Goal: Information Seeking & Learning: Learn about a topic

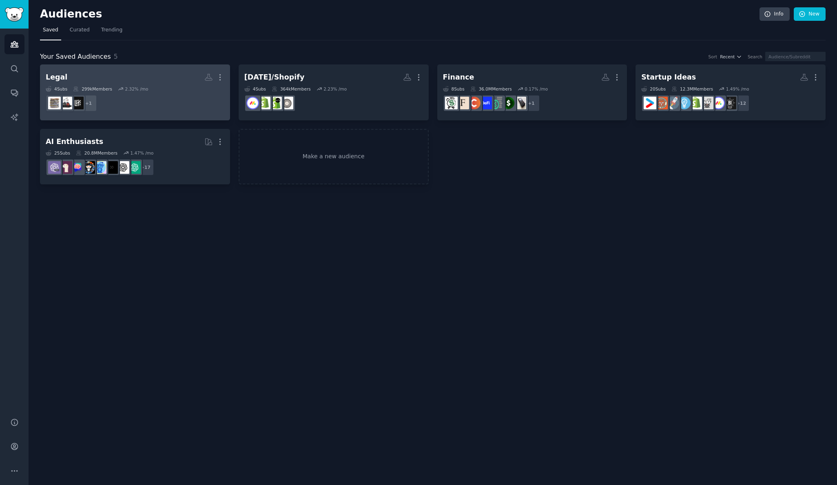
click at [143, 87] on div "2.32 % /mo" at bounding box center [136, 89] width 23 height 6
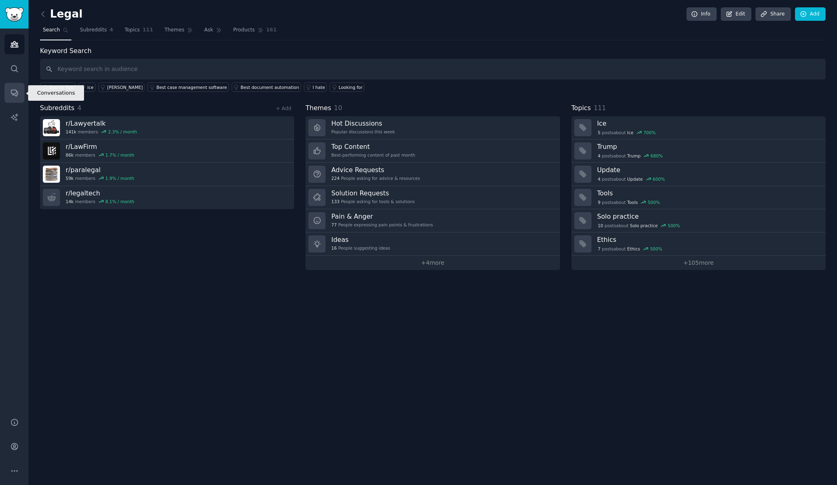
click at [15, 89] on icon "Sidebar" at bounding box center [14, 93] width 9 height 9
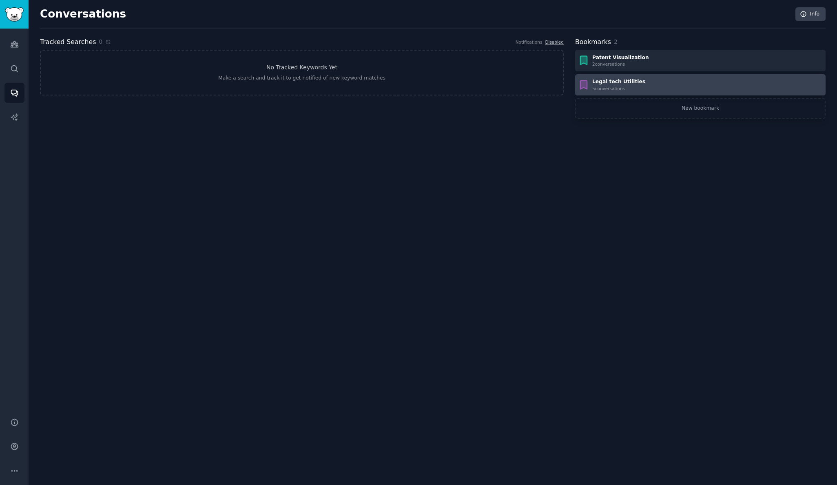
click at [608, 84] on div "Legal tech Utilities" at bounding box center [618, 81] width 53 height 7
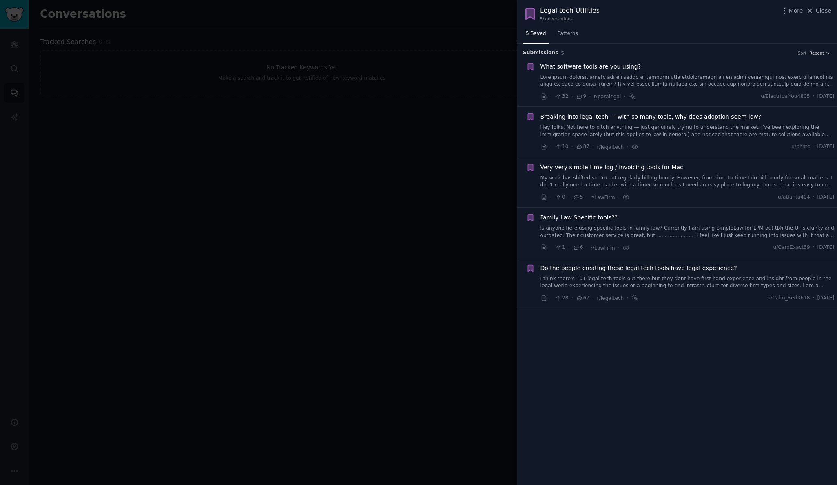
click at [600, 65] on span "What software tools are you using?" at bounding box center [591, 66] width 101 height 9
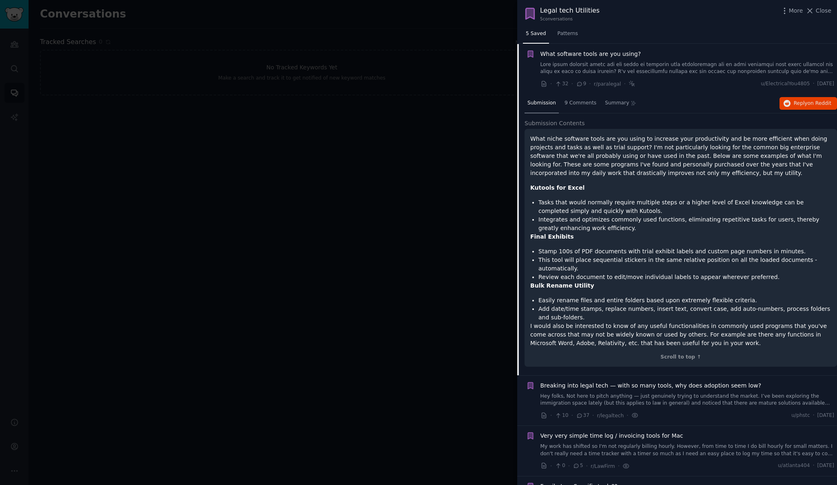
scroll to position [16, 0]
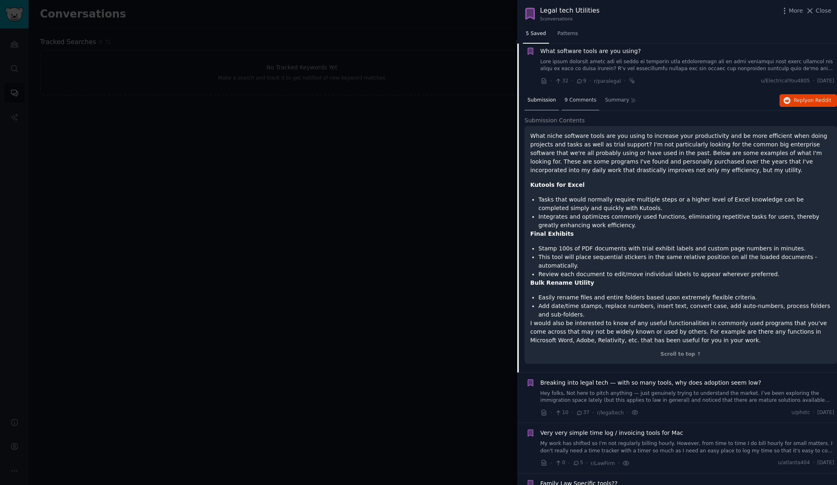
click at [586, 99] on span "9 Comments" at bounding box center [581, 100] width 32 height 7
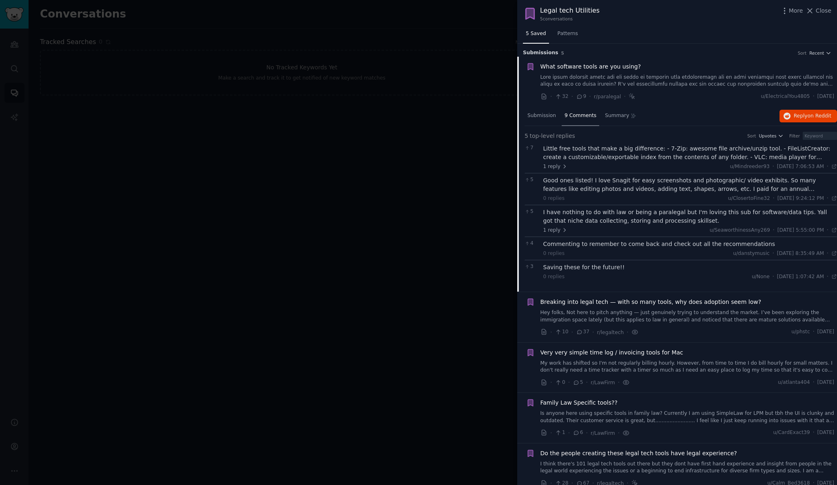
click at [591, 181] on div "Good ones listed! I love Snagit for easy screenshots and photographic/ video ex…" at bounding box center [691, 184] width 294 height 17
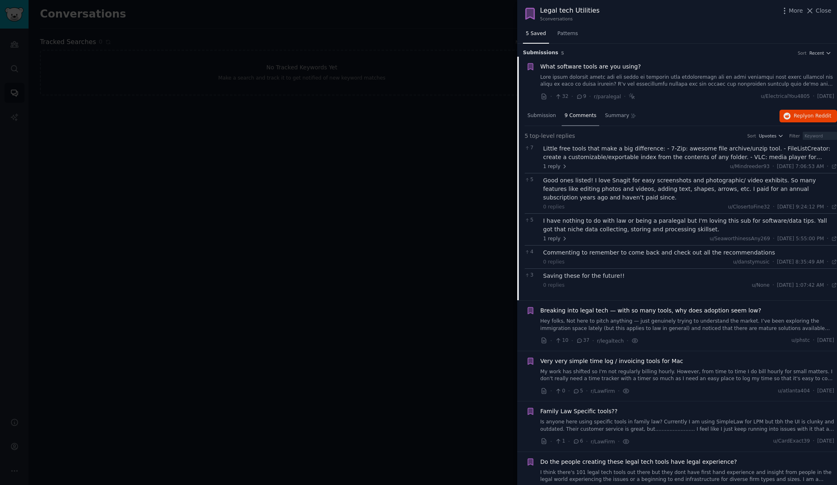
click at [664, 149] on div "Little free tools that make a big difference: - 7-Zip: awesome file archive/unz…" at bounding box center [691, 152] width 294 height 17
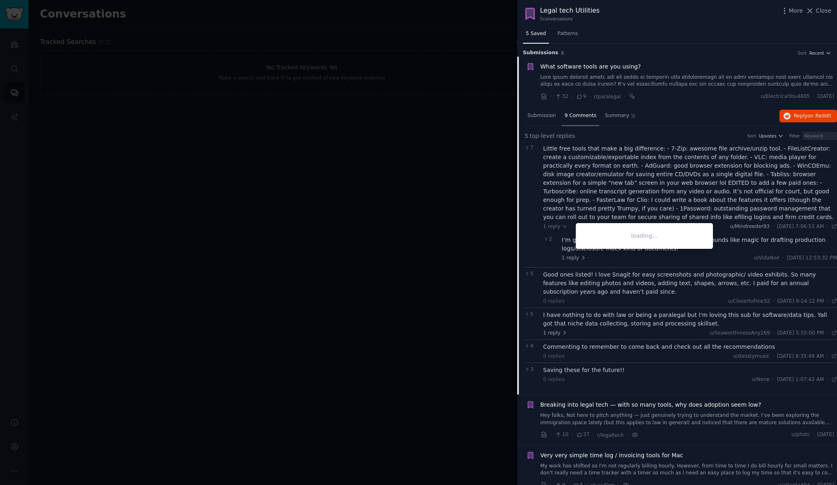
click at [737, 226] on span "u/Mindreeder93" at bounding box center [750, 227] width 40 height 6
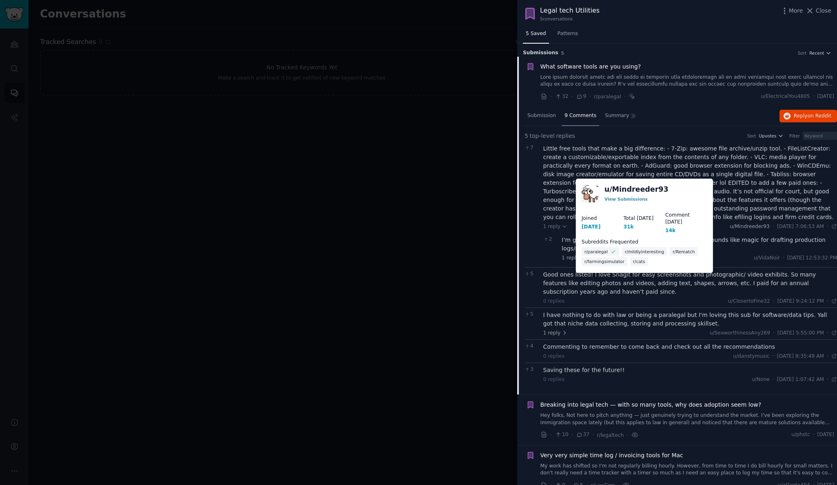
click at [737, 226] on span "u/Mindreeder93" at bounding box center [750, 227] width 40 height 6
copy span "Mindreeder93"
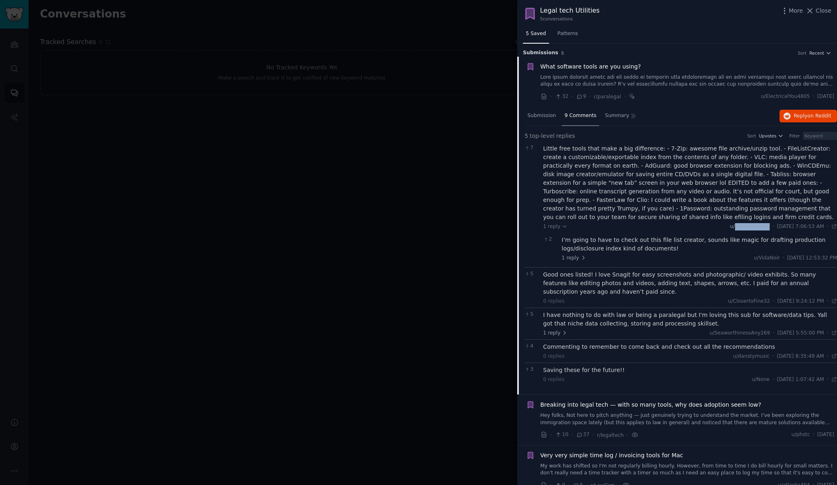
click at [738, 224] on span "u/Mindreeder93" at bounding box center [750, 227] width 40 height 6
click at [803, 113] on span "Reply on Reddit" at bounding box center [813, 116] width 38 height 7
click at [214, 95] on div at bounding box center [418, 242] width 837 height 485
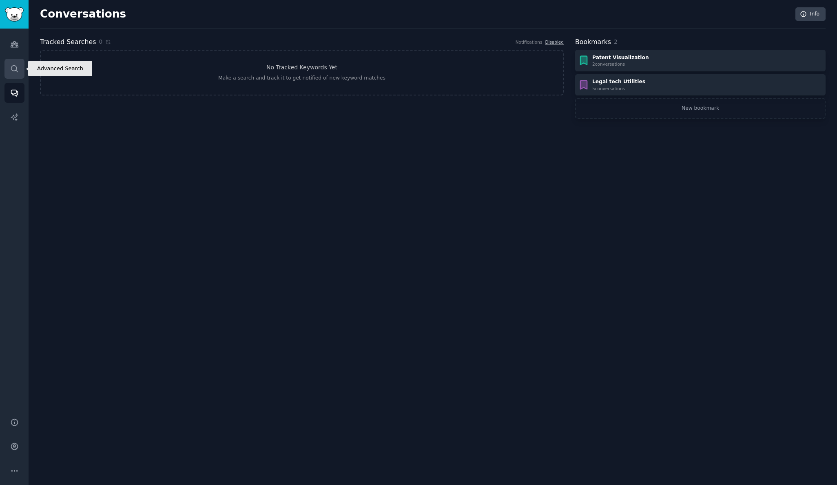
click at [17, 66] on icon "Sidebar" at bounding box center [14, 68] width 9 height 9
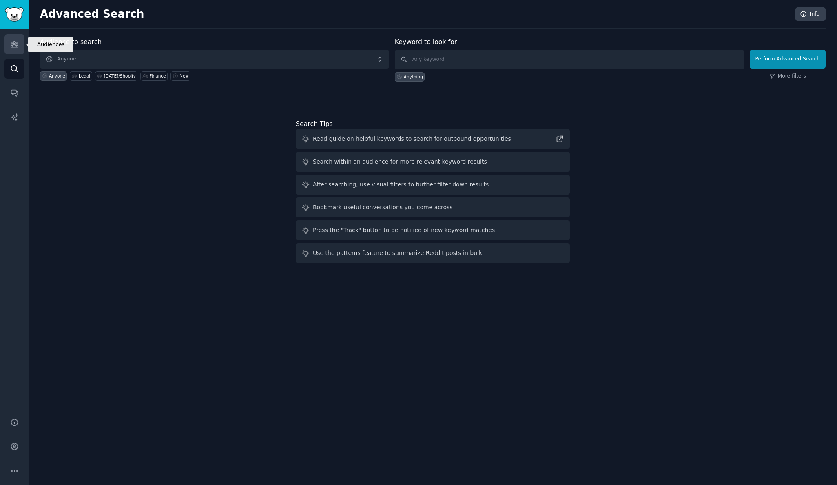
click at [16, 47] on icon "Sidebar" at bounding box center [14, 45] width 7 height 6
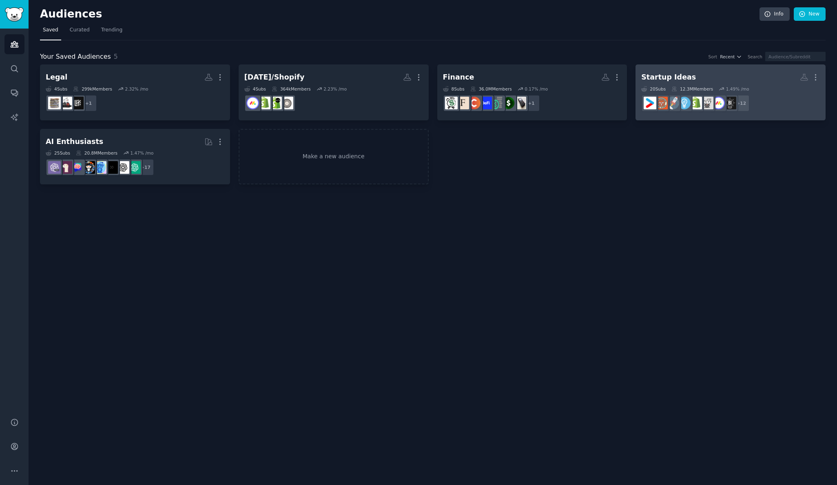
click at [668, 78] on div "Startup Ideas" at bounding box center [668, 77] width 55 height 10
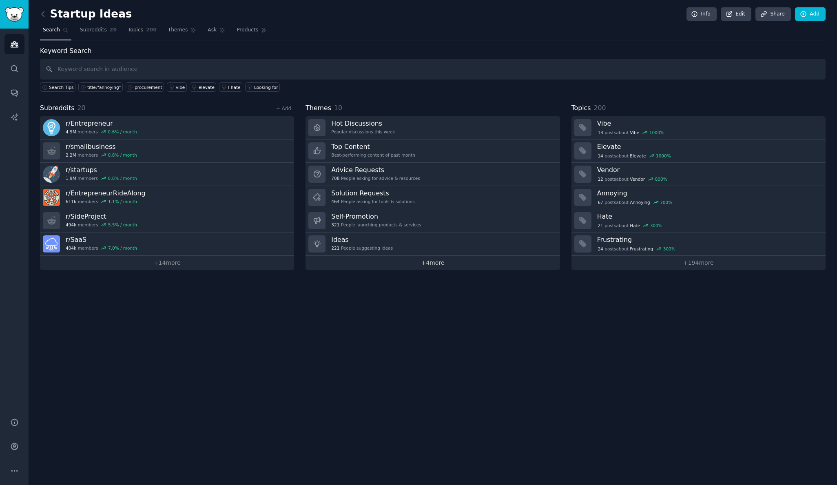
click at [433, 262] on link "+ 4 more" at bounding box center [433, 263] width 254 height 14
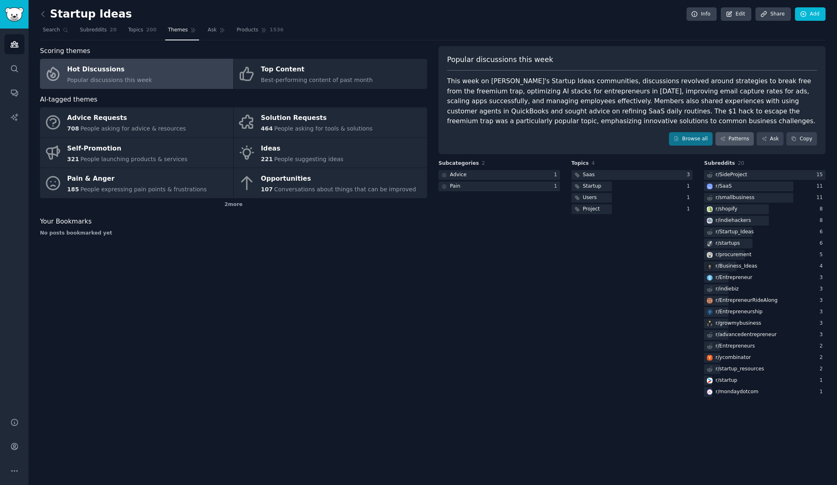
click at [735, 137] on link "Patterns" at bounding box center [735, 139] width 38 height 14
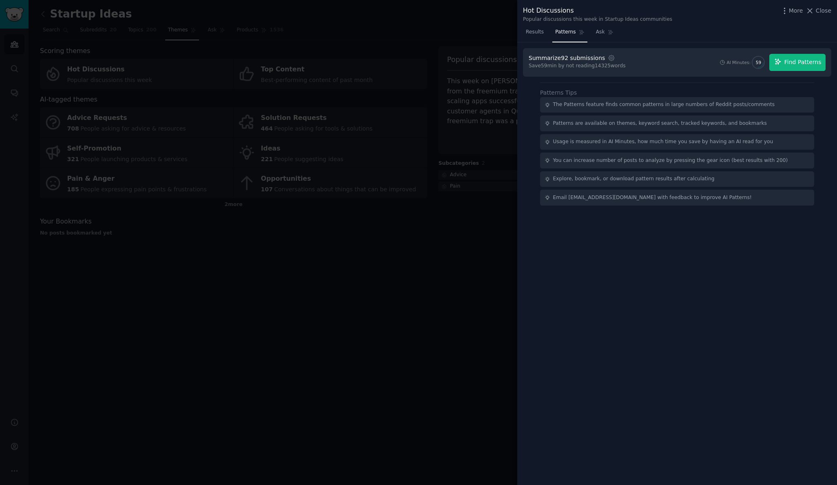
click at [797, 61] on span "Find Patterns" at bounding box center [803, 62] width 37 height 9
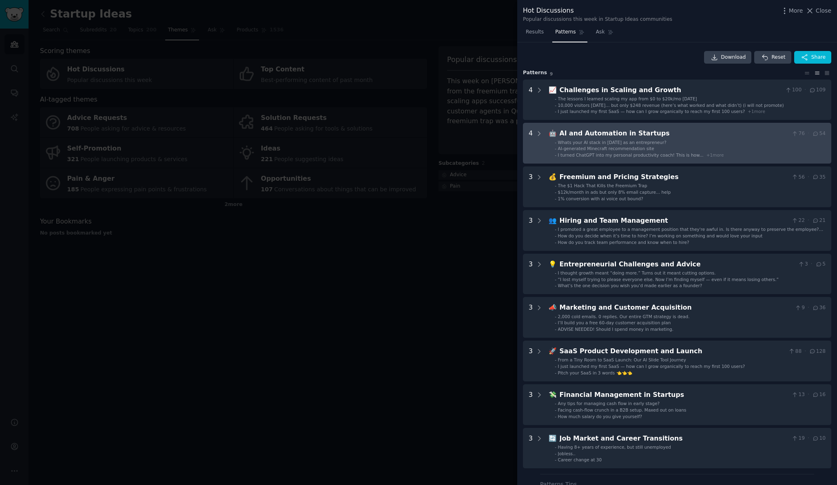
click at [663, 151] on li "- AI-generated Minecraft recommendation site" at bounding box center [690, 149] width 271 height 6
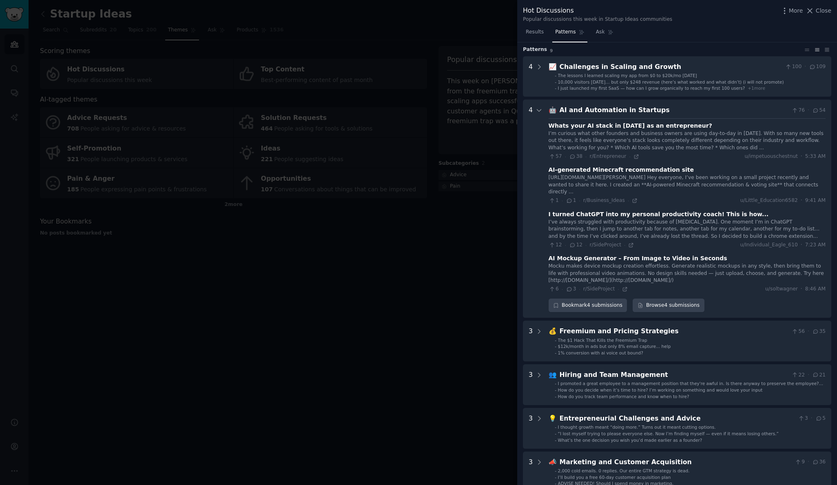
scroll to position [11, 0]
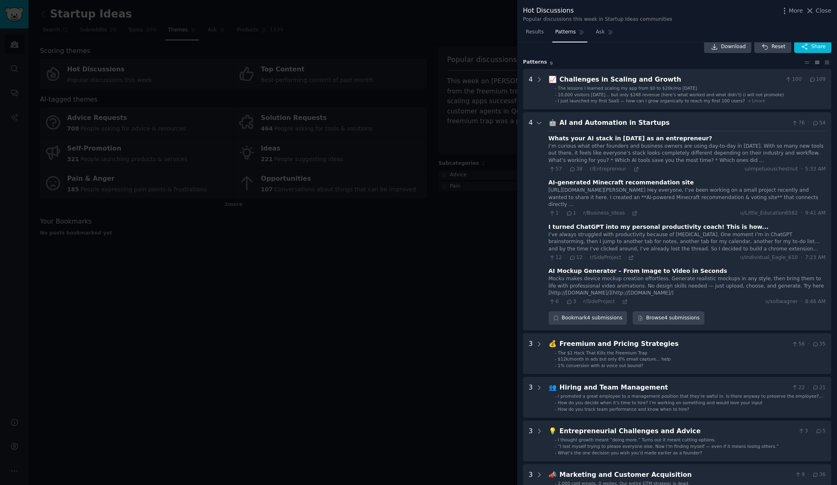
click at [648, 126] on div "AI and Automation in Startups" at bounding box center [674, 123] width 229 height 10
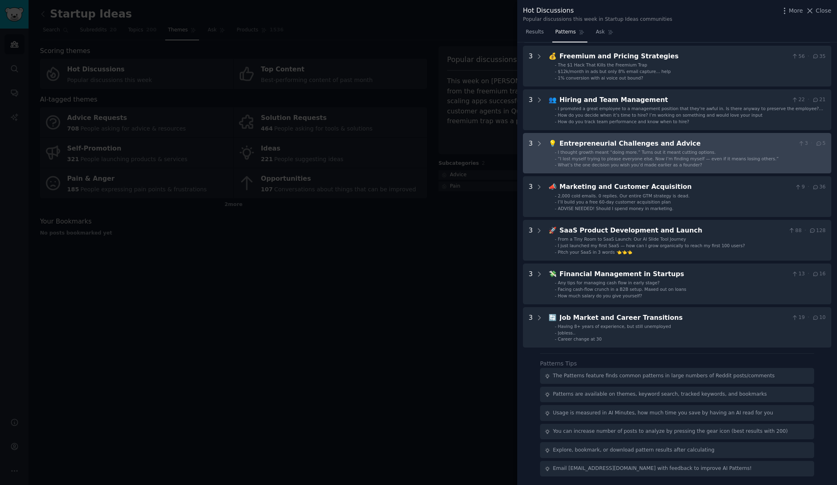
scroll to position [140, 0]
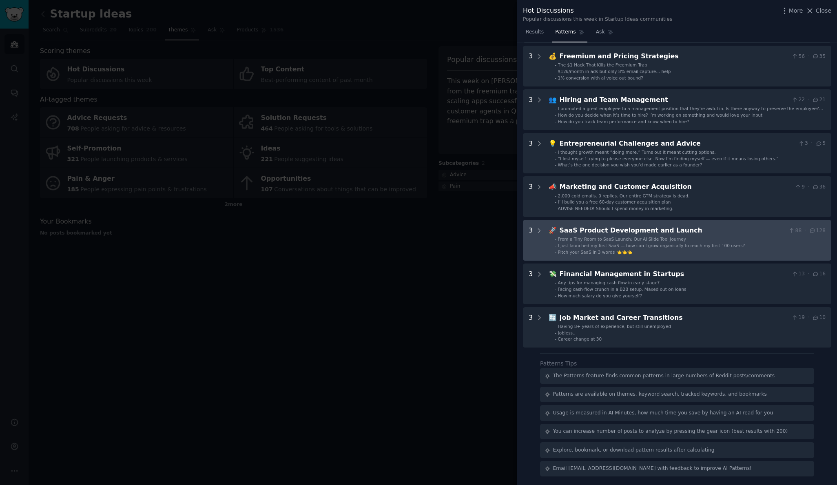
click at [730, 236] on li "- From a Tiny Room to SaaS Launch: Our AI Slide Tool Journey" at bounding box center [690, 239] width 271 height 6
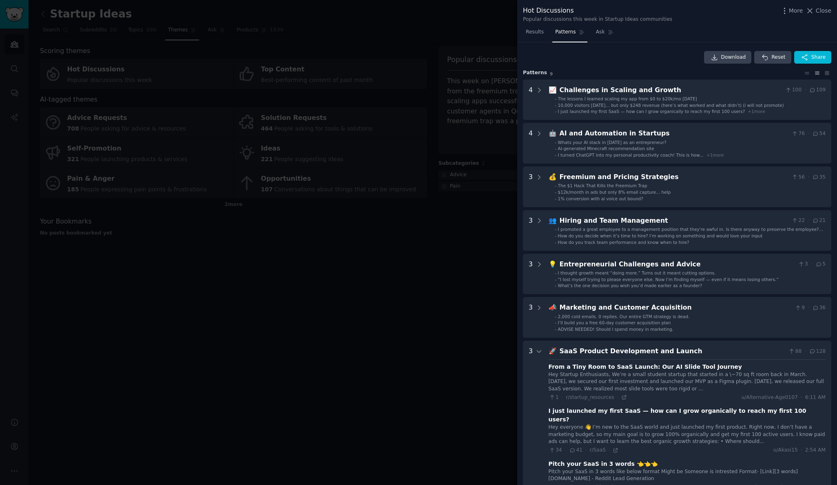
scroll to position [0, 0]
click at [823, 10] on span "Close" at bounding box center [824, 11] width 16 height 9
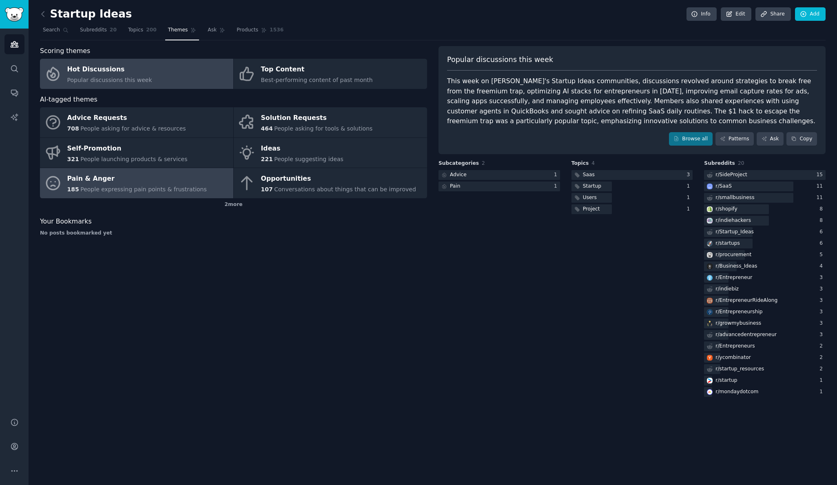
click at [142, 183] on div "Pain & Anger" at bounding box center [137, 179] width 140 height 13
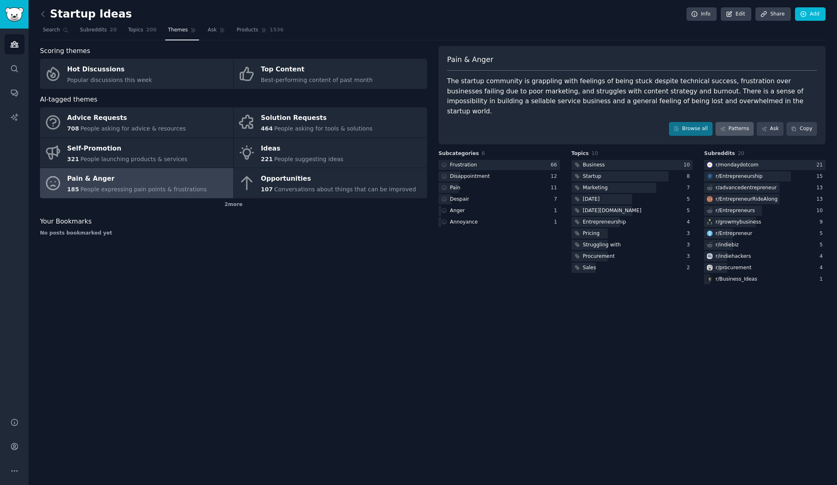
click at [734, 122] on link "Patterns" at bounding box center [735, 129] width 38 height 14
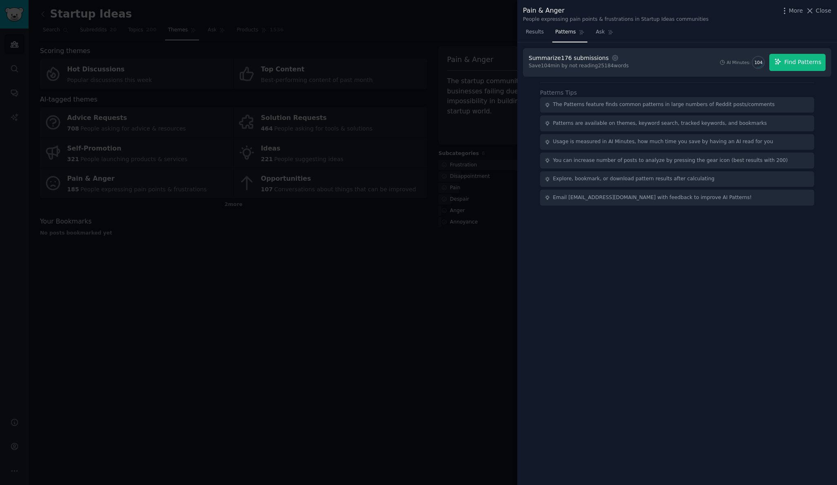
click at [798, 66] on span "Find Patterns" at bounding box center [803, 62] width 37 height 9
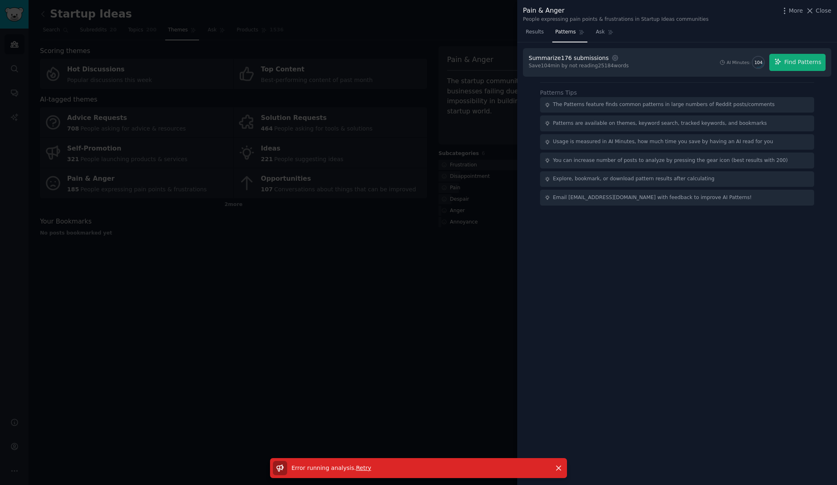
click at [362, 467] on span "Retry" at bounding box center [363, 468] width 15 height 7
click at [540, 32] on span "Results" at bounding box center [535, 32] width 18 height 7
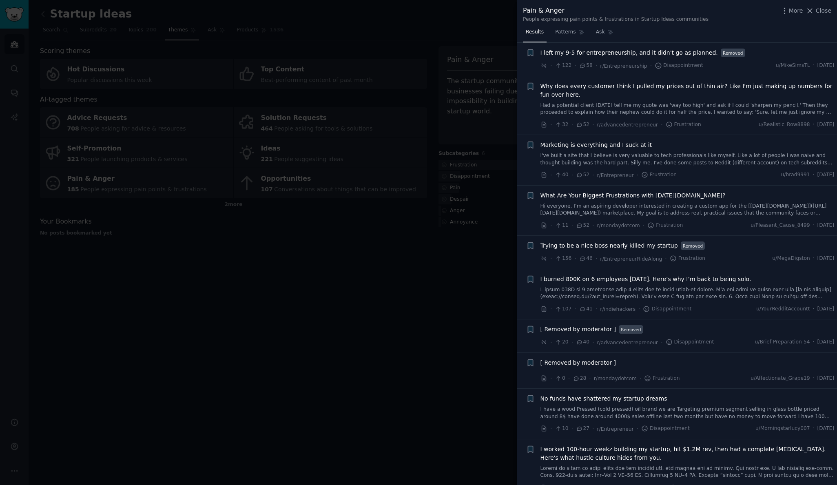
scroll to position [281, 0]
click at [677, 84] on span "Why does every customer think I pulled my prices out of thin air? Like I'm just…" at bounding box center [688, 90] width 294 height 17
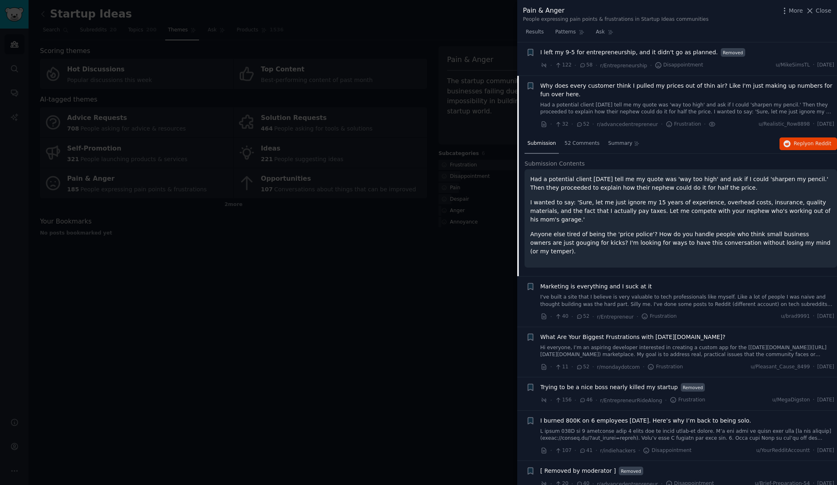
scroll to position [313, 0]
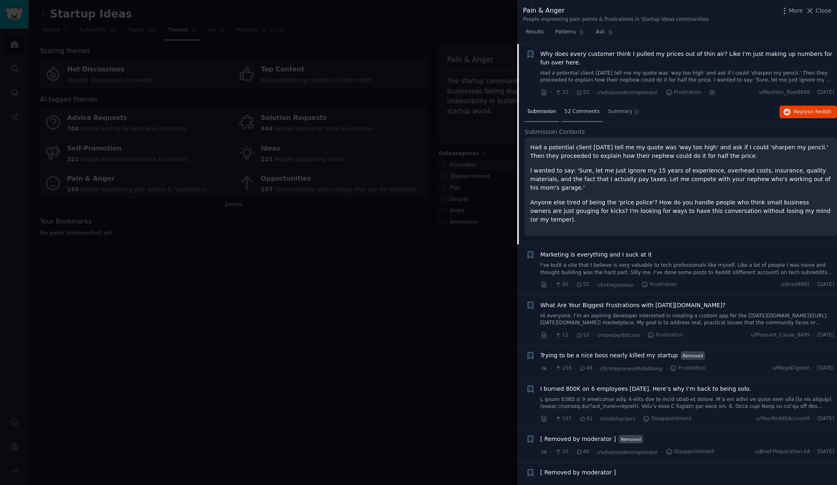
click at [577, 108] on span "52 Comments" at bounding box center [582, 111] width 35 height 7
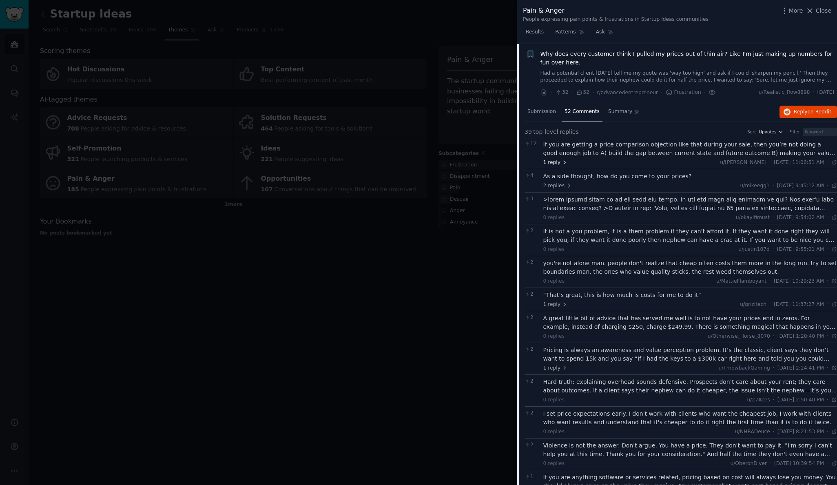
click at [558, 161] on span "1 reply" at bounding box center [556, 162] width 24 height 7
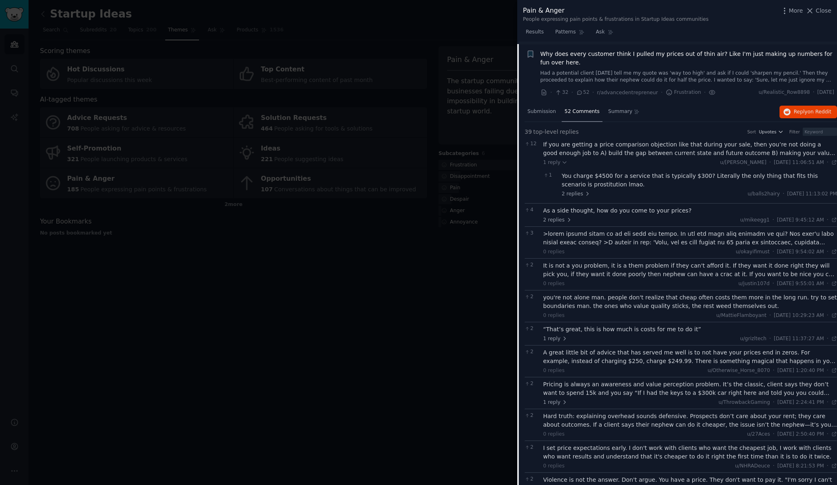
click at [568, 148] on div "If you are getting a price comparison objection like that during your sale, the…" at bounding box center [691, 148] width 294 height 17
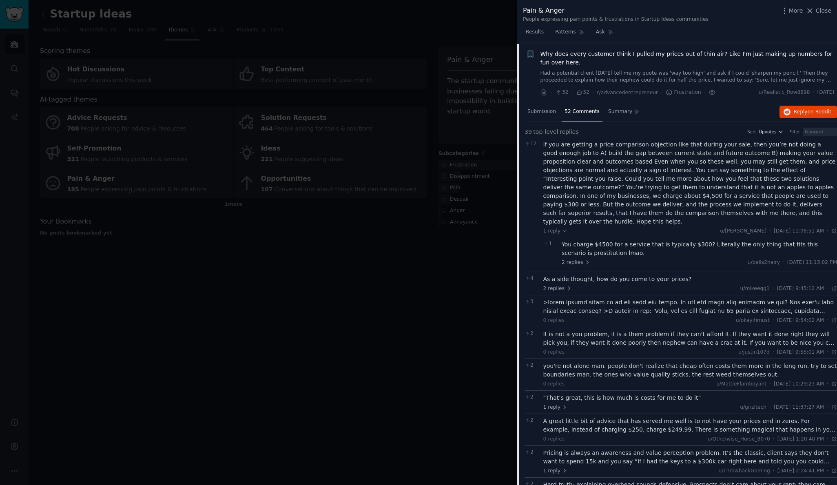
click at [633, 240] on div "You charge $4500 for a service that is typically $300? Literally the only thing…" at bounding box center [699, 248] width 275 height 17
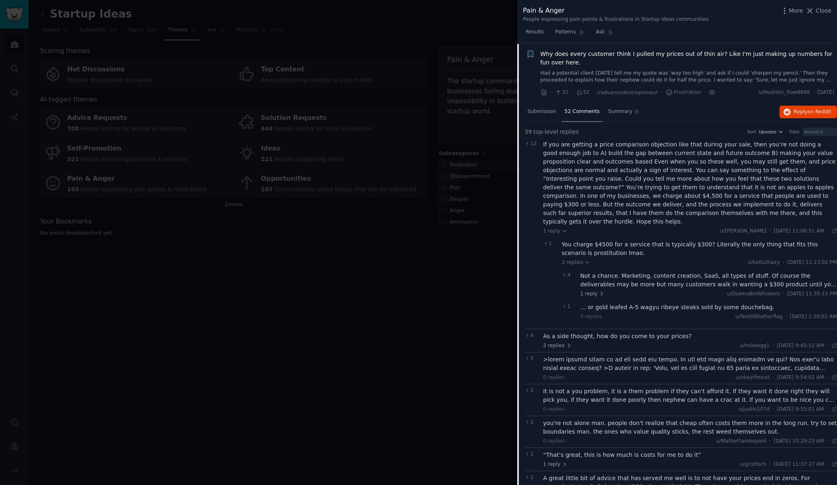
click at [639, 272] on div "Not a chance. Marketing, content creation, SaaS, all types of stuff. Of course …" at bounding box center [709, 280] width 257 height 17
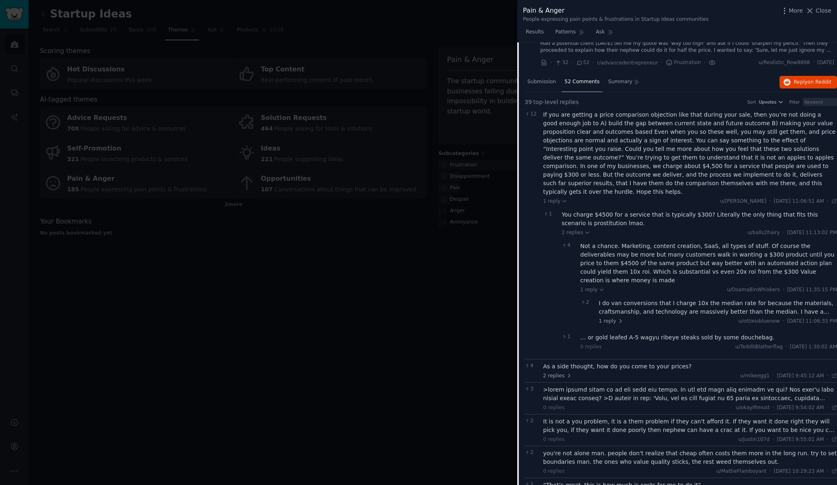
scroll to position [346, 0]
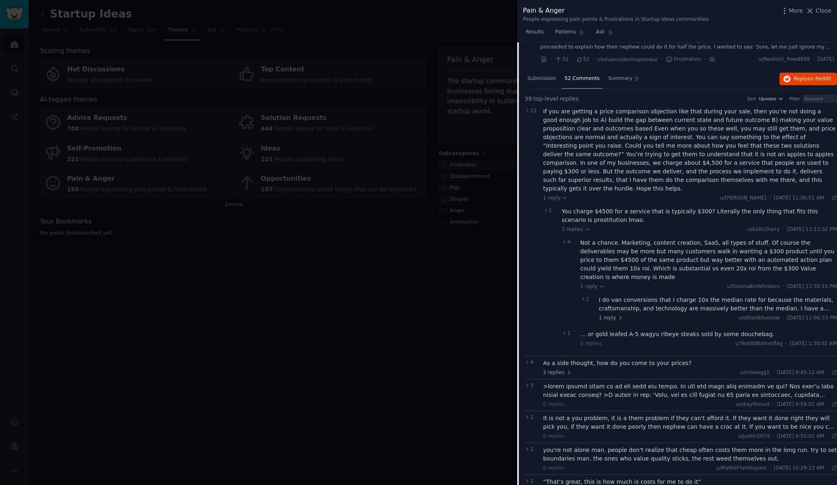
click at [637, 245] on div "Not a chance. Marketing, content creation, SaaS, all types of stuff. Of course …" at bounding box center [709, 260] width 257 height 43
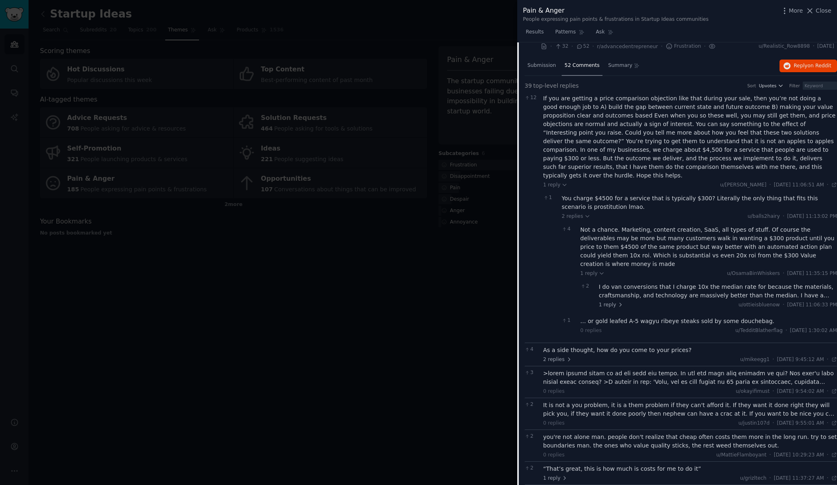
scroll to position [359, 0]
click at [626, 282] on div "I do van conversions that I charge 10x the median rate for because the material…" at bounding box center [718, 290] width 238 height 17
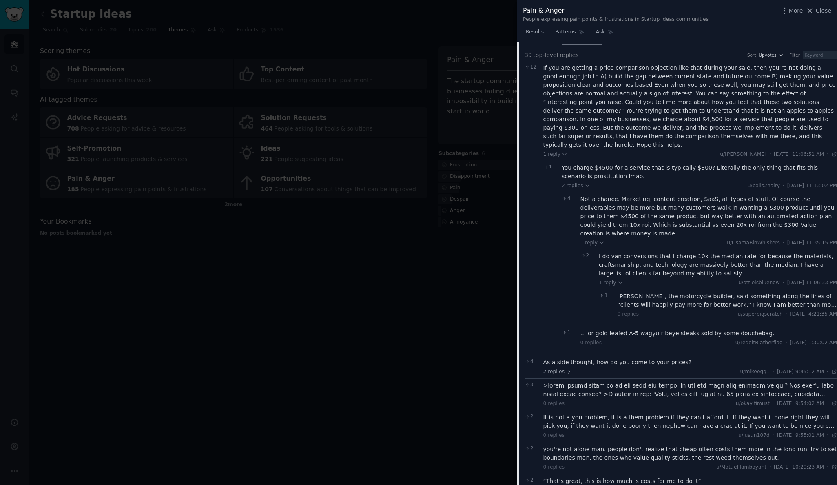
scroll to position [391, 0]
click at [646, 290] on div "[PERSON_NAME], the motorcycle builder, said something along the lines of “clien…" at bounding box center [728, 298] width 220 height 17
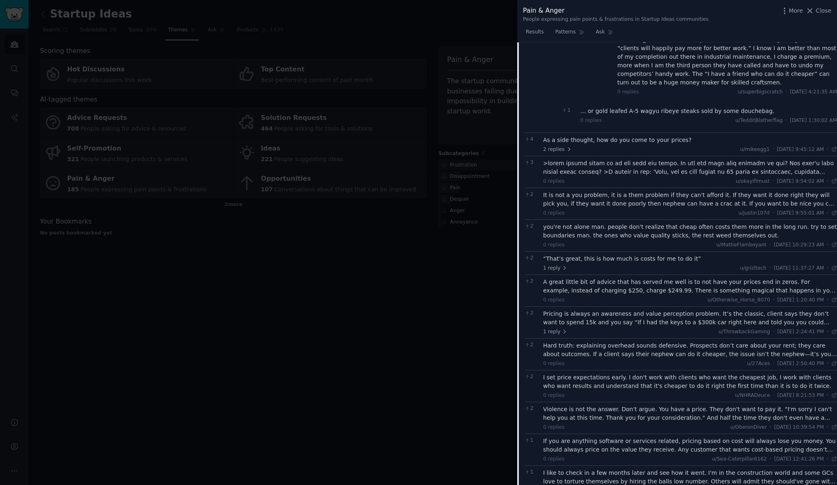
scroll to position [652, 0]
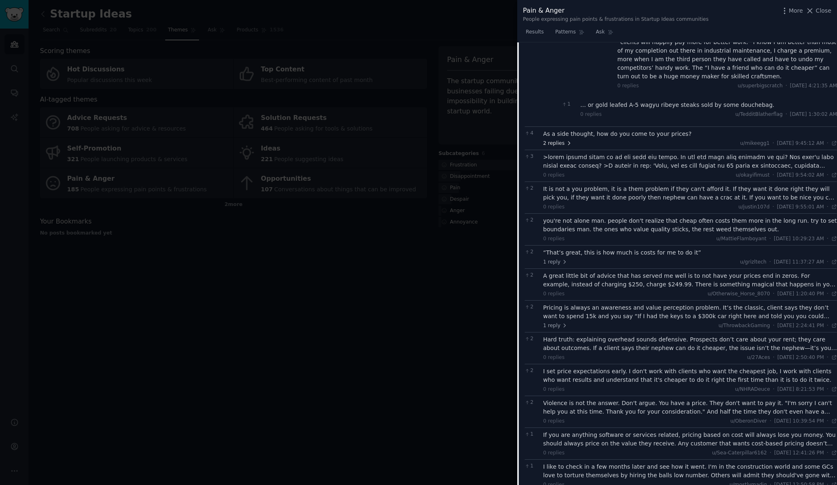
click at [554, 140] on span "2 replies" at bounding box center [558, 143] width 29 height 7
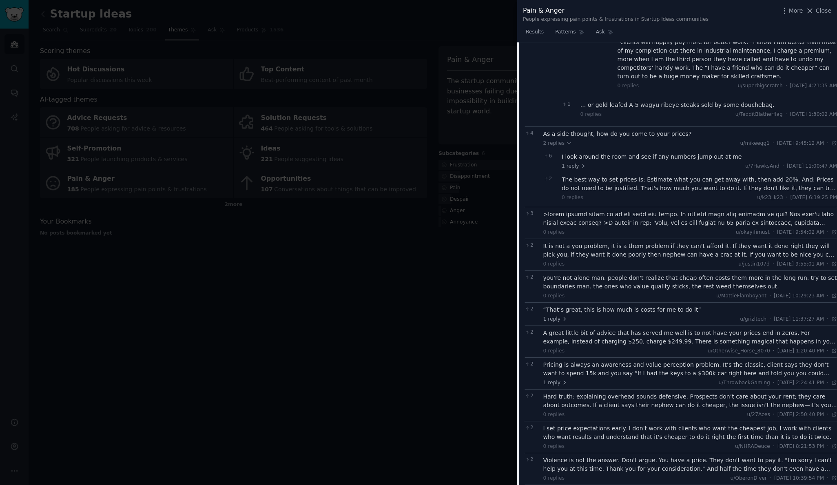
click at [571, 153] on div "I look around the room and see if any numbers jump out at me" at bounding box center [699, 157] width 275 height 9
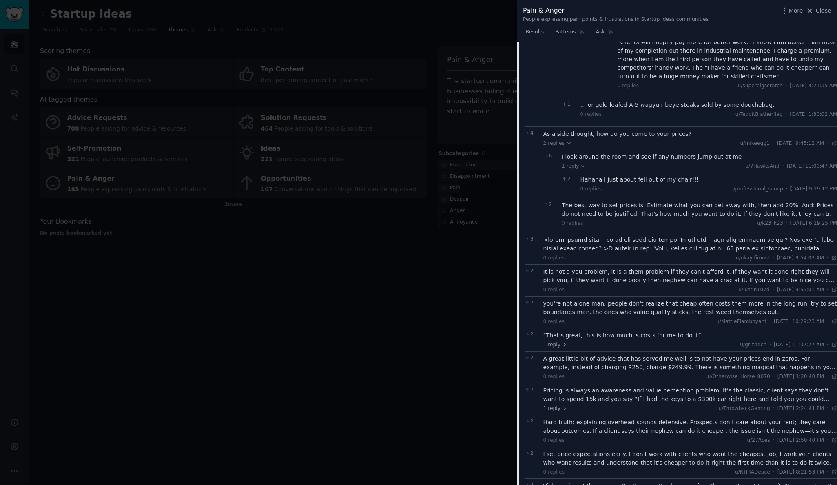
click at [582, 201] on div "The best way to set prices is: Estimate what you can get away with, then add 20…" at bounding box center [699, 209] width 275 height 17
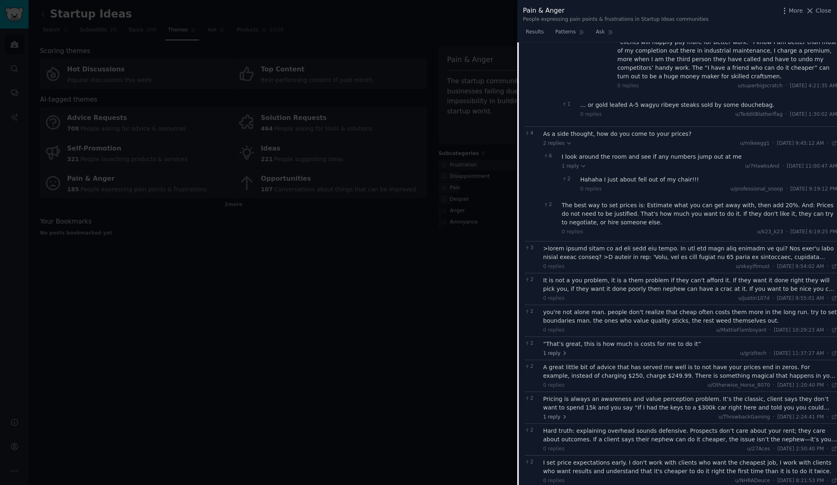
click at [564, 130] on div "As a side thought, how do you come to your prices?" at bounding box center [691, 134] width 294 height 9
click at [557, 140] on span "2 replies" at bounding box center [558, 143] width 29 height 7
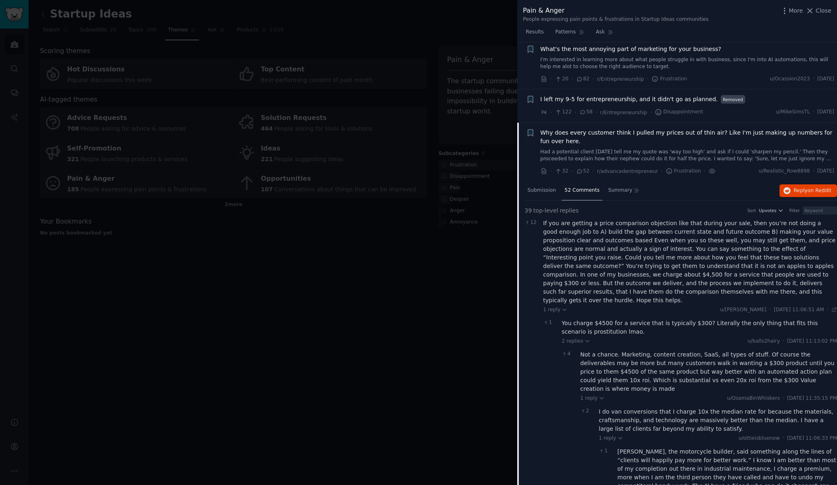
scroll to position [220, 0]
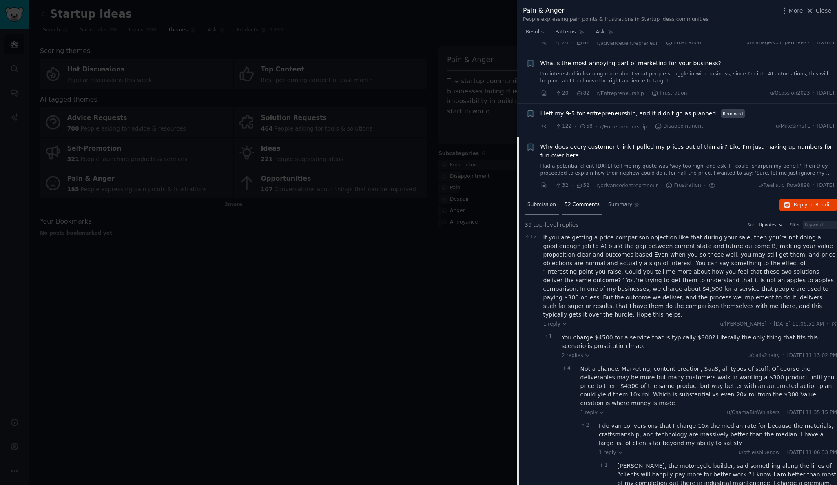
click at [550, 201] on span "Submission" at bounding box center [542, 204] width 29 height 7
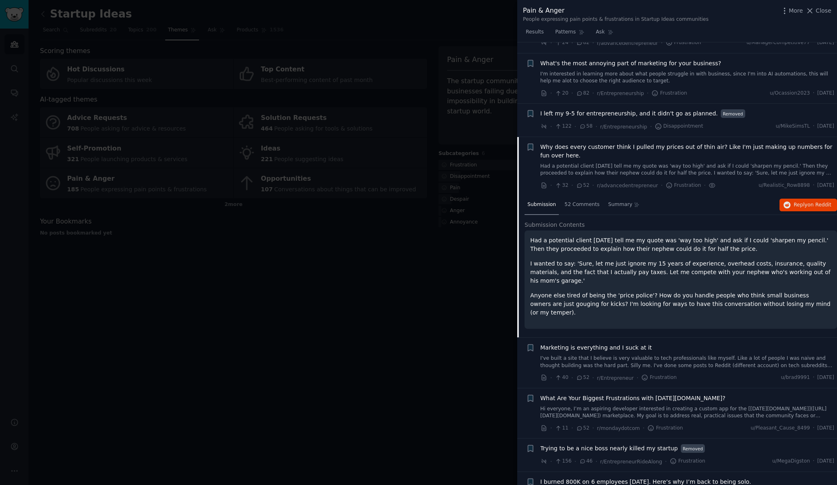
click at [553, 152] on span "Why does every customer think I pulled my prices out of thin air? Like I'm just…" at bounding box center [688, 151] width 294 height 17
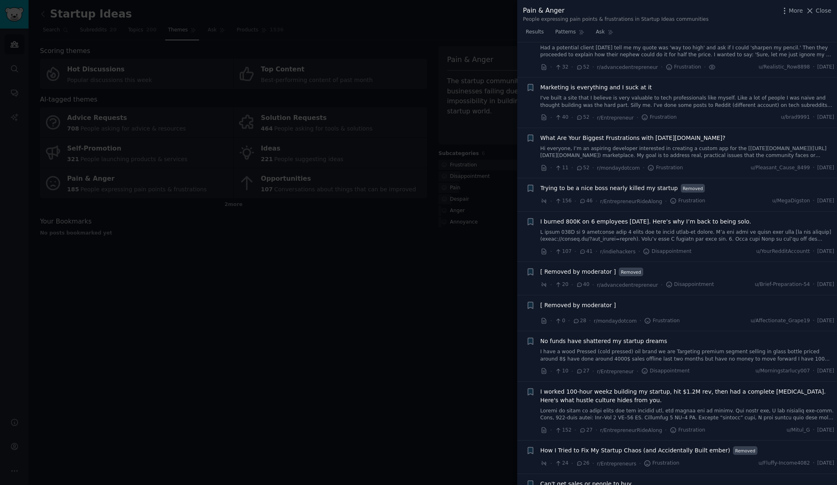
scroll to position [326, 0]
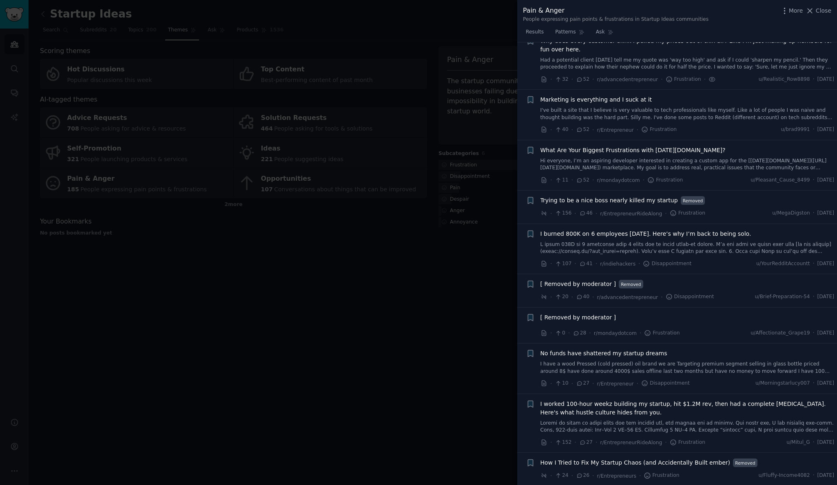
click at [647, 160] on link "Hi everyone, I’m an aspiring developer interested in creating a custom app for …" at bounding box center [688, 165] width 294 height 14
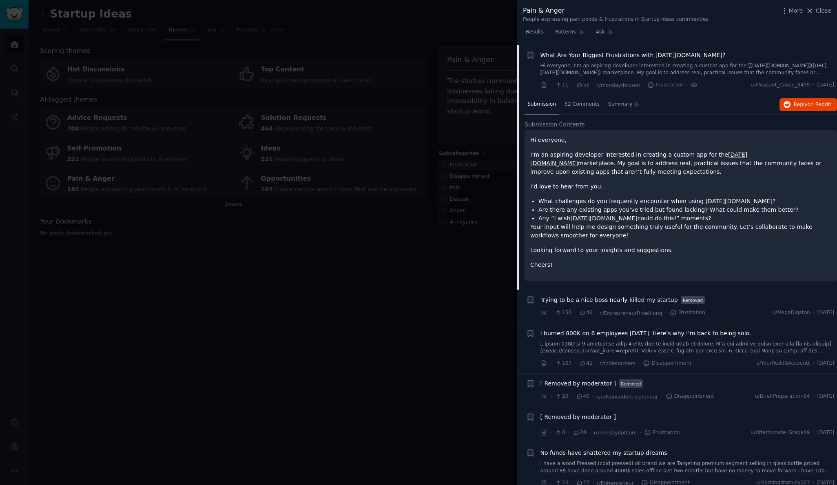
scroll to position [421, 0]
click at [578, 100] on span "52 Comments" at bounding box center [582, 103] width 35 height 7
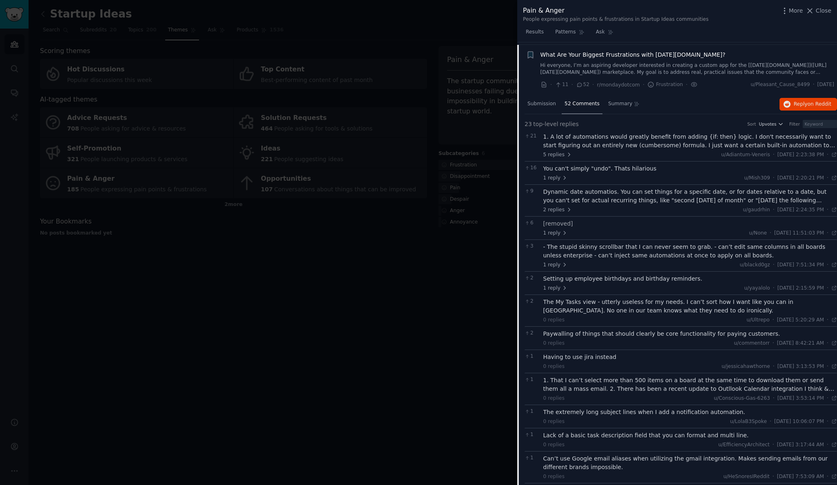
click at [595, 137] on div "1. A lot of automations would greatly benefit from adding {if: then} logic. I d…" at bounding box center [691, 141] width 294 height 17
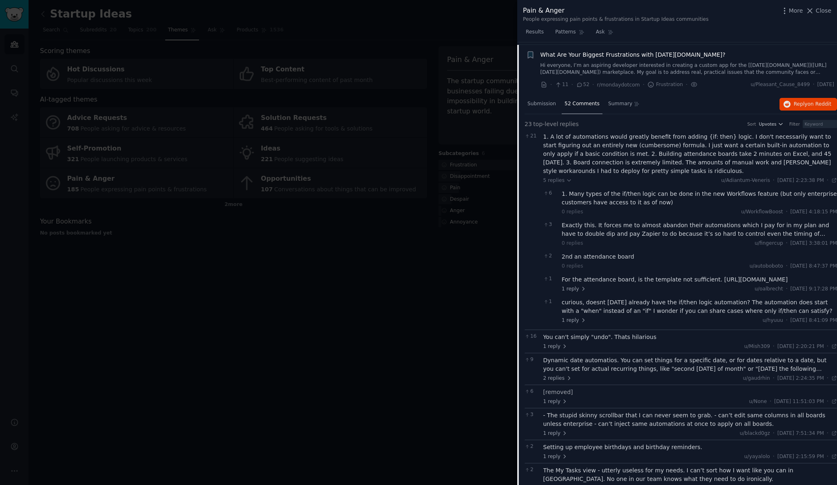
click at [577, 191] on div "1. Many types of the if/then logic can be done in the new Workflows feature (bu…" at bounding box center [699, 198] width 275 height 17
click at [559, 179] on span "5 replies" at bounding box center [558, 180] width 29 height 7
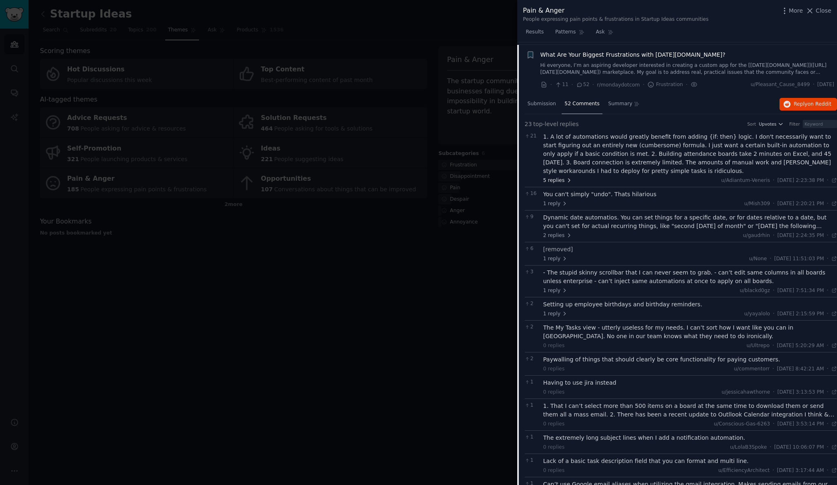
click at [559, 179] on span "5 replies" at bounding box center [558, 180] width 29 height 7
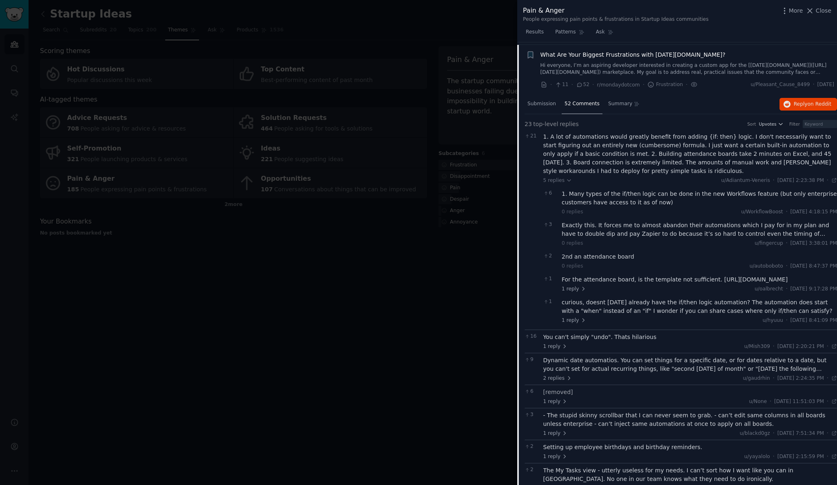
click at [579, 192] on div "1. Many types of the if/then logic can be done in the new Workflows feature (bu…" at bounding box center [699, 198] width 275 height 17
click at [577, 226] on div "Exactly this. It forces me to almost abandon their automations which I pay for …" at bounding box center [699, 229] width 275 height 17
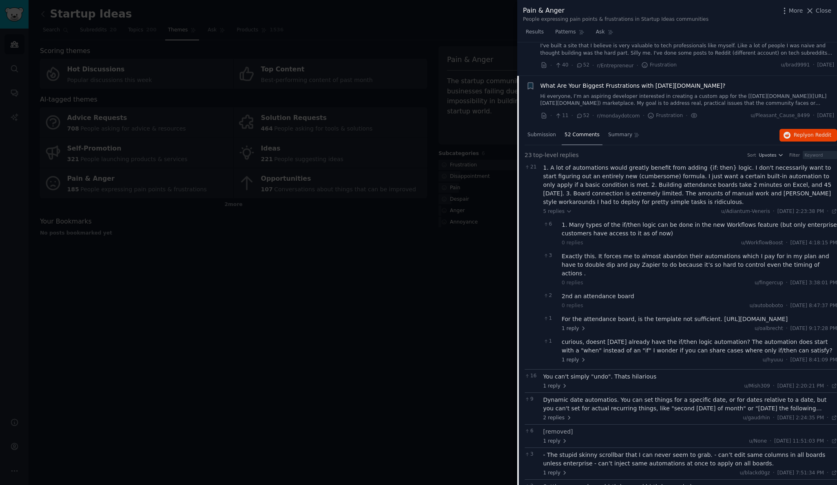
scroll to position [388, 0]
click at [539, 133] on span "Submission" at bounding box center [542, 136] width 29 height 7
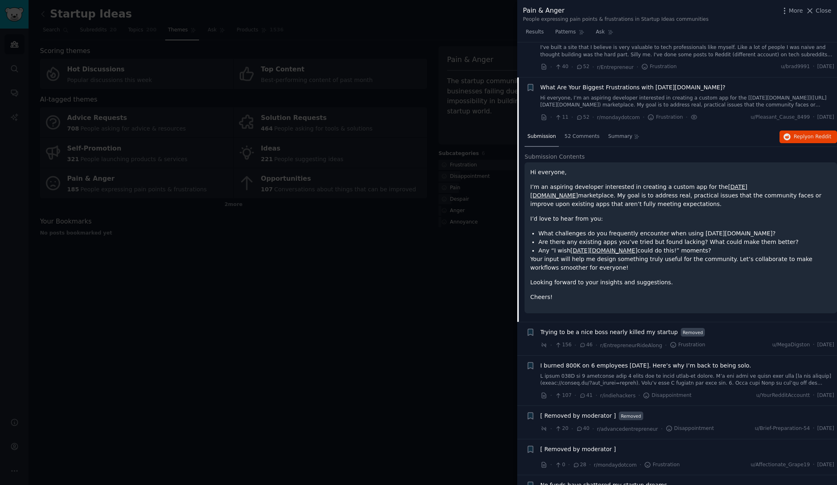
click at [572, 239] on li "Are there any existing apps you’ve tried but found lacking? What could make the…" at bounding box center [685, 242] width 293 height 9
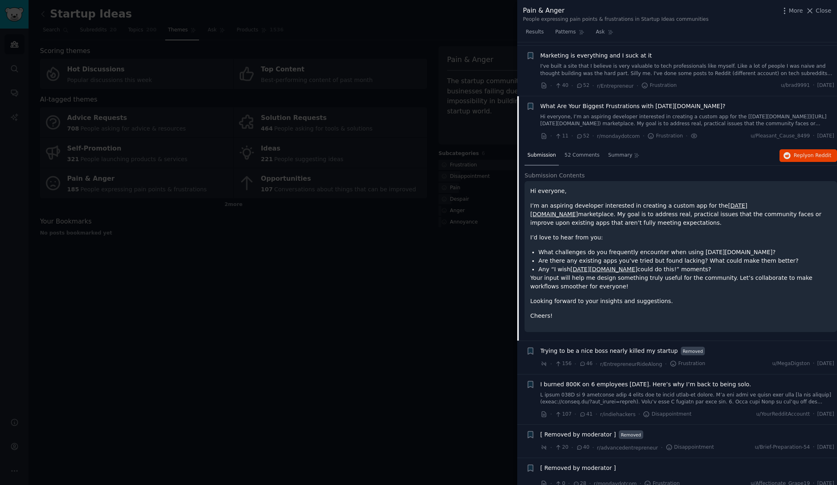
scroll to position [362, 0]
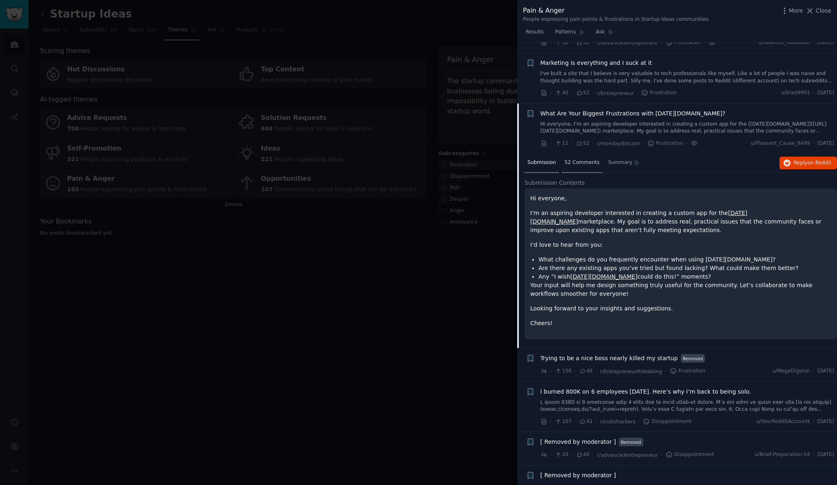
click at [589, 159] on span "52 Comments" at bounding box center [582, 162] width 35 height 7
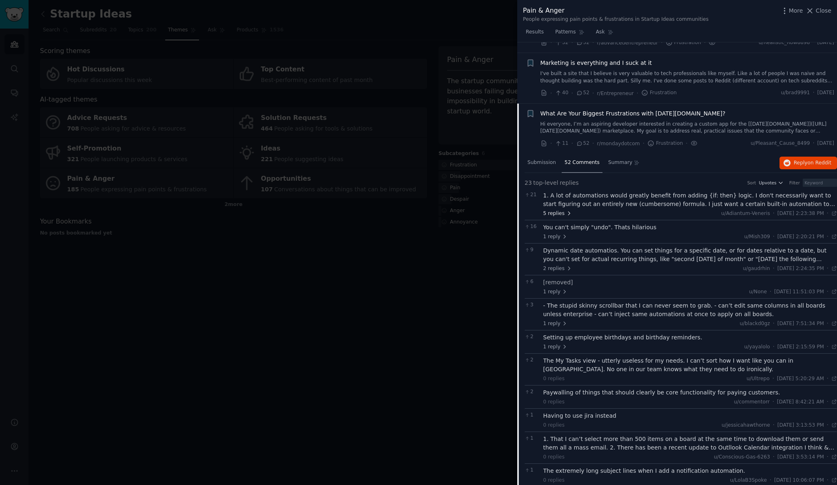
click at [557, 213] on span "5 replies" at bounding box center [558, 213] width 29 height 7
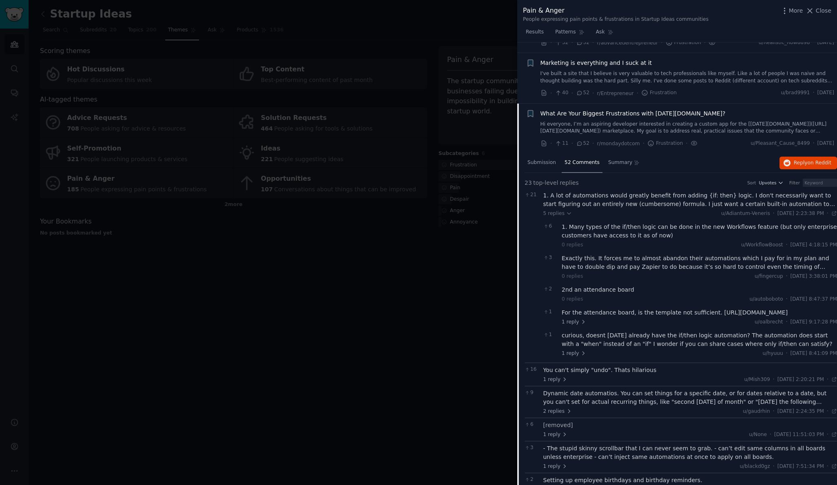
click at [591, 312] on div "For the attendance board, is the template not sufficient. [URL][DOMAIN_NAME]" at bounding box center [699, 312] width 275 height 9
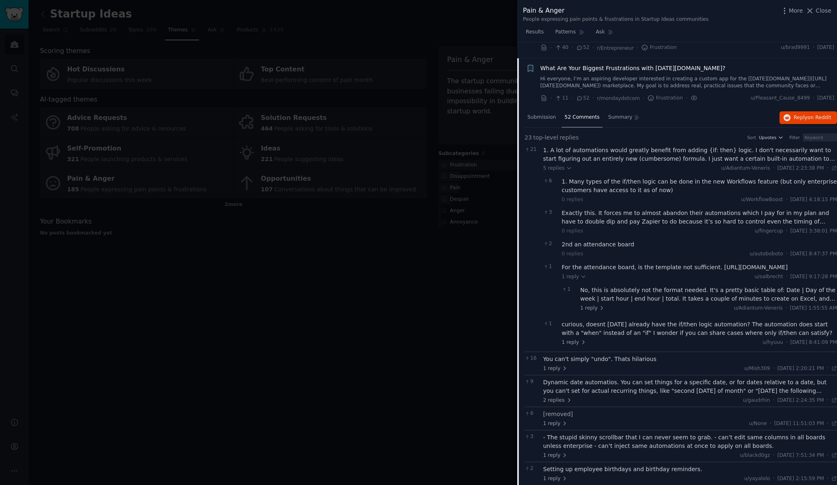
scroll to position [408, 0]
click at [592, 303] on div "No, this is absolutely not the format needed. It's a pretty basic table of: Dat…" at bounding box center [709, 294] width 257 height 17
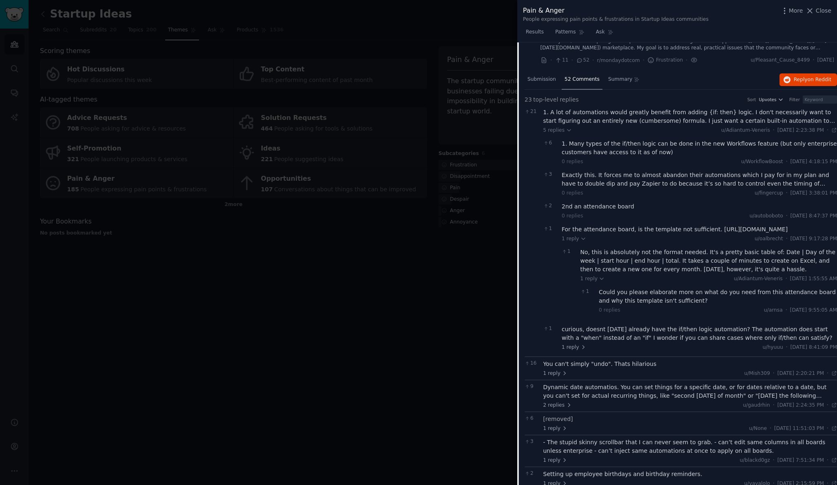
scroll to position [453, 0]
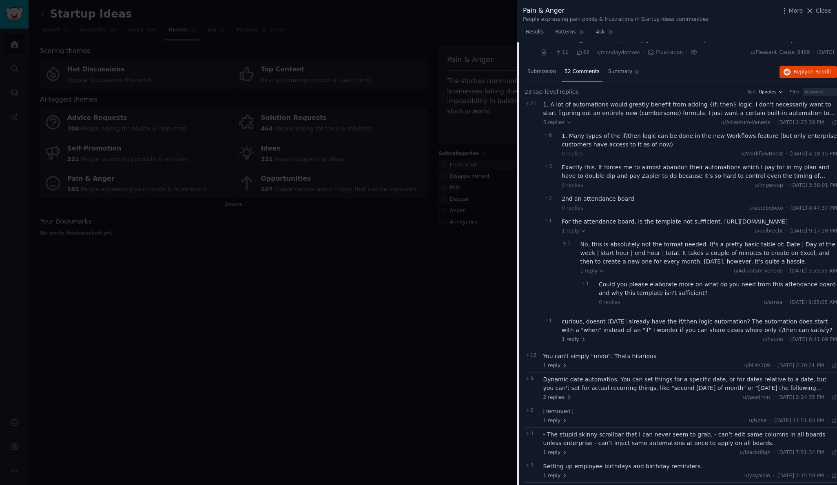
click at [617, 297] on div "Could you please elaborate more on what do you need from this attendance board …" at bounding box center [718, 288] width 238 height 17
click at [604, 326] on div "curious, doesnt [DATE] already have the if/then logic automation? The automatio…" at bounding box center [699, 325] width 275 height 17
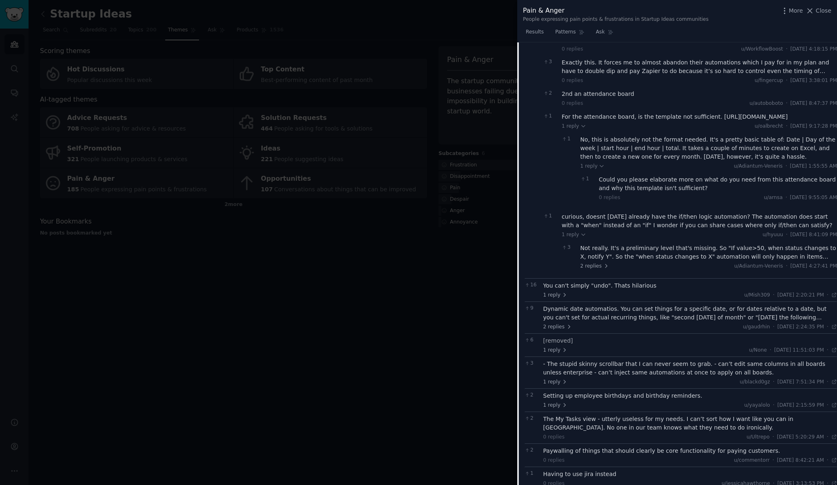
scroll to position [572, 0]
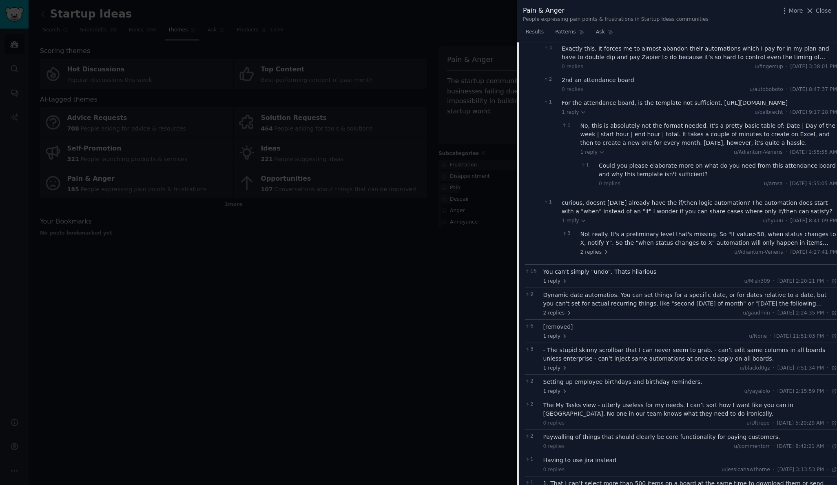
click at [608, 244] on div "Not really. It's a preliminary level that's missing. So "If value>50, when stat…" at bounding box center [709, 238] width 257 height 17
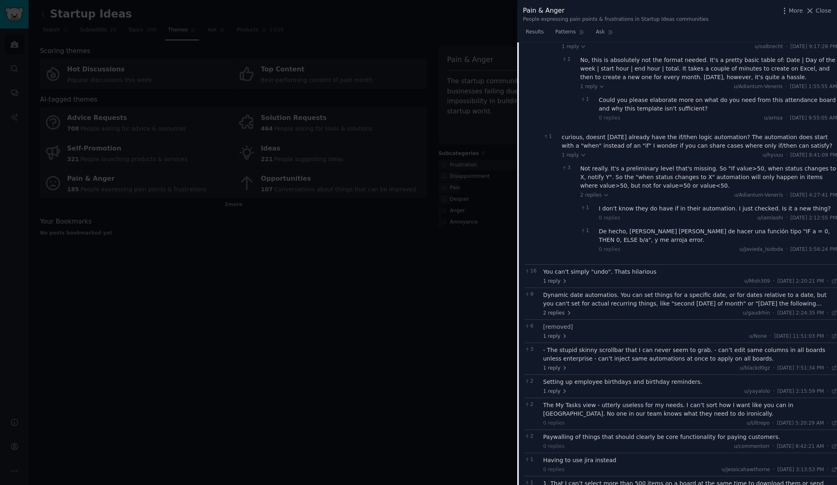
scroll to position [644, 0]
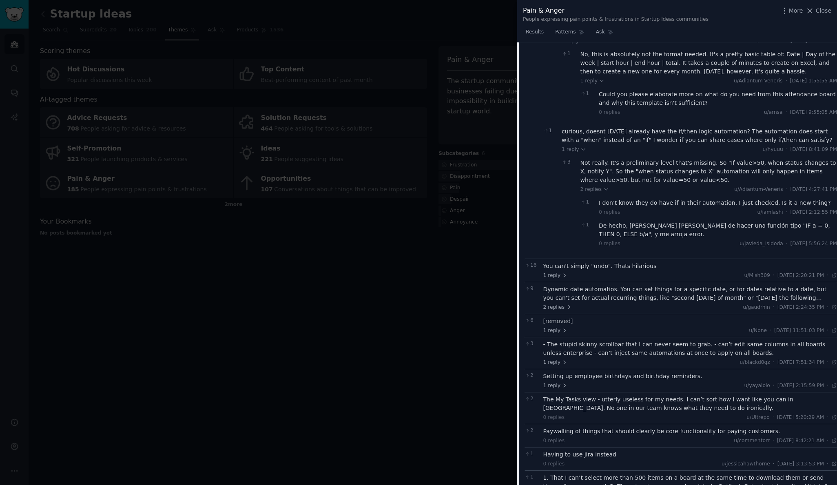
click at [564, 267] on div "You can't simply "undo". Thats hilarious" at bounding box center [691, 266] width 294 height 9
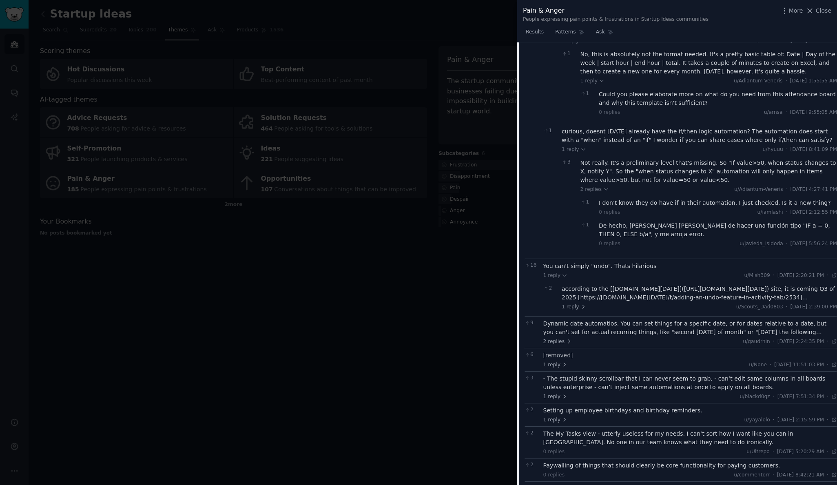
click at [579, 293] on div "according to the [[DOMAIN_NAME][DATE]]([URL][DOMAIN_NAME][DATE]) site, it is co…" at bounding box center [699, 293] width 275 height 17
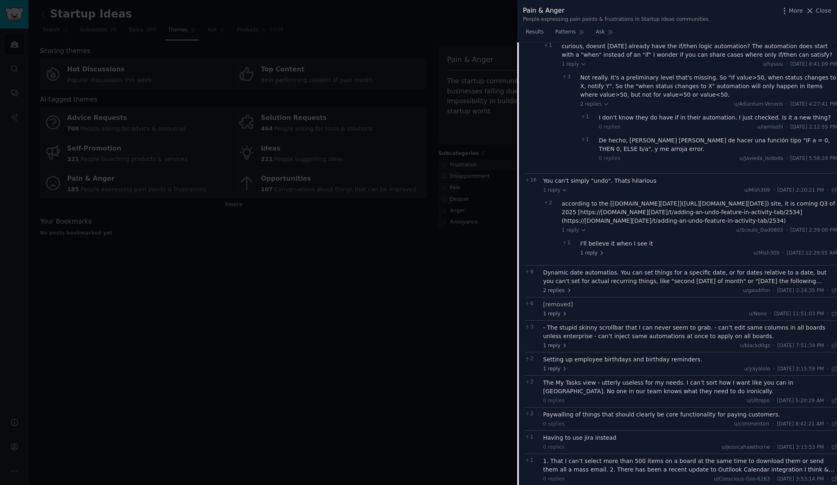
scroll to position [730, 0]
click at [603, 246] on div "I'll believe it when I see it" at bounding box center [709, 242] width 257 height 9
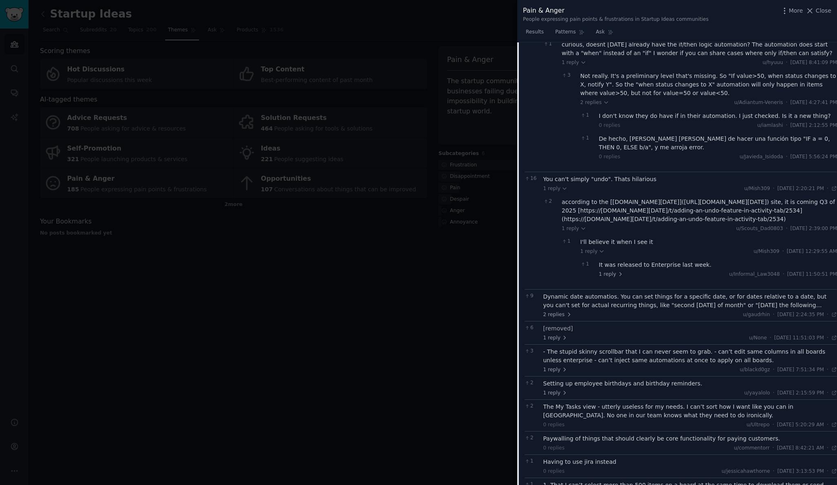
click at [618, 266] on div "It was released to Enterprise last week." at bounding box center [718, 265] width 238 height 9
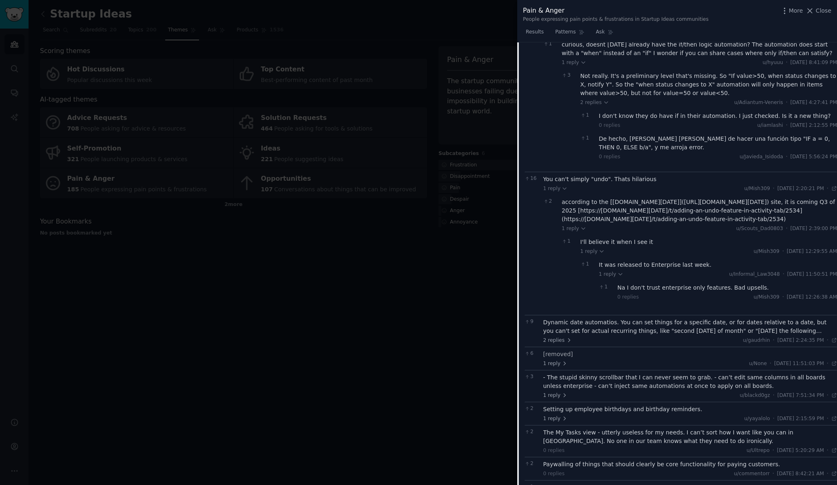
click at [639, 289] on div "Na I don't trust enterprise only features. Bad upsells." at bounding box center [728, 288] width 220 height 9
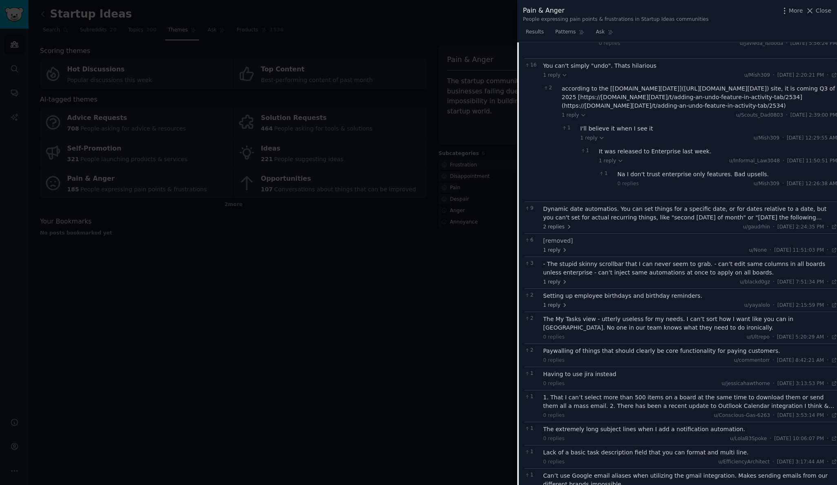
scroll to position [857, 0]
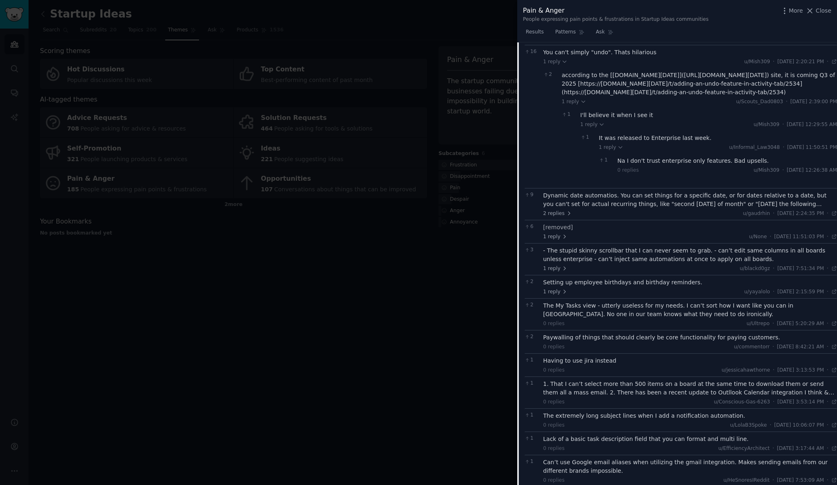
click at [562, 204] on div "Dynamic date automatios. You can set things for a specific date, or for dates r…" at bounding box center [691, 199] width 294 height 17
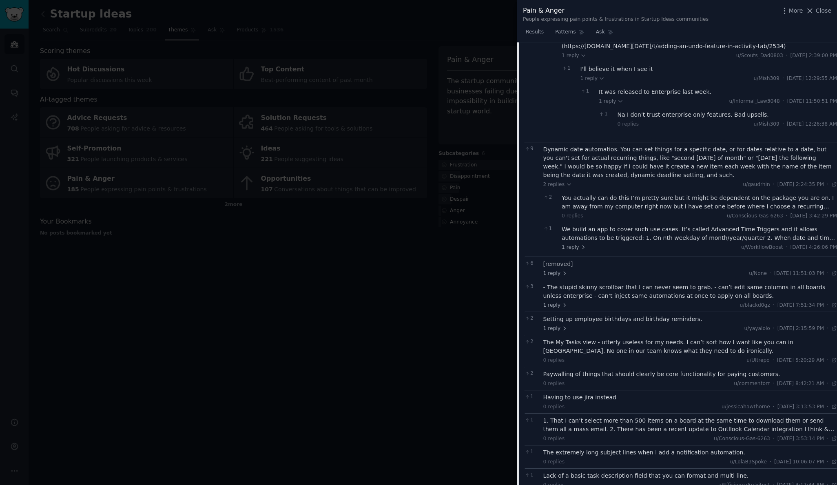
scroll to position [908, 0]
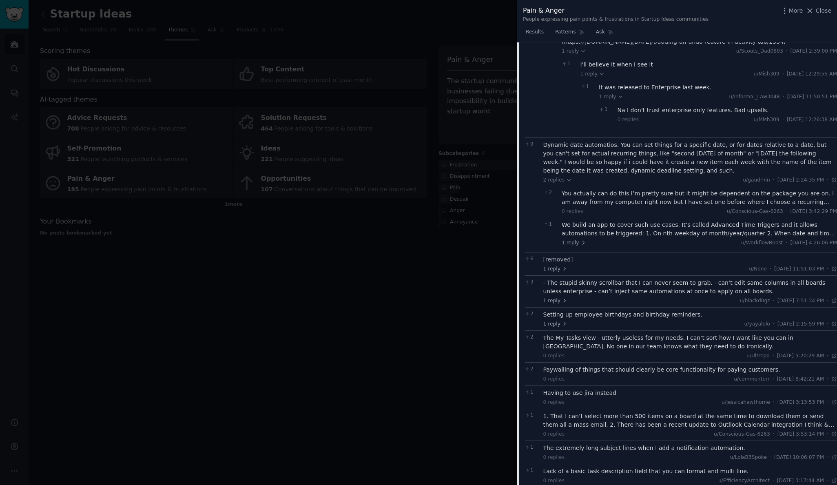
click at [590, 203] on div "You actually can do this I’m pretty sure but it might be dependent on the packa…" at bounding box center [699, 197] width 275 height 17
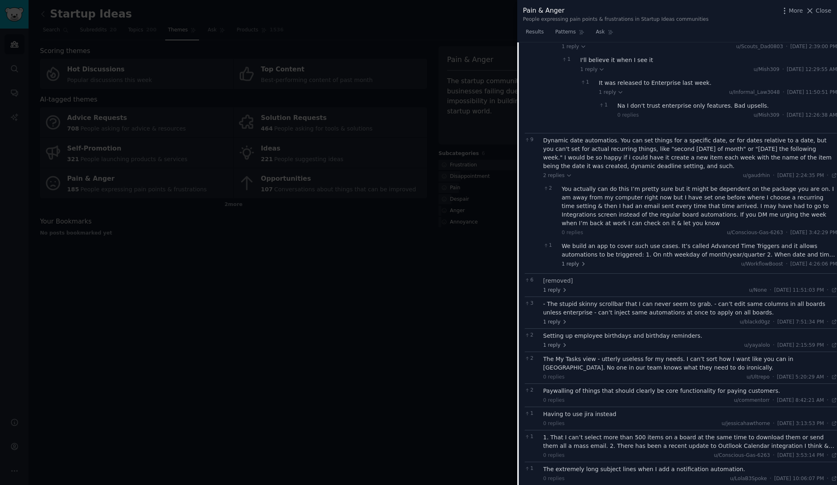
scroll to position [913, 0]
click at [588, 248] on div "We build an app to cover such use cases. It’s called Advanced Time Triggers and…" at bounding box center [699, 250] width 275 height 17
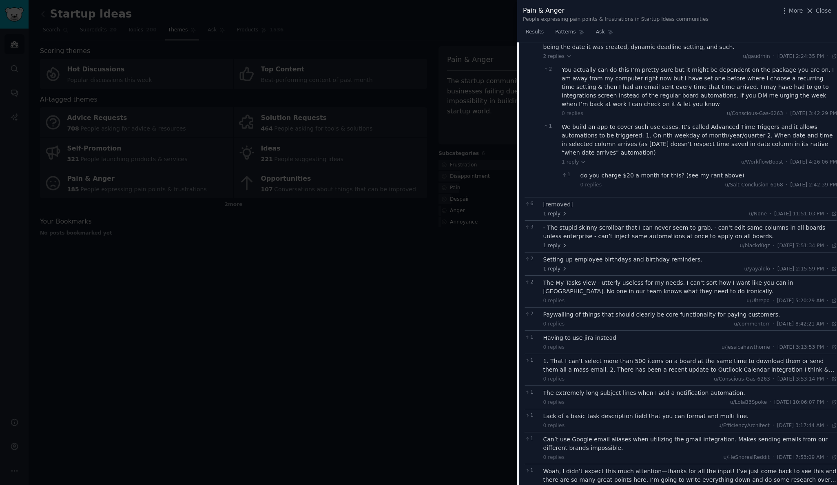
scroll to position [1039, 0]
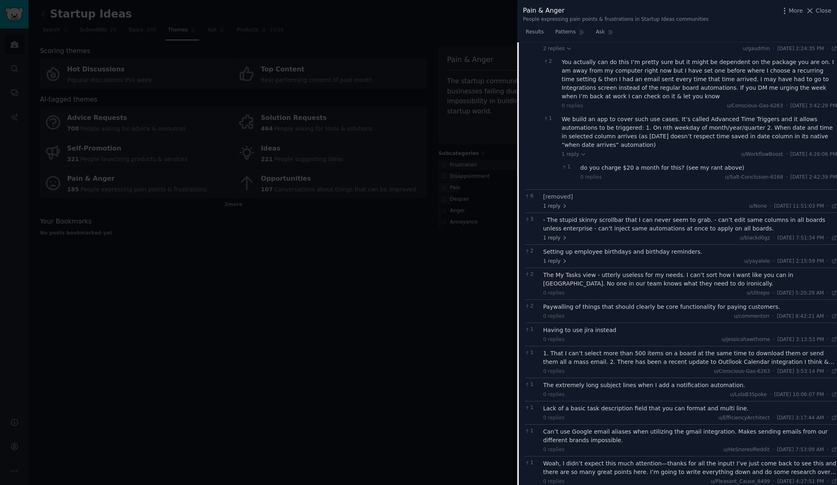
click at [557, 227] on div "- The stupid skinny scrollbar that I can never seem to grab. - can’t edit same …" at bounding box center [691, 224] width 294 height 17
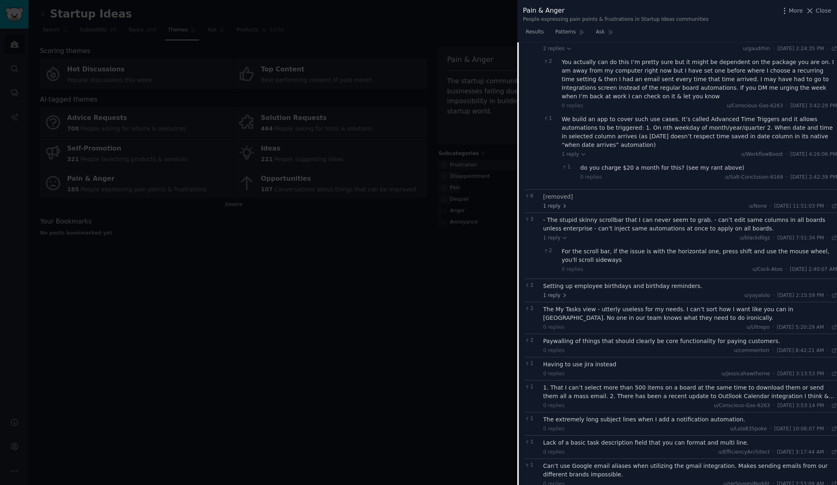
click at [571, 257] on div "For the scroll bar, if the issue is with the horizontal one, press shift and us…" at bounding box center [699, 255] width 275 height 17
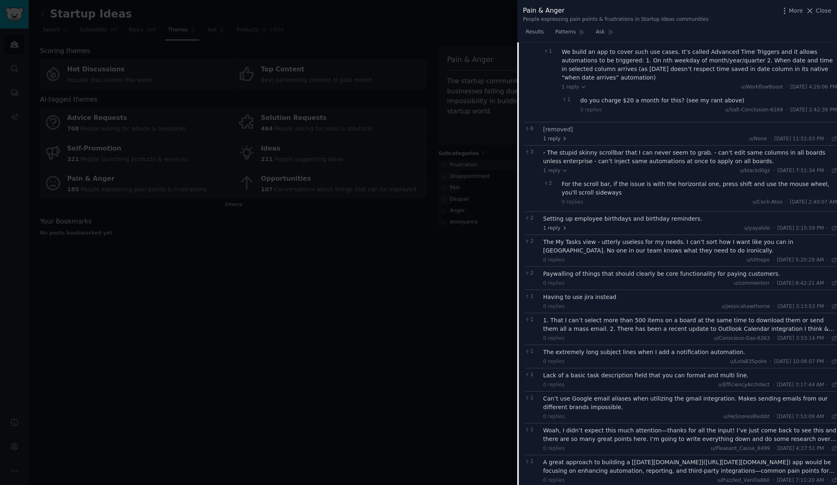
scroll to position [1117, 0]
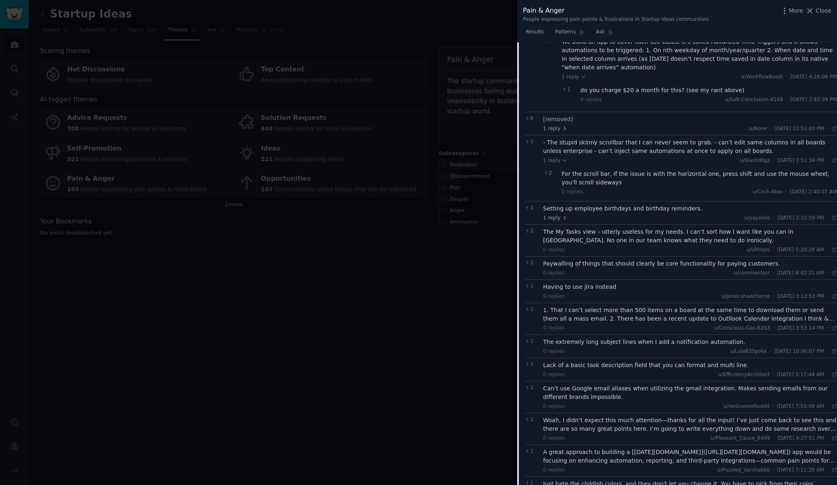
click at [557, 207] on div "Setting up employee birthdays and birthday reminders." at bounding box center [691, 208] width 294 height 9
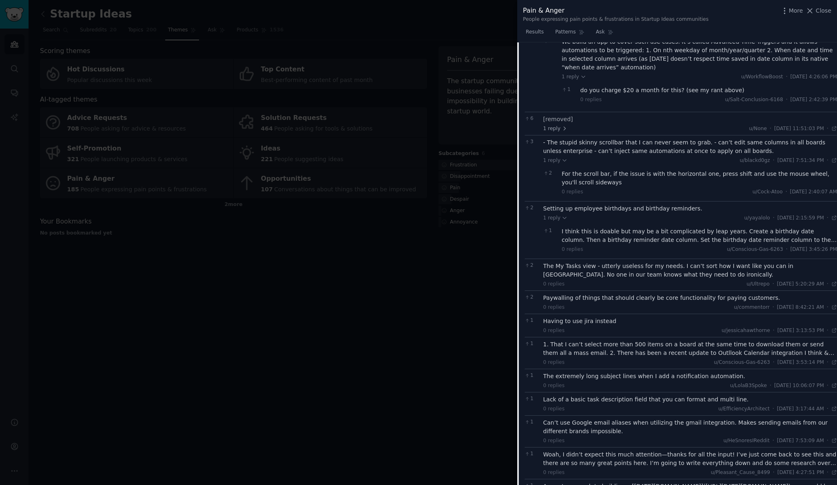
click at [573, 234] on div "I think this is doable but may be a bit complicated by leap years. Create a bir…" at bounding box center [699, 235] width 275 height 17
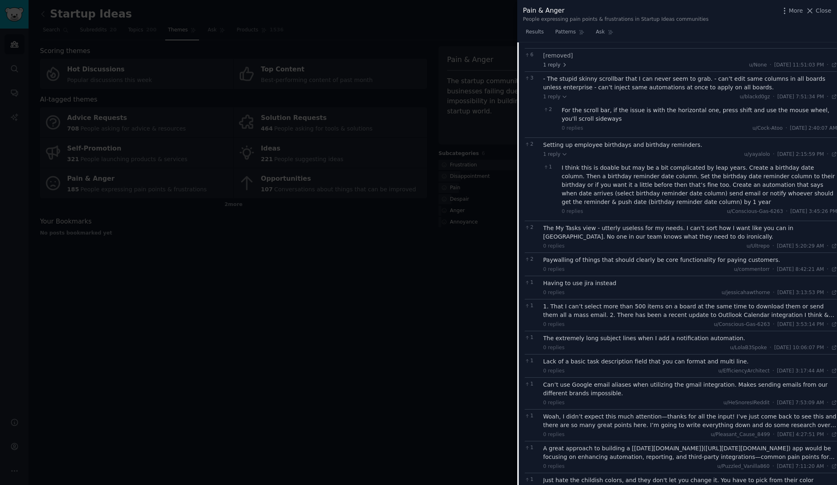
scroll to position [1185, 0]
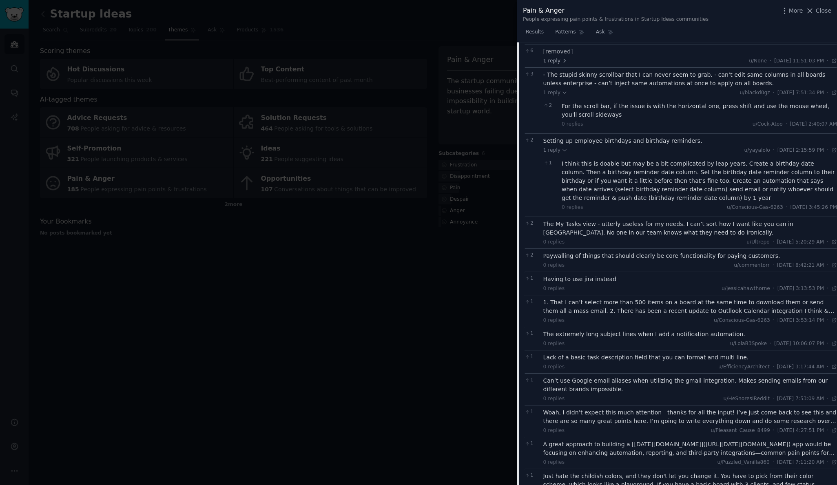
click at [596, 225] on div "The My Tasks view - utterly useless for my needs. I can’t sort how I want like …" at bounding box center [691, 228] width 294 height 17
click at [595, 235] on div "The My Tasks view - utterly useless for my needs. I can’t sort how I want like …" at bounding box center [691, 228] width 294 height 17
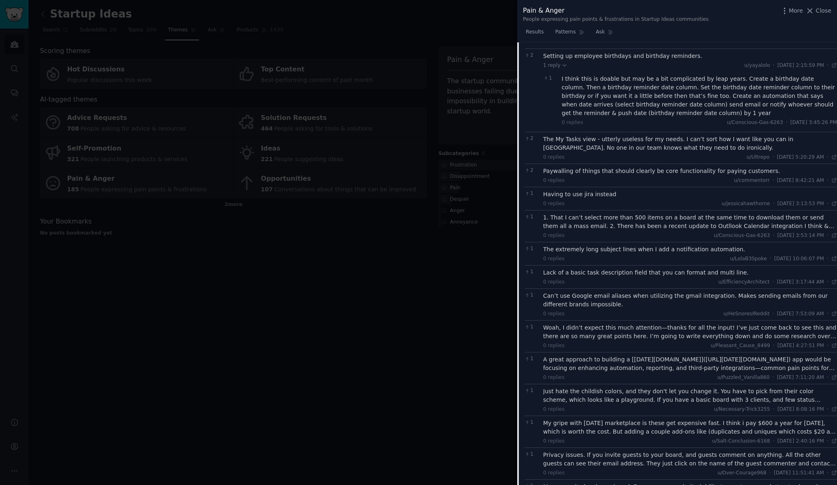
scroll to position [1269, 0]
click at [632, 223] on div "1. That I can’t select more than 500 items on a board at the same time to downl…" at bounding box center [691, 222] width 294 height 17
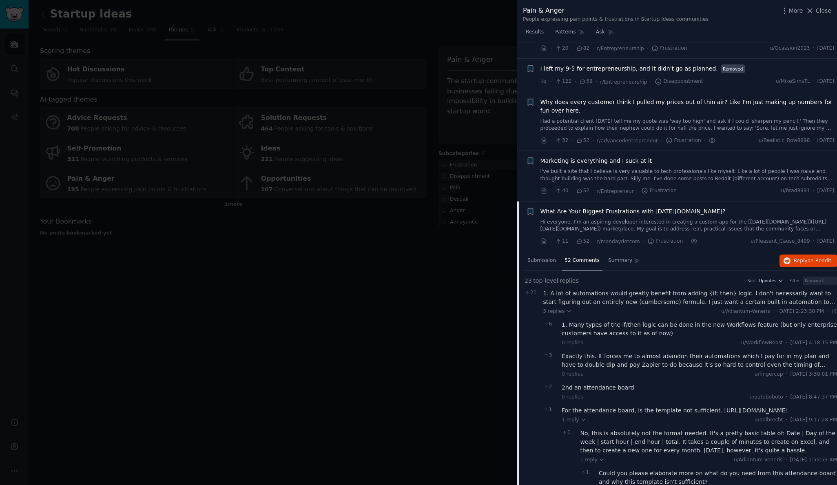
scroll to position [262, 0]
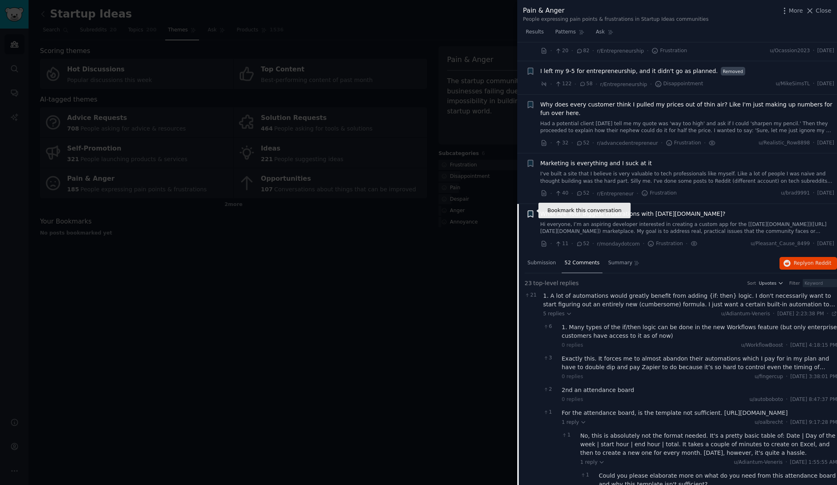
click at [530, 211] on icon "button" at bounding box center [530, 214] width 5 height 7
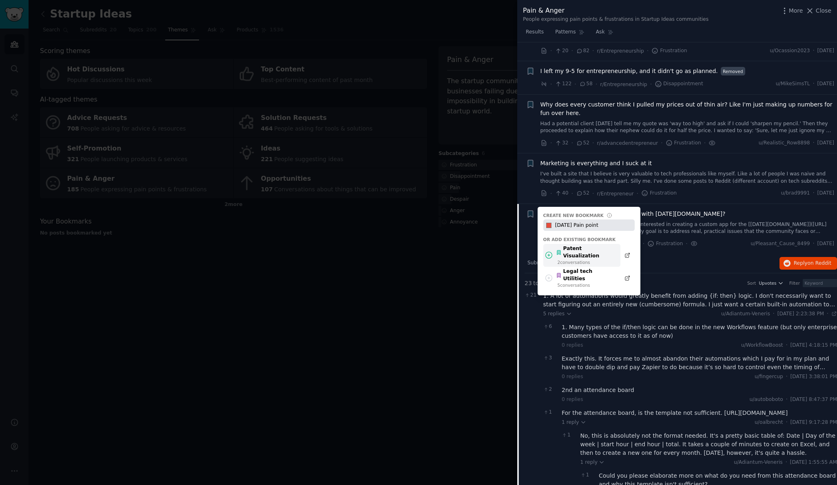
type input "[DATE] Pain points"
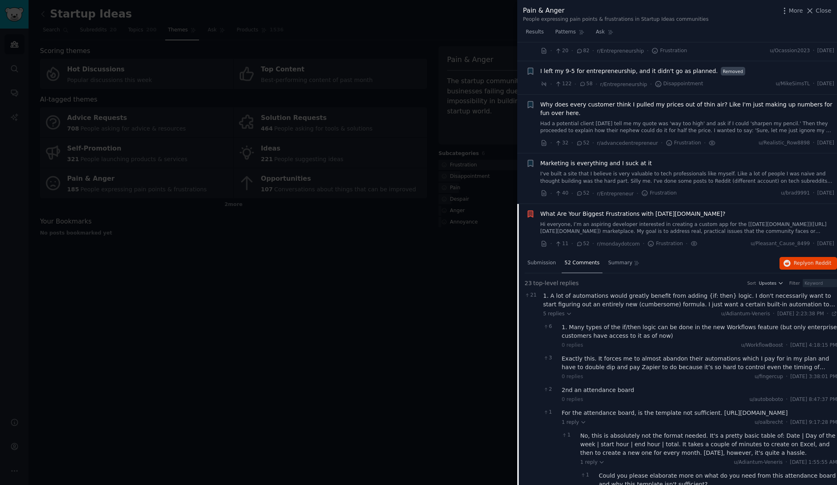
click at [570, 213] on span "What Are Your Biggest Frustrations with [DATE][DOMAIN_NAME]?" at bounding box center [633, 214] width 185 height 9
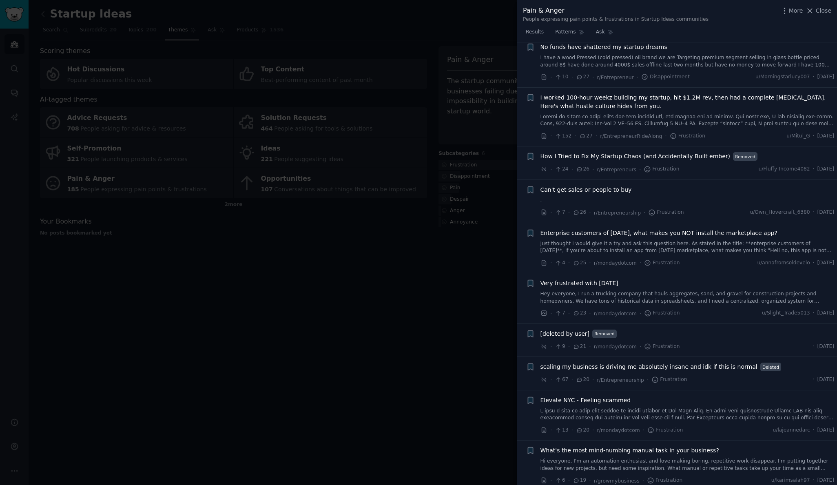
scroll to position [635, 0]
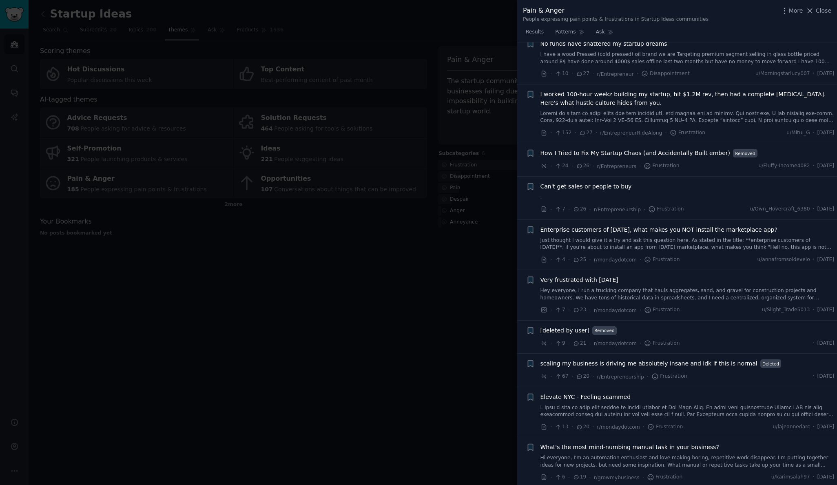
click at [773, 111] on link at bounding box center [688, 117] width 294 height 14
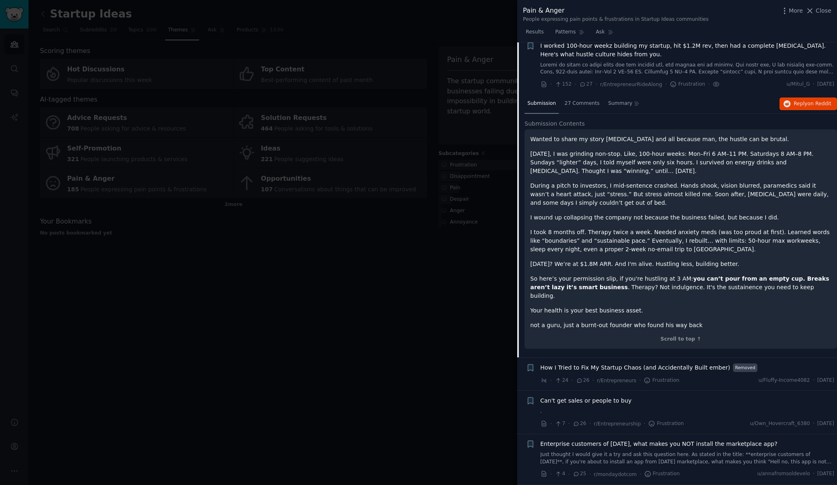
scroll to position [685, 0]
click at [590, 99] on span "27 Comments" at bounding box center [582, 102] width 35 height 7
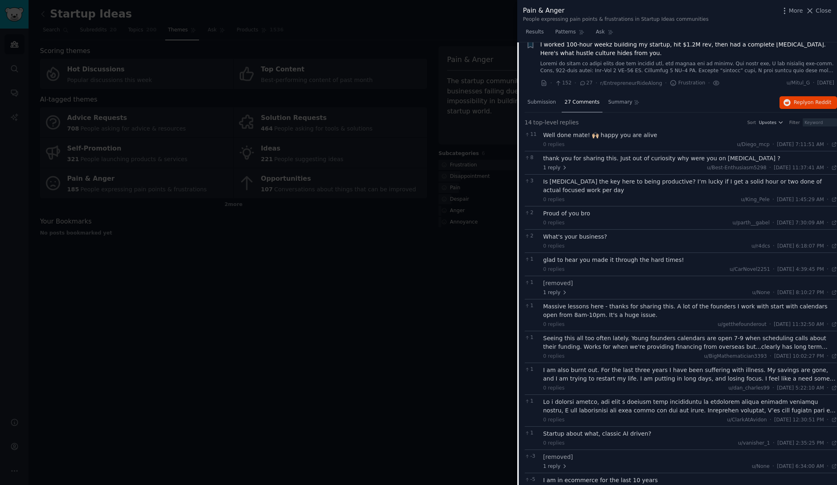
click at [592, 154] on div "thank you for sharing this. Just out of curiosity why were you on [MEDICAL_DATA…" at bounding box center [691, 158] width 294 height 9
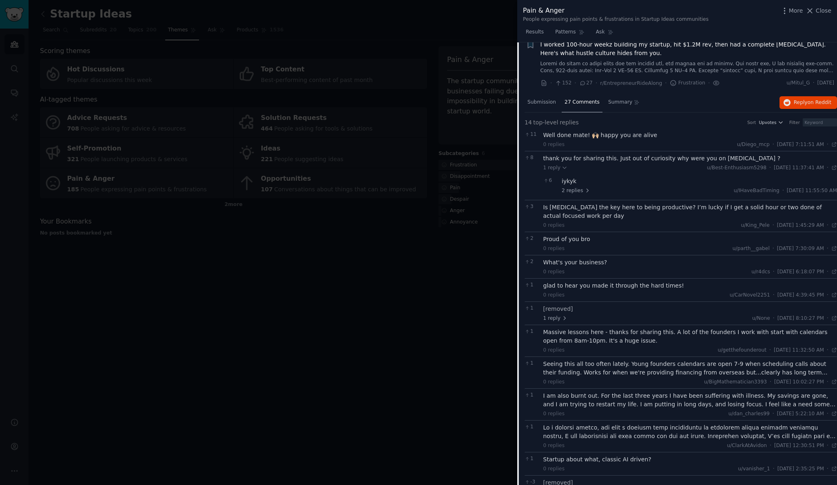
click at [571, 180] on div "iykyk" at bounding box center [699, 181] width 275 height 9
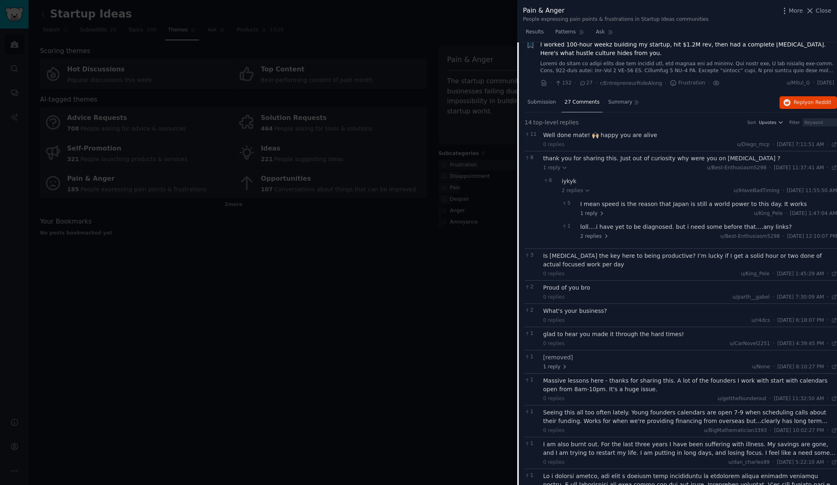
click at [579, 154] on div "thank you for sharing this. Just out of curiosity why were you on [MEDICAL_DATA…" at bounding box center [691, 158] width 294 height 9
click at [578, 155] on div "thank you for sharing this. Just out of curiosity why were you on [MEDICAL_DATA…" at bounding box center [691, 158] width 294 height 9
click at [559, 164] on span "1 reply" at bounding box center [556, 167] width 24 height 7
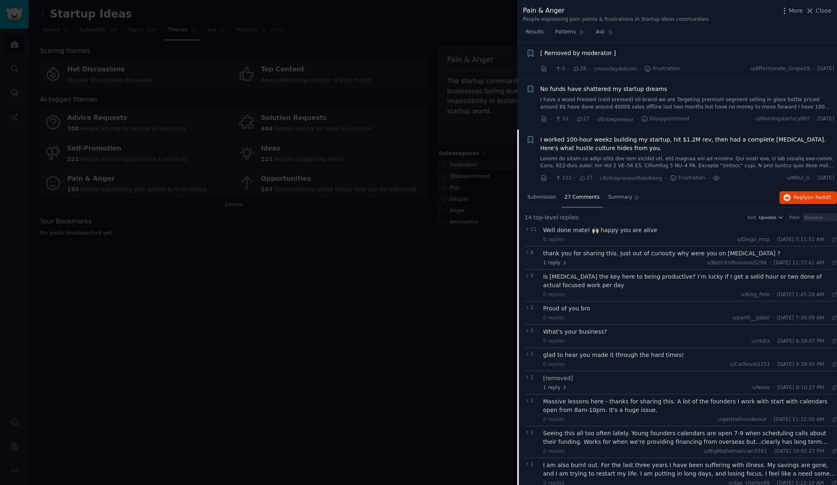
scroll to position [583, 0]
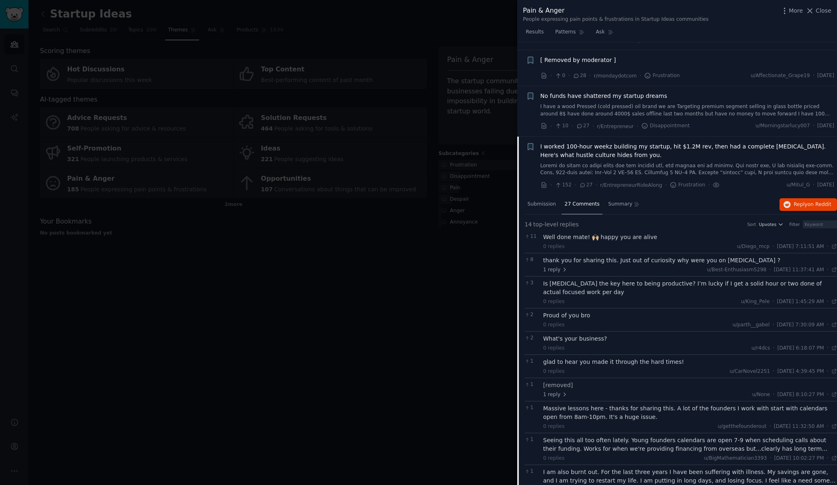
click at [555, 145] on span "I worked 100-hour weekz building my startup, hit $1.2M rev, then had a complete…" at bounding box center [688, 150] width 294 height 17
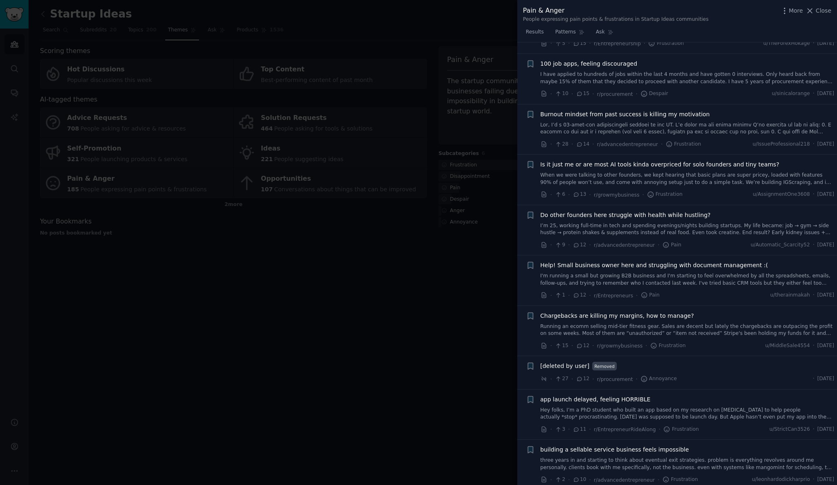
scroll to position [1413, 0]
click at [672, 262] on span "Help! Small business owner here and struggling with document management :(" at bounding box center [655, 266] width 228 height 9
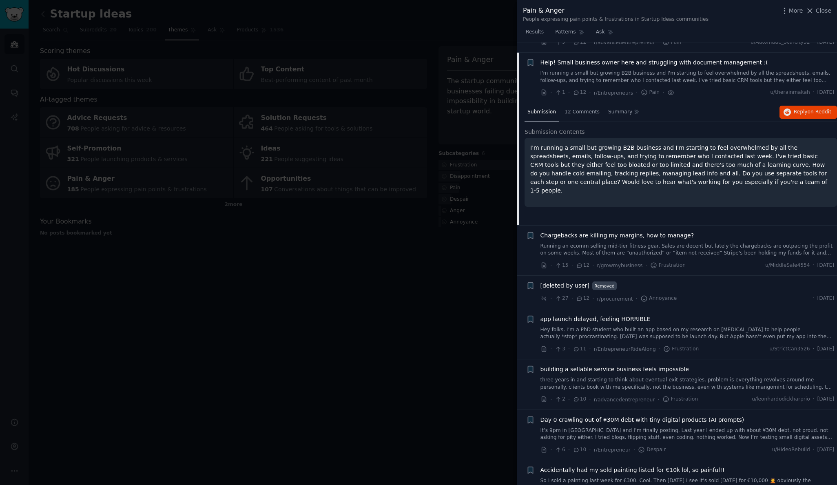
scroll to position [1617, 0]
click at [592, 108] on span "12 Comments" at bounding box center [582, 111] width 35 height 7
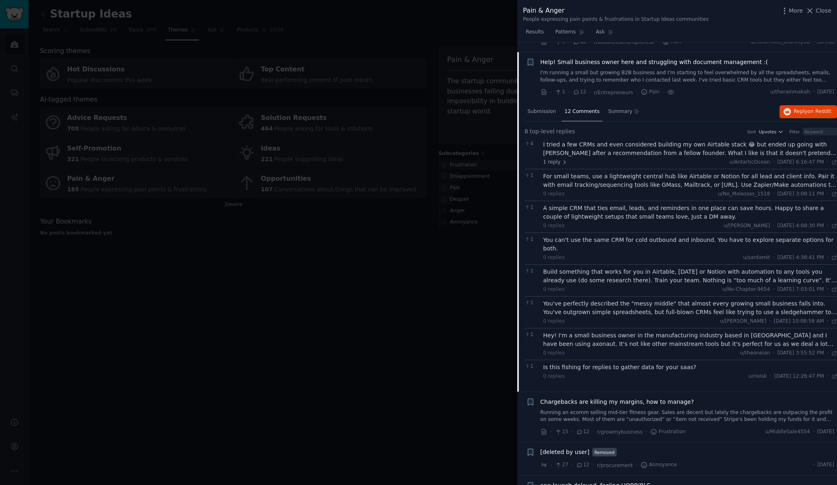
click at [634, 144] on div "I tried a few CRMs and even considered building my own Airtable stack 😂 but end…" at bounding box center [691, 148] width 294 height 17
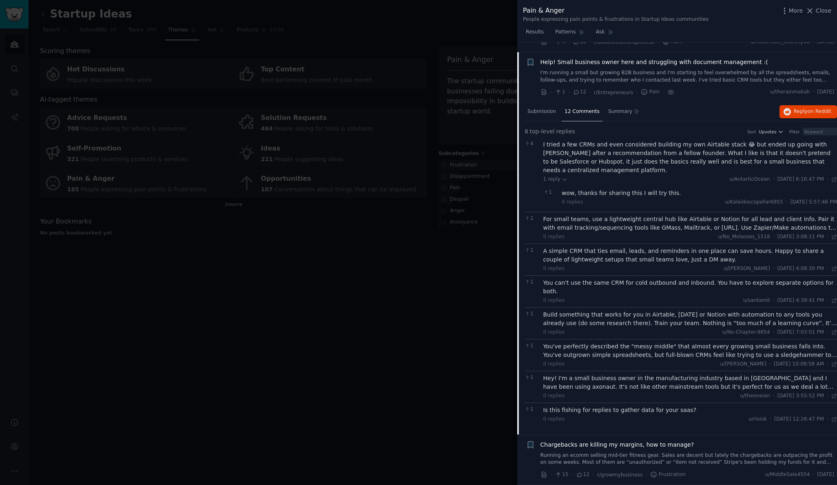
click at [595, 215] on div "For small teams, use a lightweight central hub like Airtable or Notion for all …" at bounding box center [691, 223] width 294 height 17
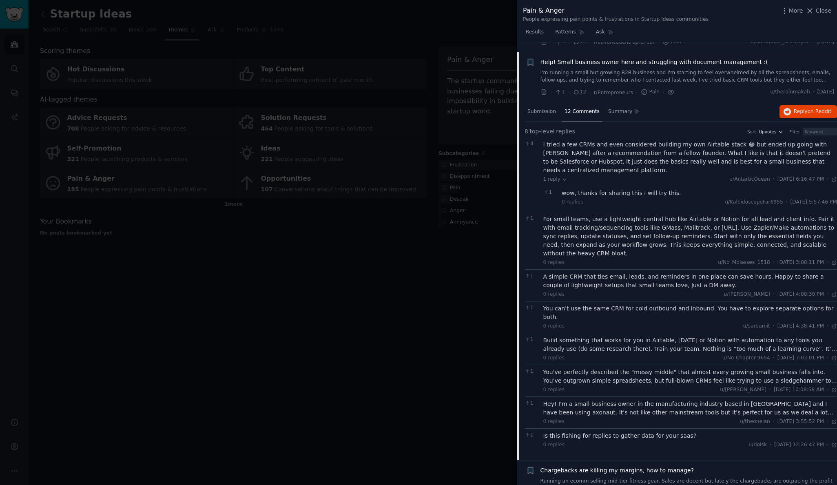
click at [595, 273] on div "A simple CRM that ties email, leads, and reminders in one place can save hours.…" at bounding box center [691, 281] width 294 height 17
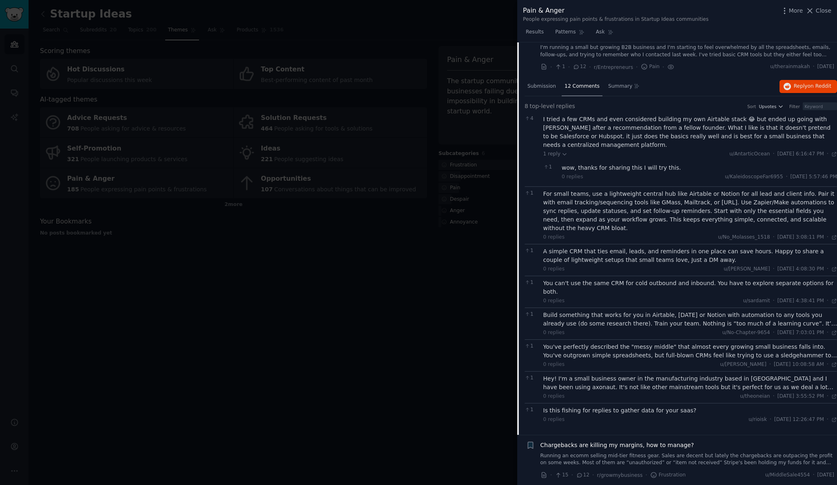
scroll to position [1645, 0]
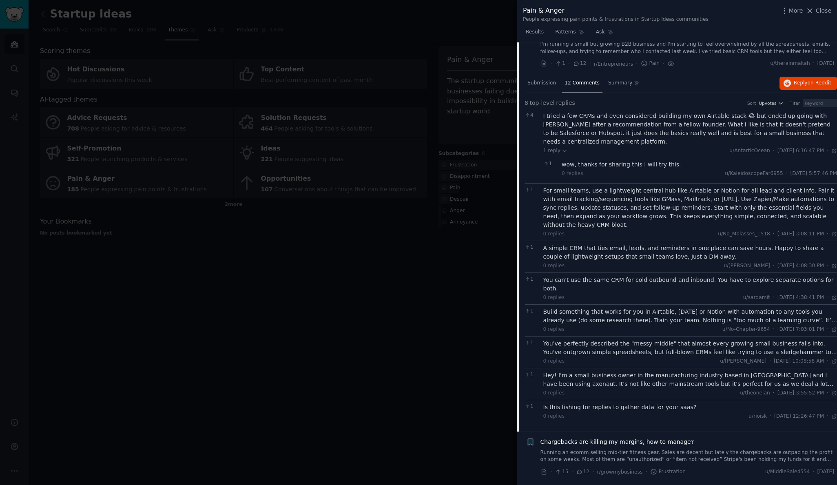
click at [587, 245] on div "A simple CRM that ties email, leads, and reminders in one place can save hours.…" at bounding box center [691, 252] width 294 height 17
click at [592, 276] on div "You can't use the same CRM for cold outbound and inbound. You have to explore s…" at bounding box center [691, 284] width 294 height 17
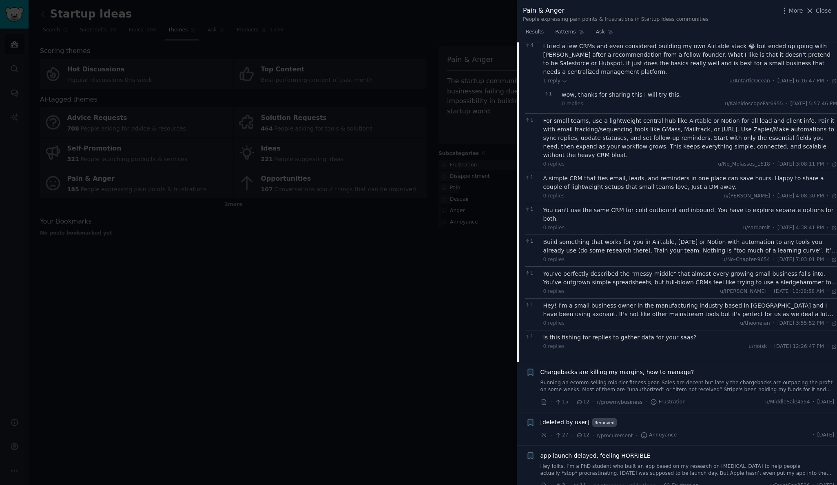
scroll to position [1716, 0]
click at [590, 237] on div "Build something that works for you in Airtable, [DATE] or Notion with automatio…" at bounding box center [691, 245] width 294 height 17
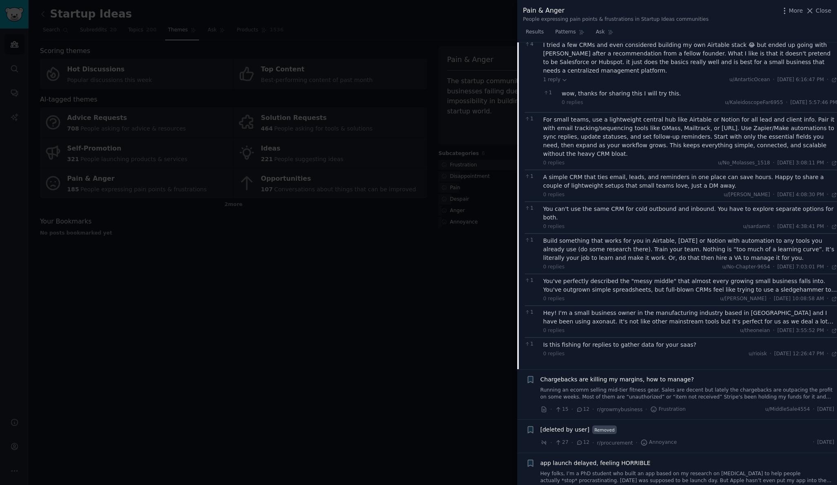
click at [568, 277] on div "You've perfectly described the "messy middle" that almost every growing small b…" at bounding box center [691, 285] width 294 height 17
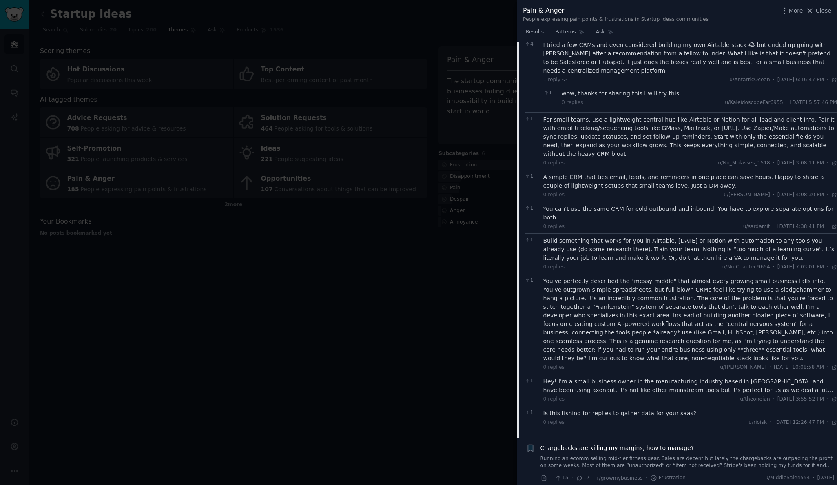
click at [586, 377] on div "Hey! I'm a small business owner in the manufacturing industry based in [GEOGRAP…" at bounding box center [691, 385] width 294 height 17
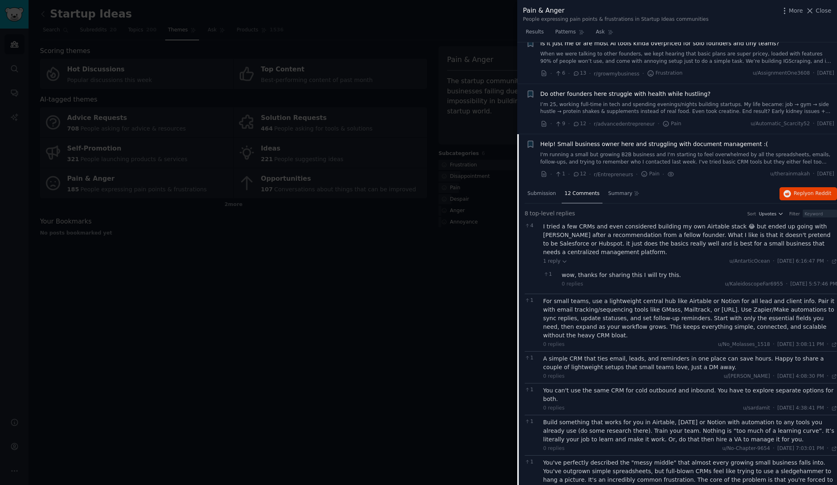
scroll to position [1534, 0]
click at [556, 141] on span "Help! Small business owner here and struggling with document management :(" at bounding box center [655, 145] width 228 height 9
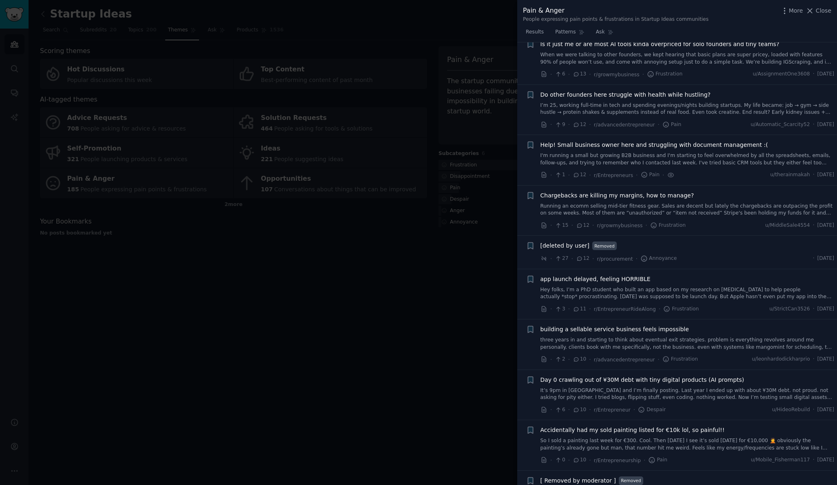
scroll to position [1617, 0]
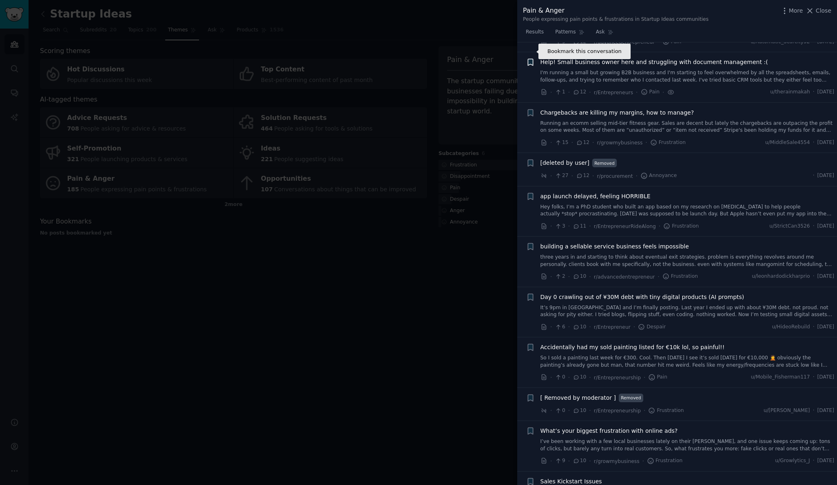
click at [532, 59] on icon "button" at bounding box center [530, 62] width 5 height 7
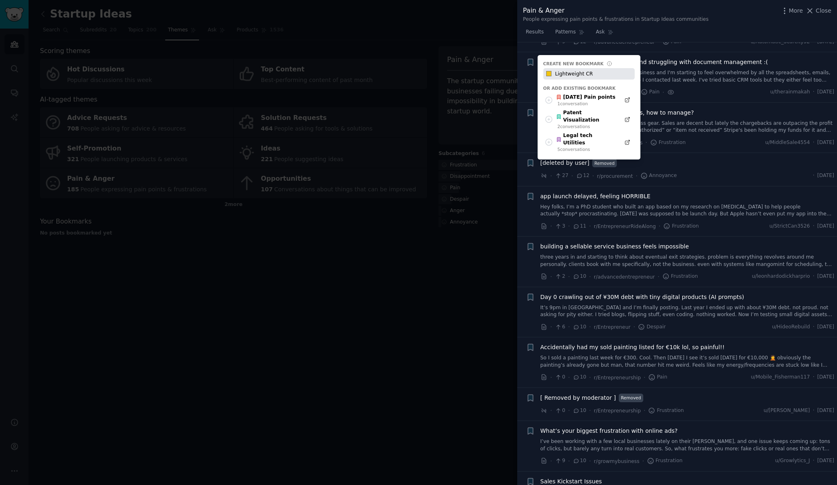
type input "Lightweight CRM"
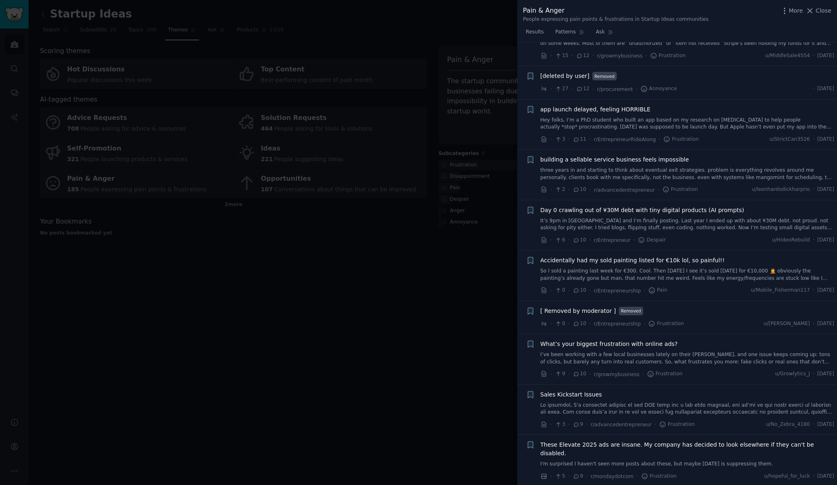
scroll to position [1704, 0]
click at [664, 166] on link "three years in and starting to think about eventual exit strategies. problem is…" at bounding box center [688, 173] width 294 height 14
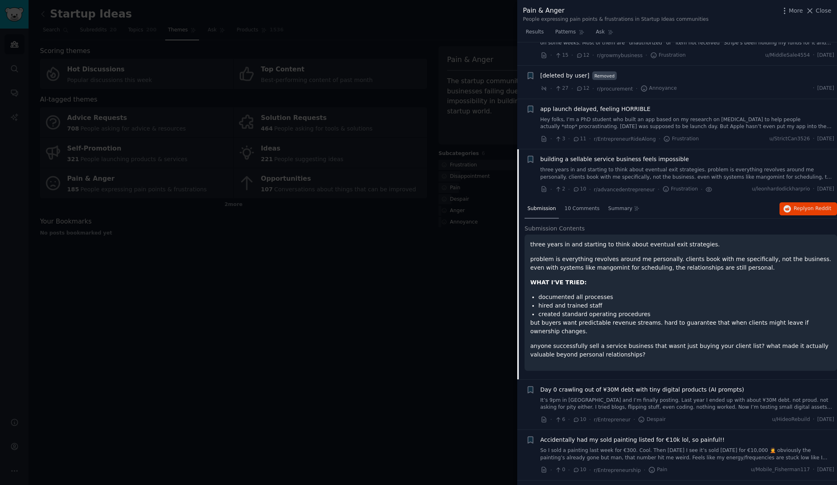
scroll to position [1800, 0]
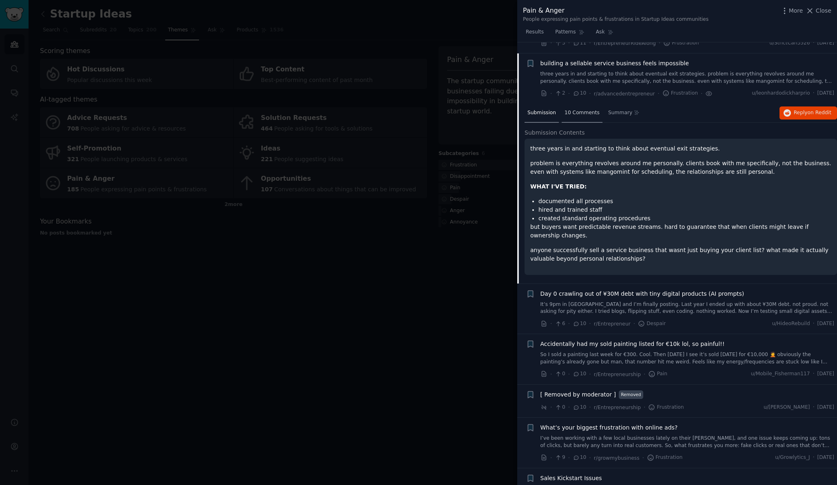
click at [591, 109] on span "10 Comments" at bounding box center [582, 112] width 35 height 7
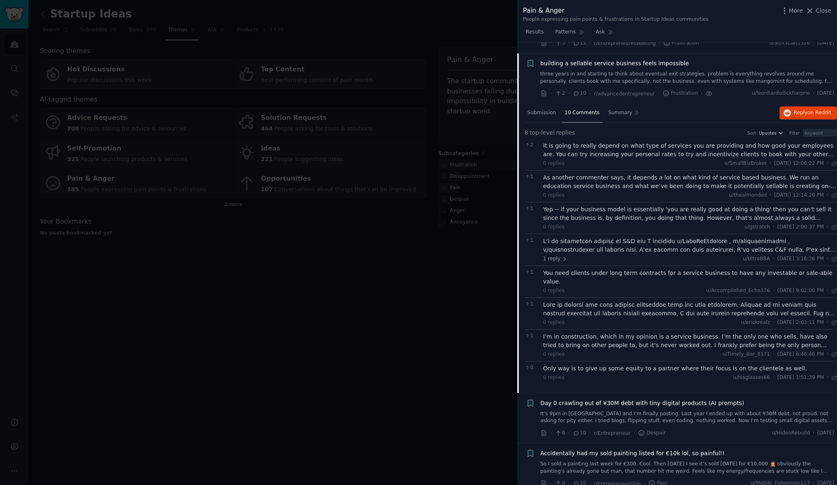
click at [600, 142] on div "It is going to really depend on what type of services you are providing and how…" at bounding box center [691, 150] width 294 height 17
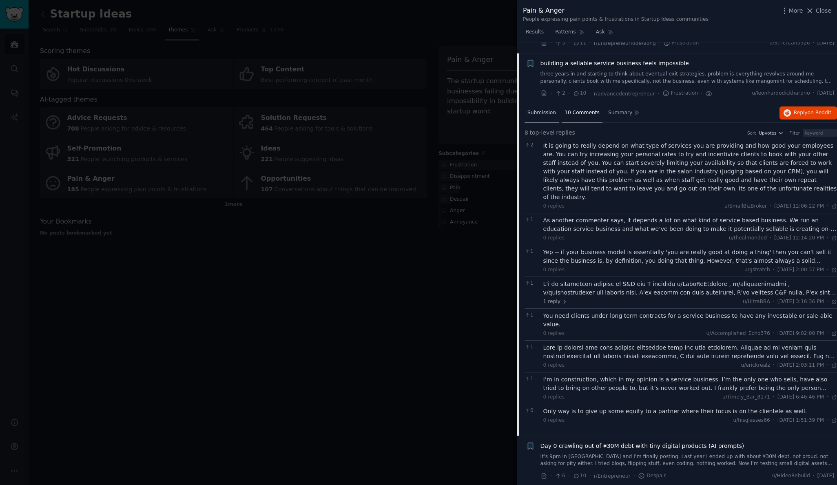
click at [548, 109] on span "Submission" at bounding box center [542, 112] width 29 height 7
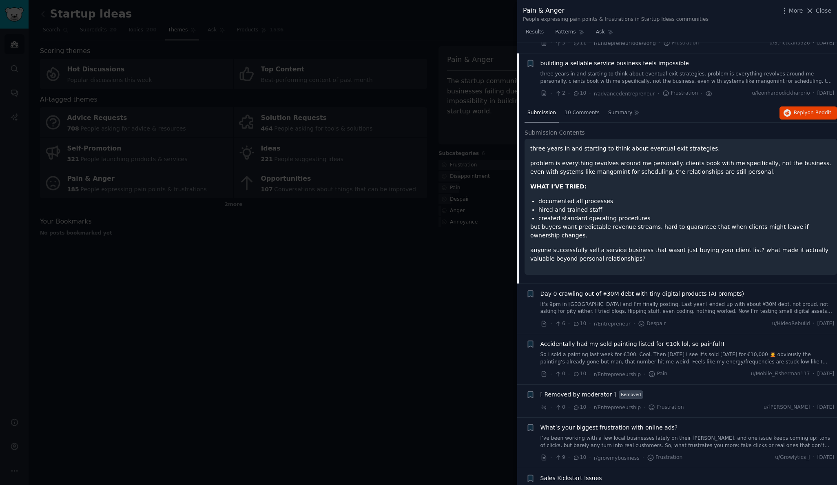
click at [573, 59] on span "building a sellable service business feels impossible" at bounding box center [615, 63] width 149 height 9
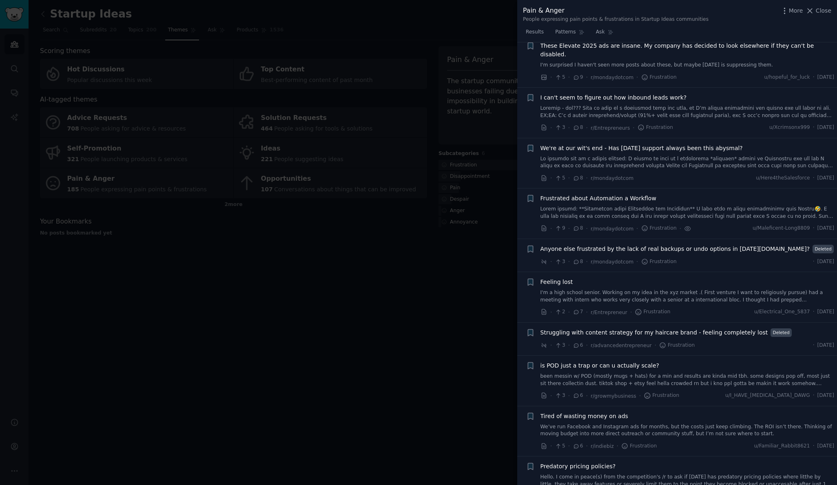
scroll to position [2104, 0]
click at [674, 244] on span "Anyone else frustrated by the lack of real backups or undo options in [DATE][DO…" at bounding box center [676, 248] width 270 height 9
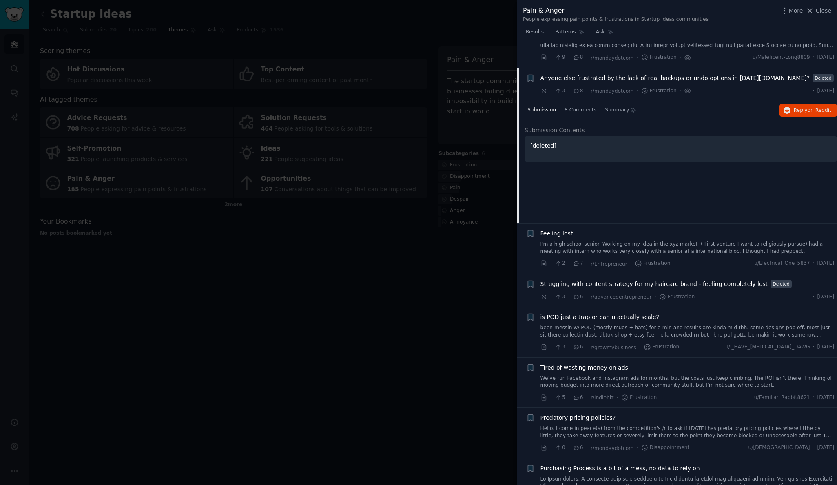
scroll to position [2276, 0]
click at [590, 104] on span "8 Comments" at bounding box center [581, 107] width 32 height 7
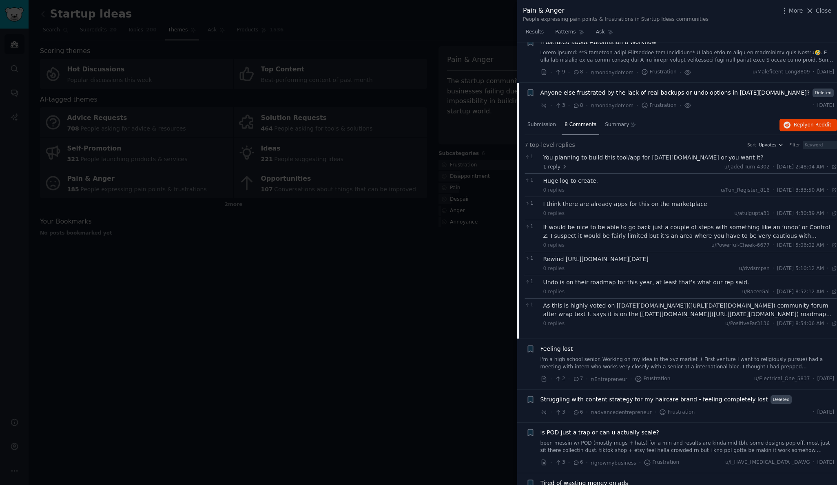
scroll to position [2248, 0]
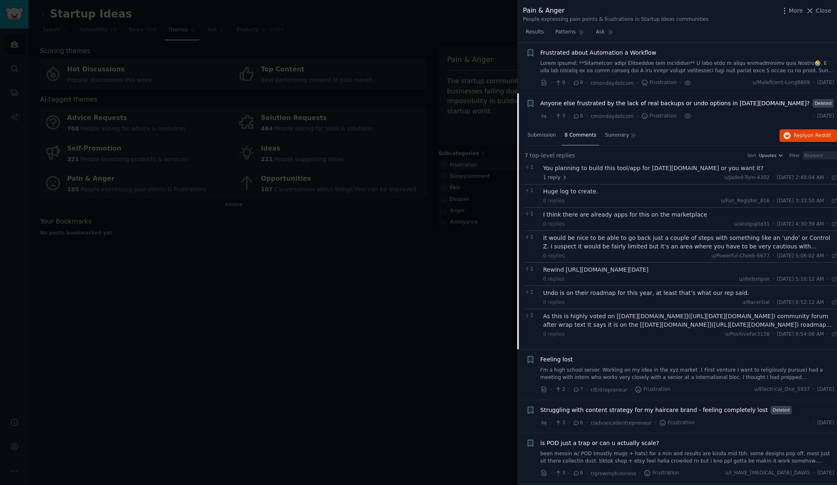
click at [596, 234] on div "It would be nice to be able to go back just a couple of steps with something li…" at bounding box center [691, 242] width 294 height 17
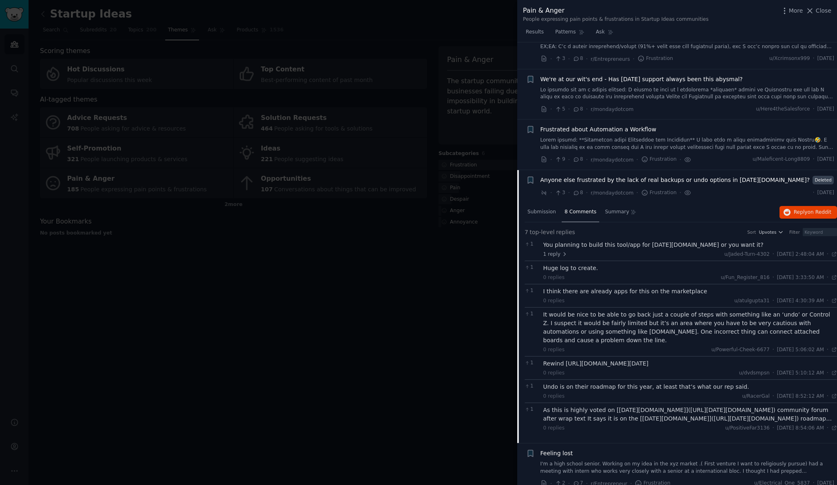
scroll to position [2171, 0]
click at [532, 178] on icon "button" at bounding box center [530, 181] width 5 height 7
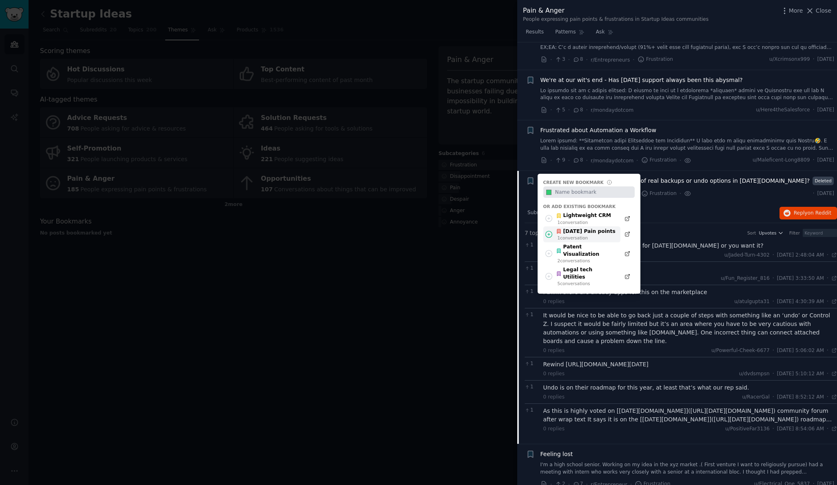
click at [571, 228] on div "[DATE] Pain points" at bounding box center [586, 231] width 60 height 7
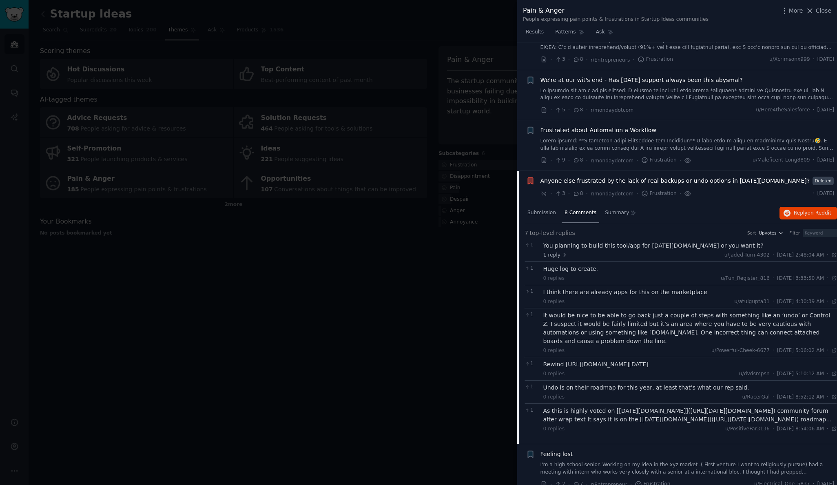
click at [648, 177] on span "Anyone else frustrated by the lack of real backups or undo options in [DATE][DO…" at bounding box center [676, 181] width 270 height 9
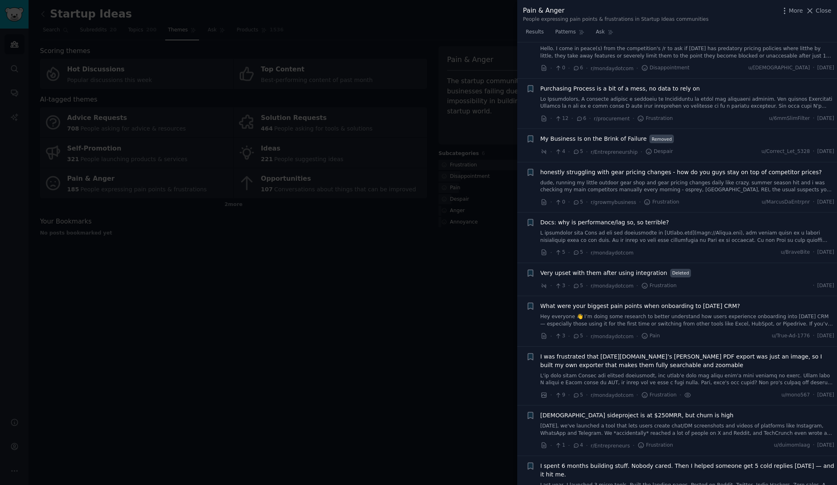
scroll to position [2532, 0]
click at [532, 218] on icon "button" at bounding box center [530, 221] width 5 height 7
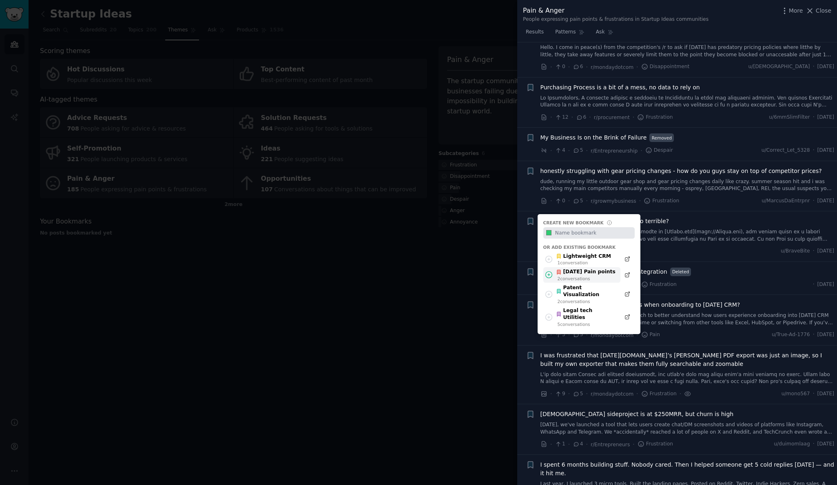
click at [581, 269] on div "[DATE] Pain points" at bounding box center [586, 272] width 60 height 7
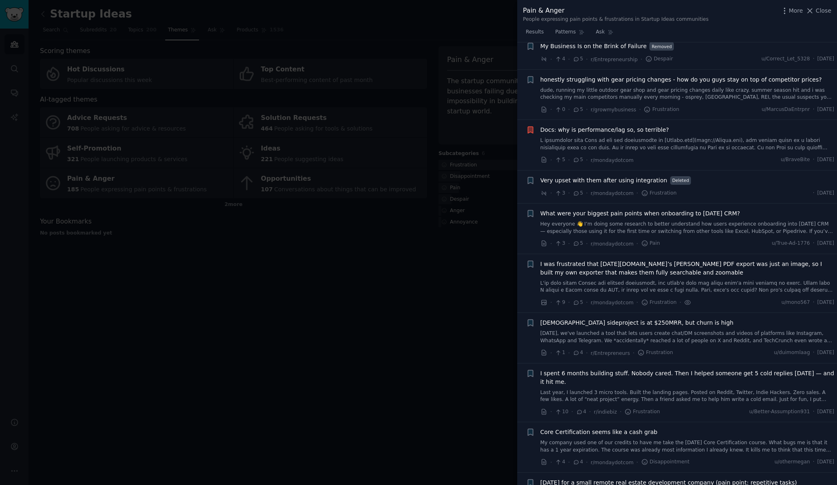
scroll to position [2625, 0]
click at [666, 219] on link "Hey everyone 👋 I’m doing some research to better understand how users experienc…" at bounding box center [688, 226] width 294 height 14
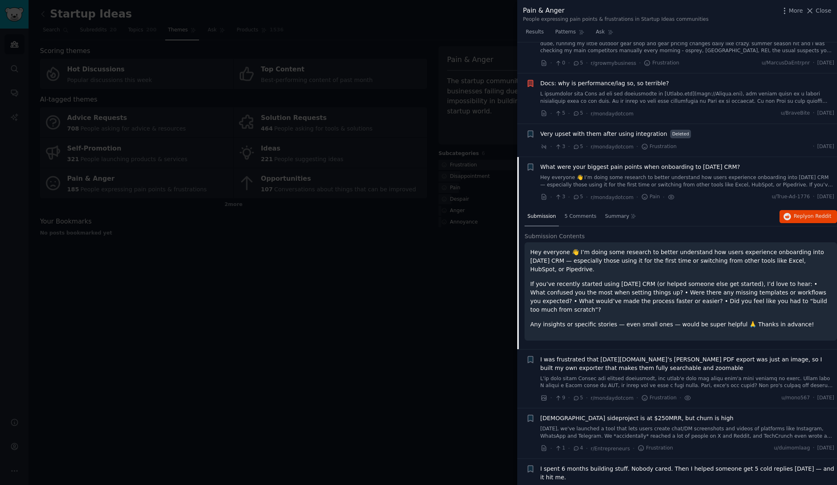
scroll to position [2669, 0]
click at [585, 214] on span "5 Comments" at bounding box center [581, 217] width 32 height 7
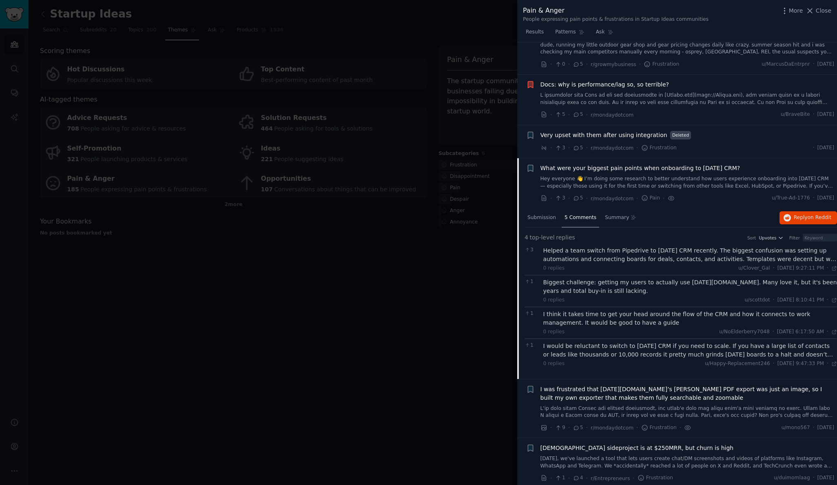
click at [677, 246] on div "Helped a team switch from Pipedrive to [DATE] CRM recently. The biggest confusi…" at bounding box center [691, 254] width 294 height 17
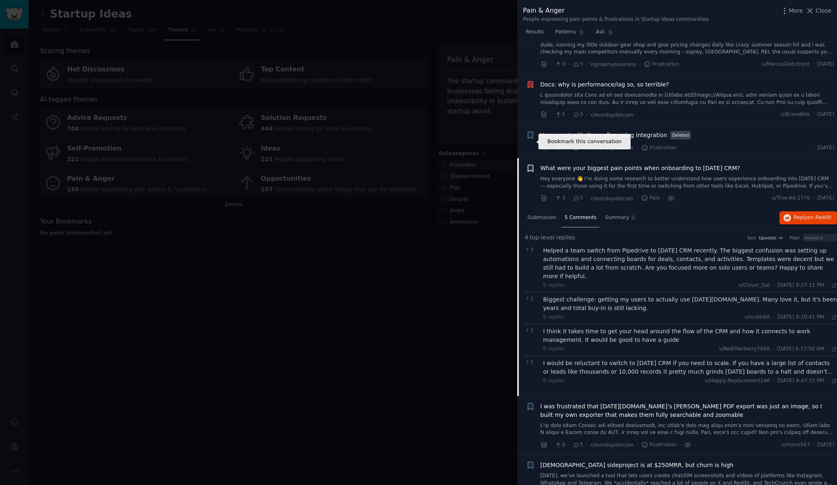
click at [533, 165] on icon "button" at bounding box center [530, 168] width 5 height 7
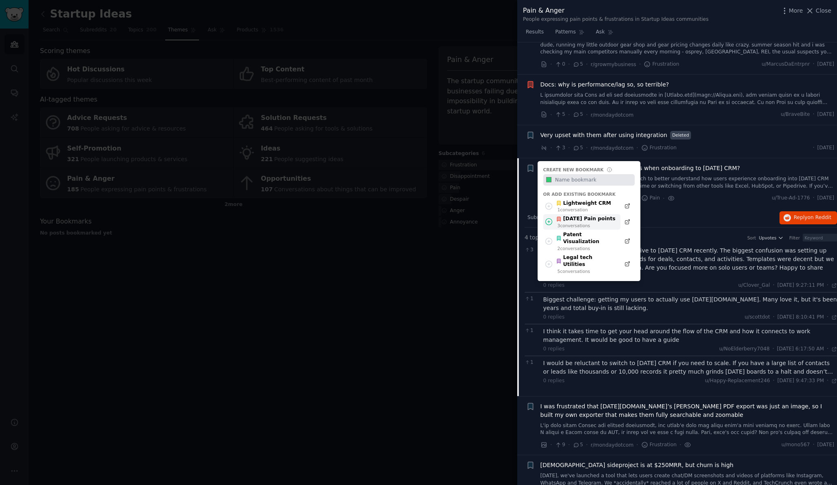
click at [573, 223] on div "3 conversation s" at bounding box center [587, 226] width 58 height 6
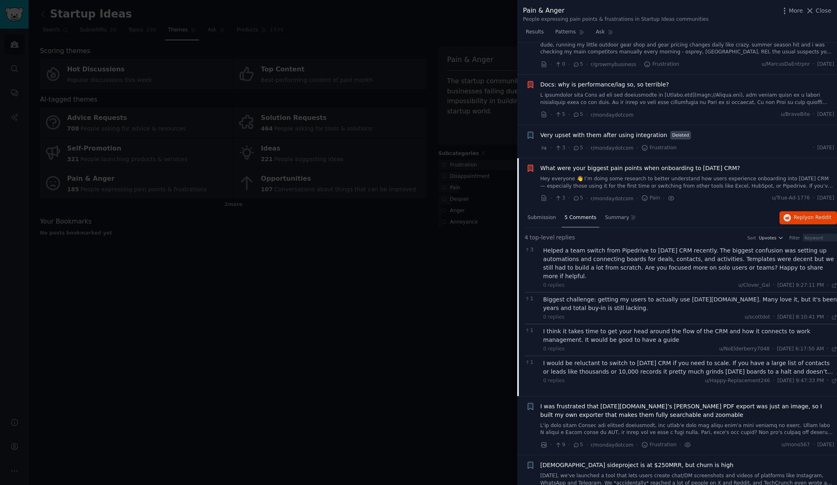
click at [562, 164] on span "What were your biggest pain points when onboarding to [DATE] CRM?" at bounding box center [641, 168] width 200 height 9
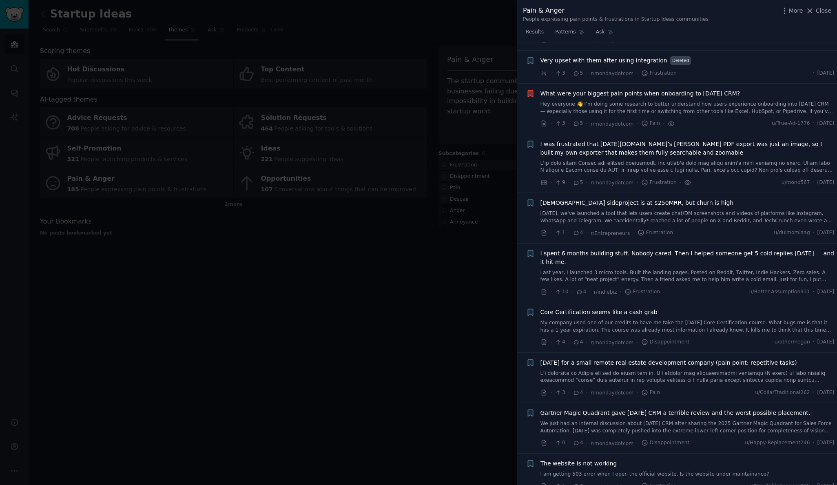
scroll to position [2759, 0]
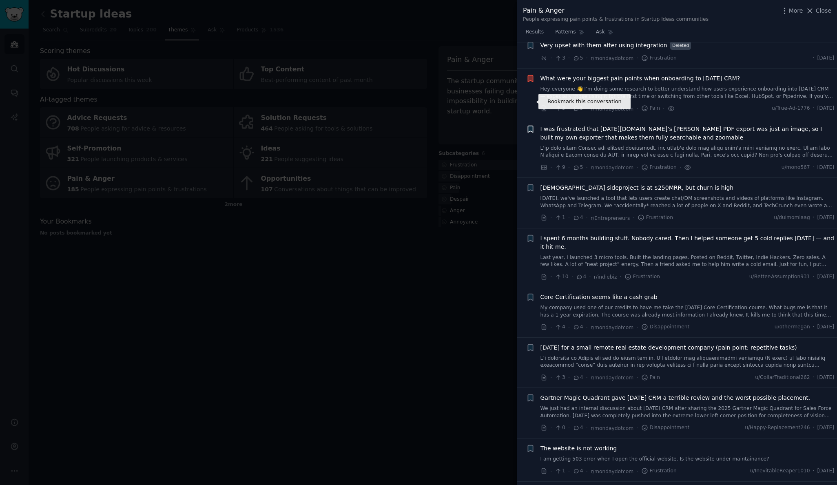
click at [530, 126] on icon "button" at bounding box center [530, 129] width 5 height 7
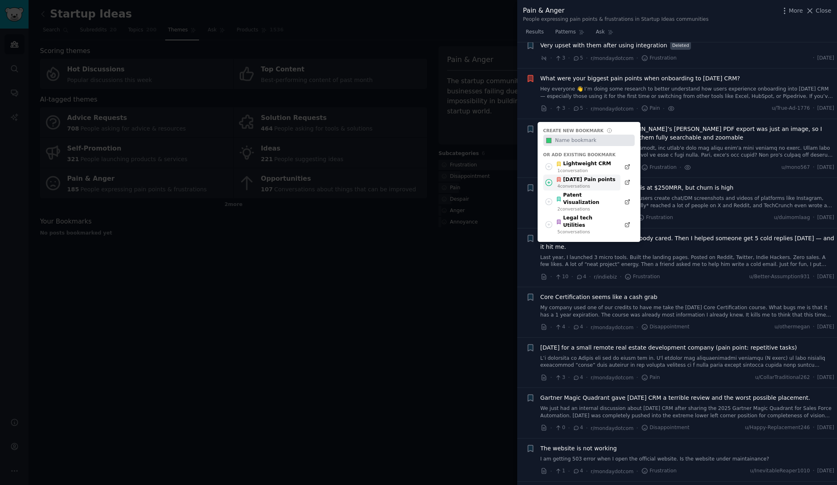
click at [571, 176] on div "[DATE] Pain points" at bounding box center [586, 179] width 60 height 7
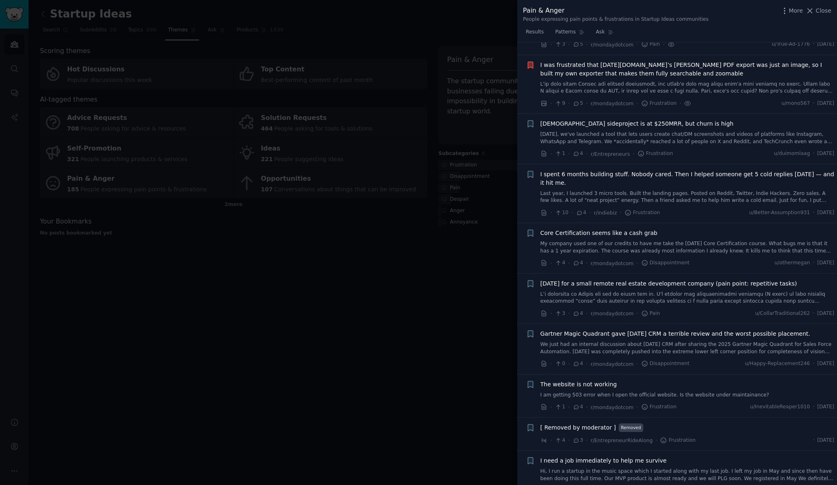
scroll to position [2825, 0]
click at [701, 189] on link "Last year, I launched 3 micro tools. Built the landing pages. Posted on Reddit,…" at bounding box center [688, 196] width 294 height 14
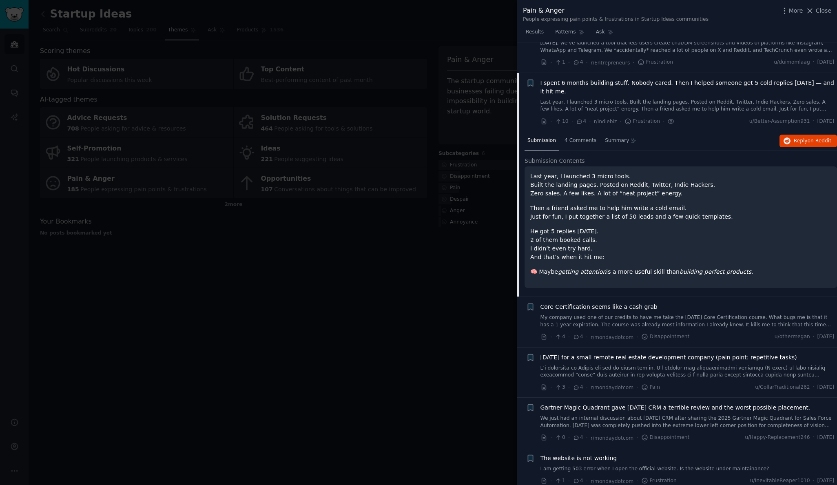
scroll to position [2918, 0]
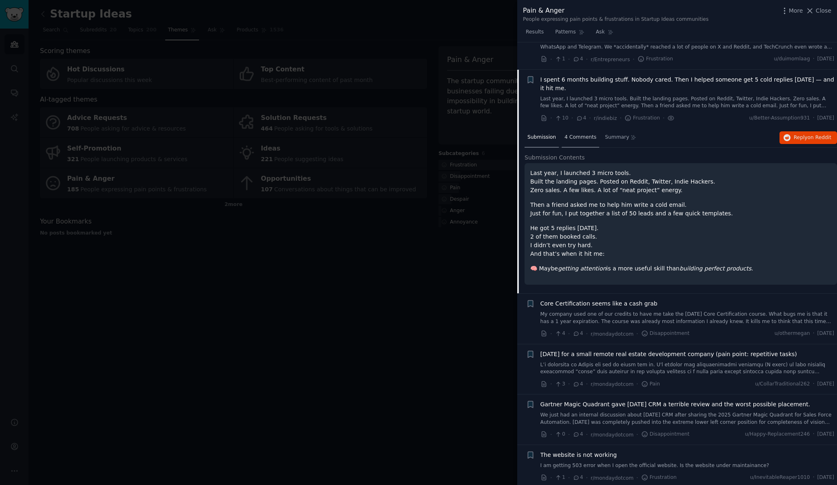
click at [588, 134] on span "4 Comments" at bounding box center [581, 137] width 32 height 7
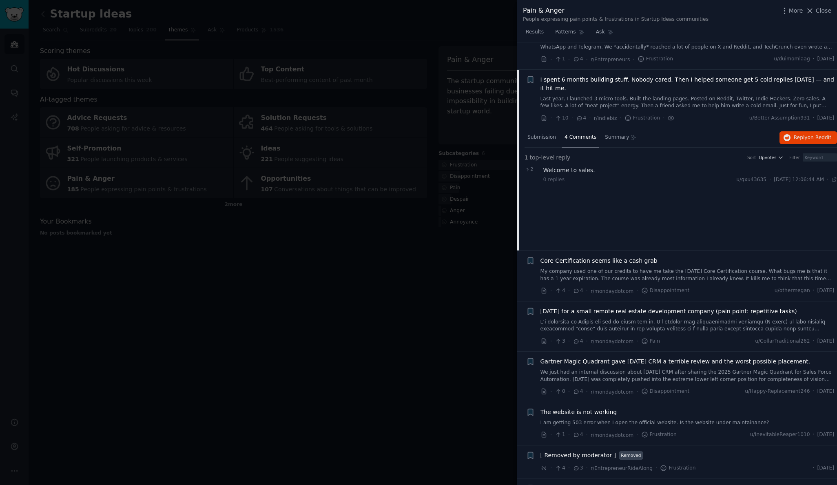
click at [561, 166] on div "Welcome to sales." at bounding box center [691, 170] width 294 height 9
click at [548, 75] on span "I spent 6 months building stuff. Nobody cared. Then I helped someone get 5 cold…" at bounding box center [688, 83] width 294 height 17
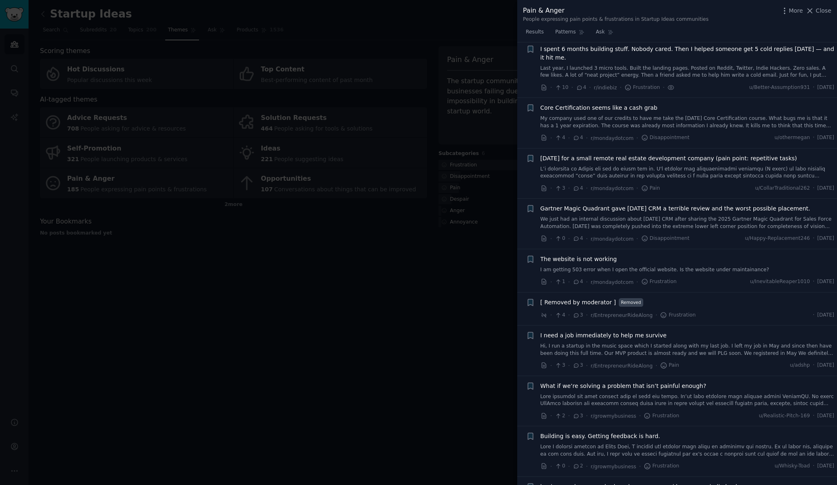
scroll to position [2949, 0]
click at [695, 153] on span "[DATE] for a small remote real estate development company (pain point: repetiti…" at bounding box center [669, 157] width 257 height 9
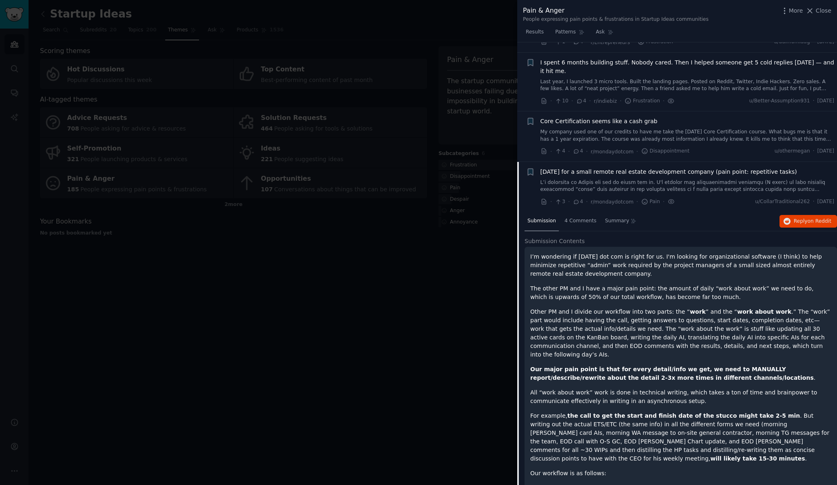
scroll to position [2929, 0]
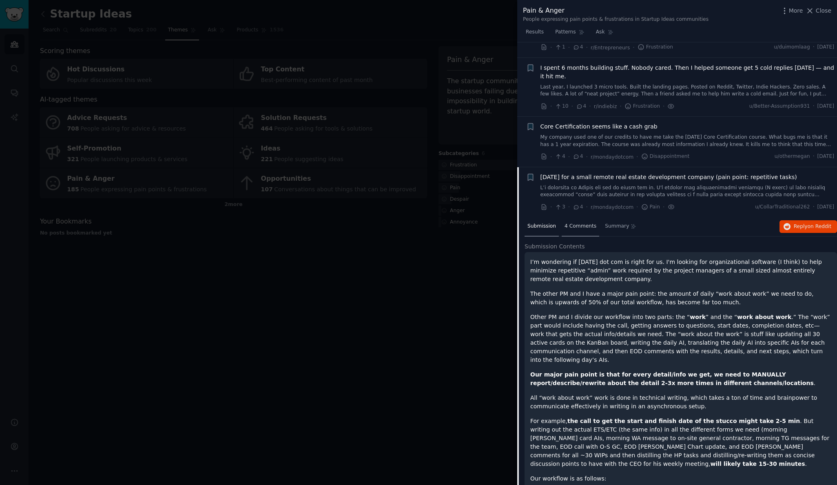
click at [586, 223] on span "4 Comments" at bounding box center [581, 226] width 32 height 7
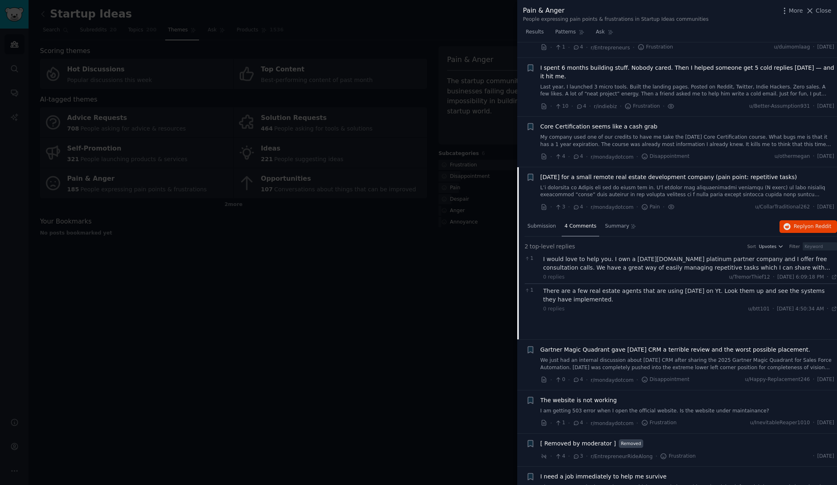
click at [639, 255] on div "I would love to help you. I own a [DATE][DOMAIN_NAME] platinum partner company …" at bounding box center [691, 263] width 294 height 17
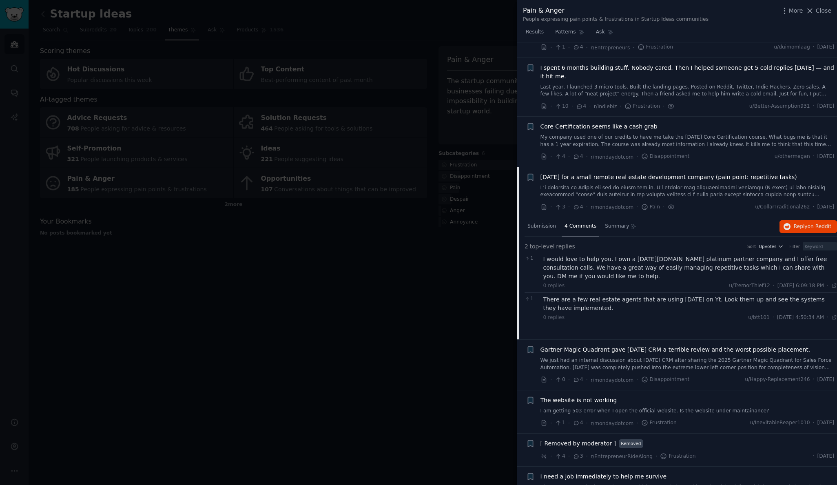
click at [627, 295] on div "There are a few real estate agents that are using [DATE] on Yt. Look them up an…" at bounding box center [691, 303] width 294 height 17
click at [547, 223] on span "Submission" at bounding box center [542, 226] width 29 height 7
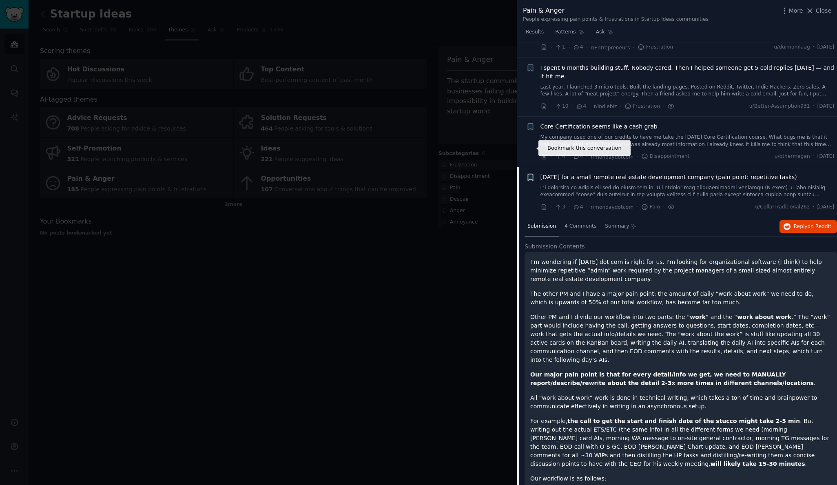
click at [531, 174] on icon "button" at bounding box center [530, 177] width 5 height 7
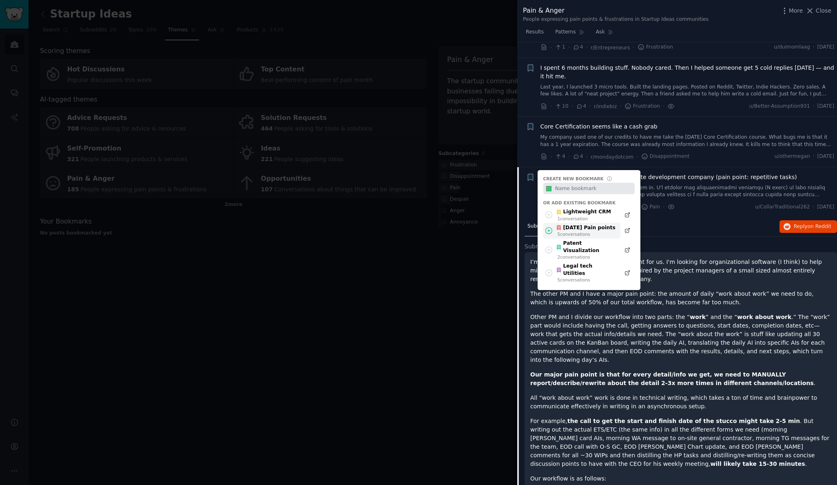
click at [577, 224] on div "[DATE] Pain points" at bounding box center [586, 227] width 60 height 7
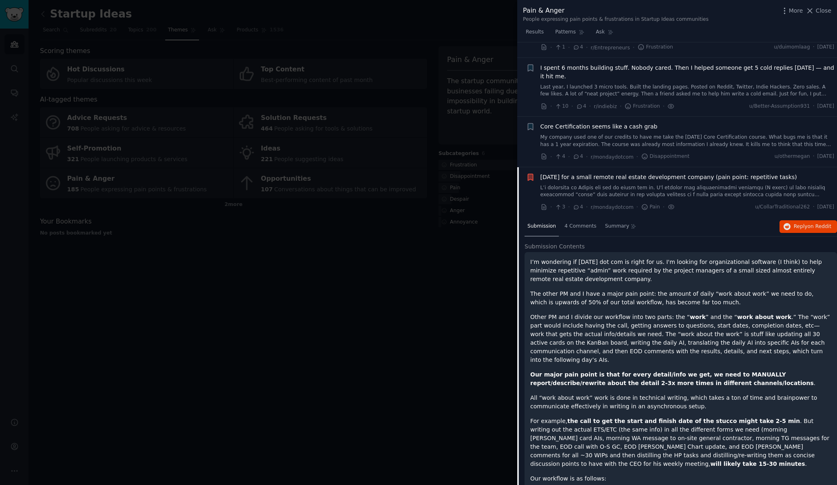
click at [576, 173] on span "[DATE] for a small remote real estate development company (pain point: repetiti…" at bounding box center [669, 177] width 257 height 9
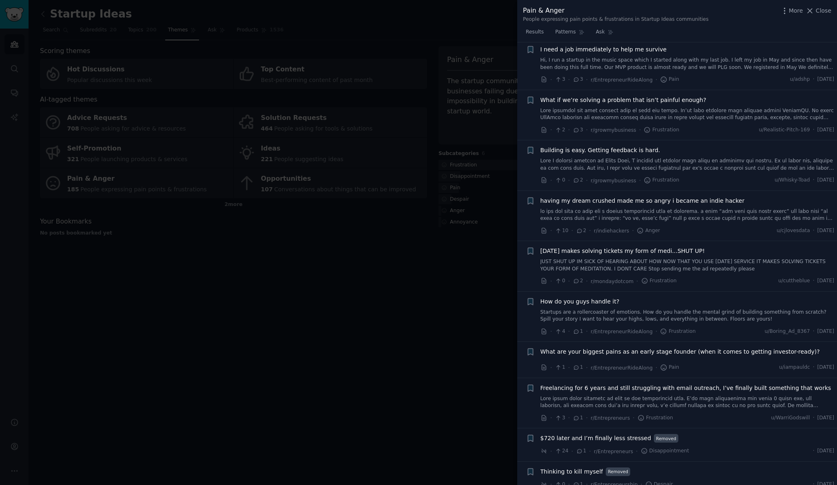
scroll to position [3238, 0]
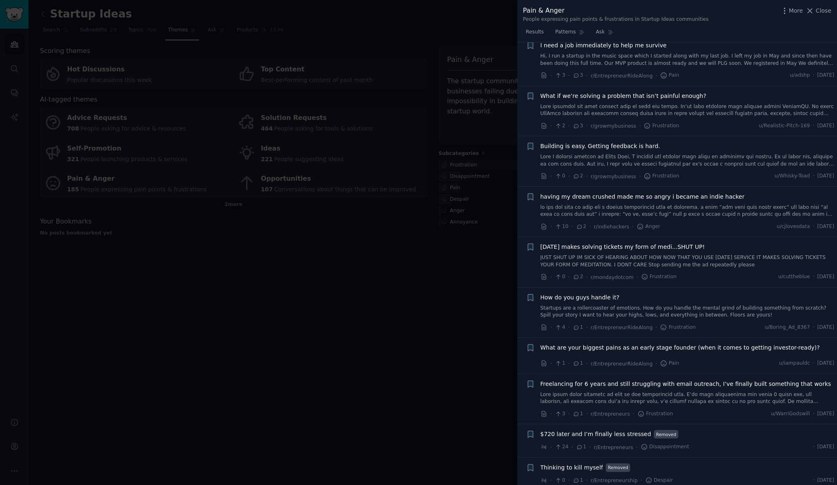
click at [652, 103] on link at bounding box center [688, 110] width 294 height 14
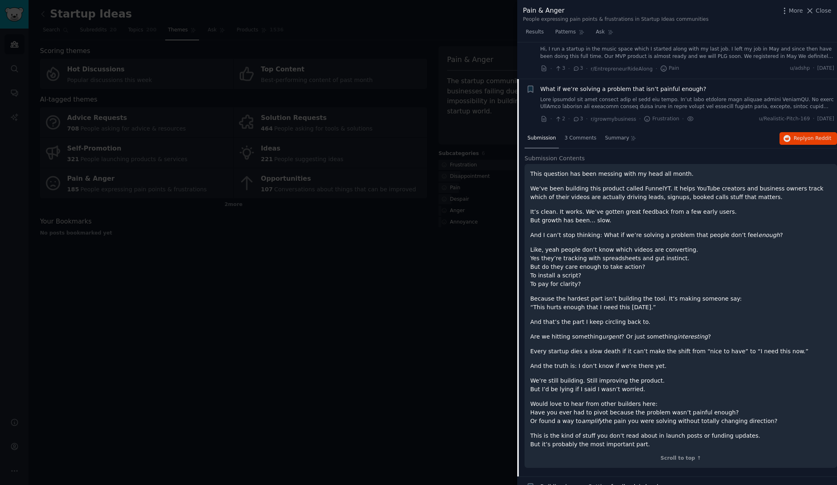
scroll to position [3244, 0]
click at [588, 135] on span "3 Comments" at bounding box center [581, 138] width 32 height 7
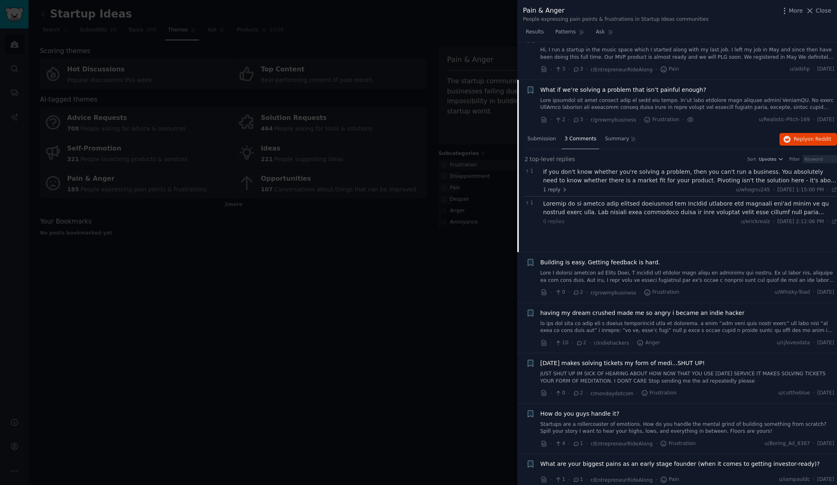
click at [596, 168] on div "If you don't know whether you're solving a problem, then you can't run a busine…" at bounding box center [691, 176] width 294 height 17
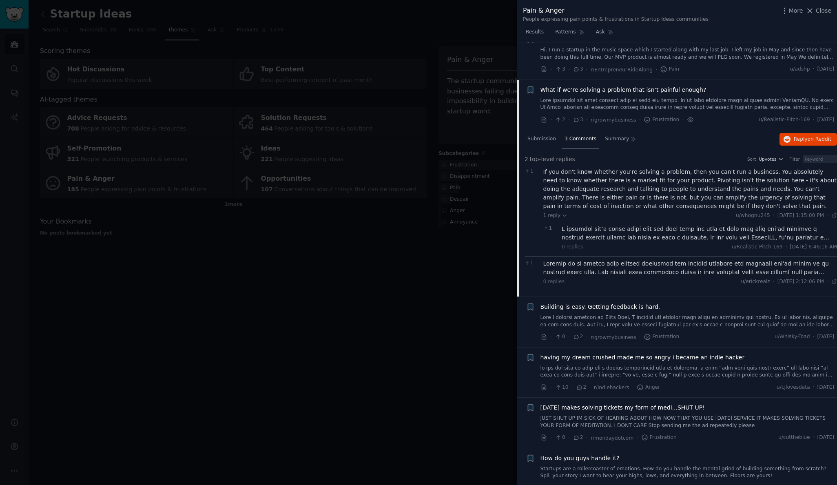
click at [596, 225] on div at bounding box center [699, 233] width 275 height 17
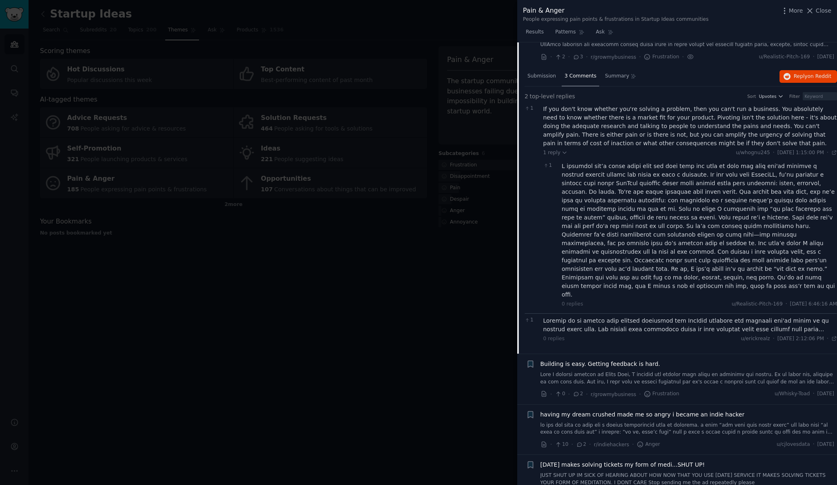
scroll to position [3308, 0]
click at [566, 316] on div at bounding box center [691, 324] width 294 height 17
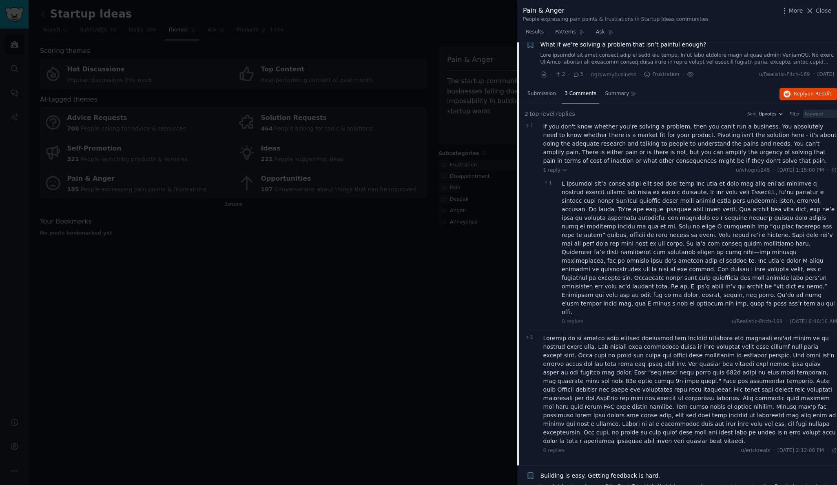
scroll to position [3278, 0]
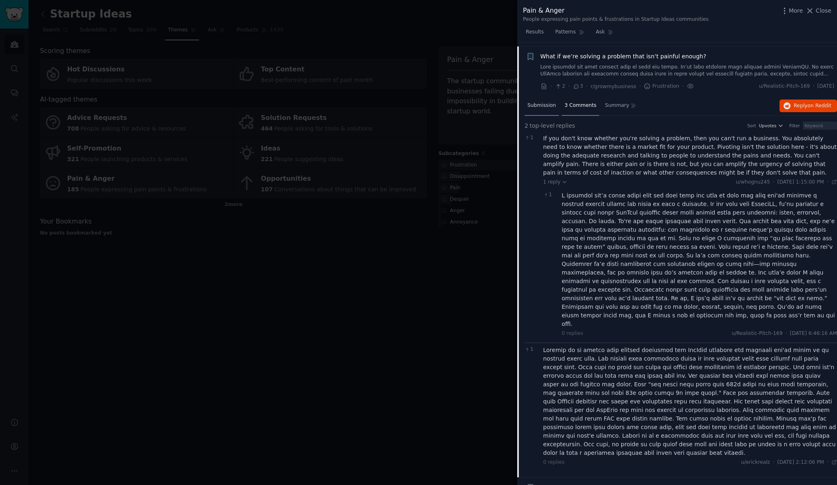
click at [550, 102] on span "Submission" at bounding box center [542, 105] width 29 height 7
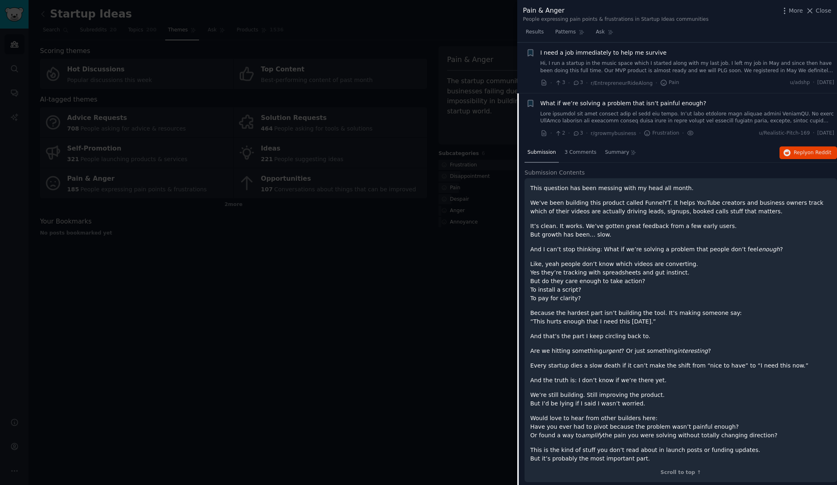
scroll to position [3233, 0]
click at [554, 97] on span "What if we’re solving a problem that isn’t painful enough?" at bounding box center [624, 101] width 166 height 9
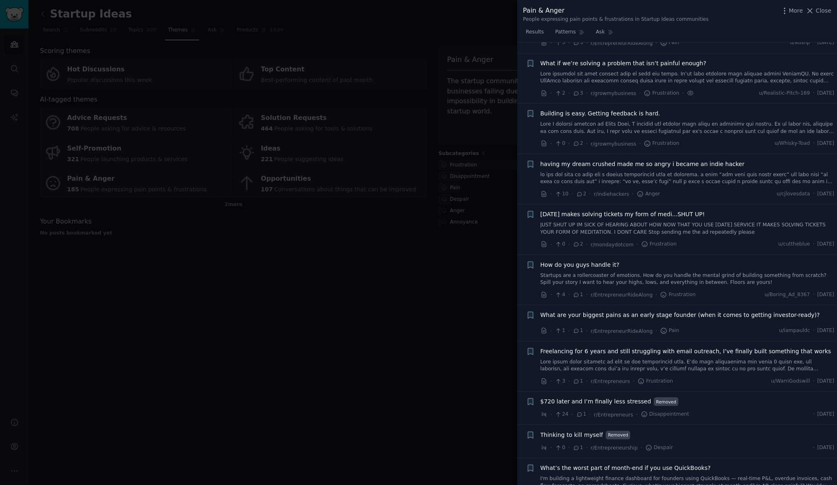
scroll to position [3272, 0]
click at [727, 171] on link at bounding box center [688, 178] width 294 height 14
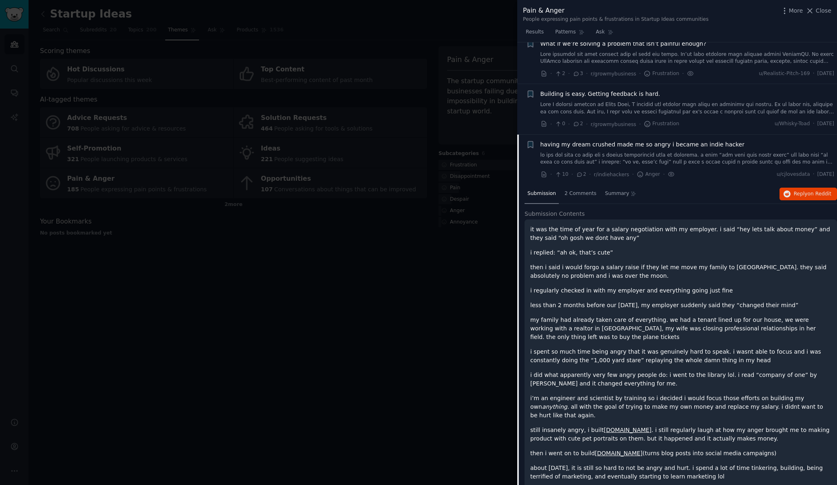
scroll to position [3290, 0]
click at [573, 141] on span "having my dream crushed made me so angry i became an indie hacker" at bounding box center [643, 145] width 204 height 9
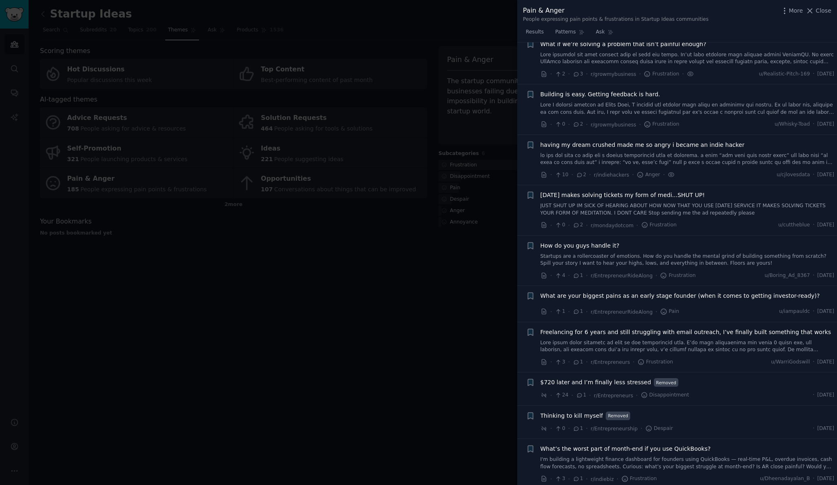
scroll to position [3352, 0]
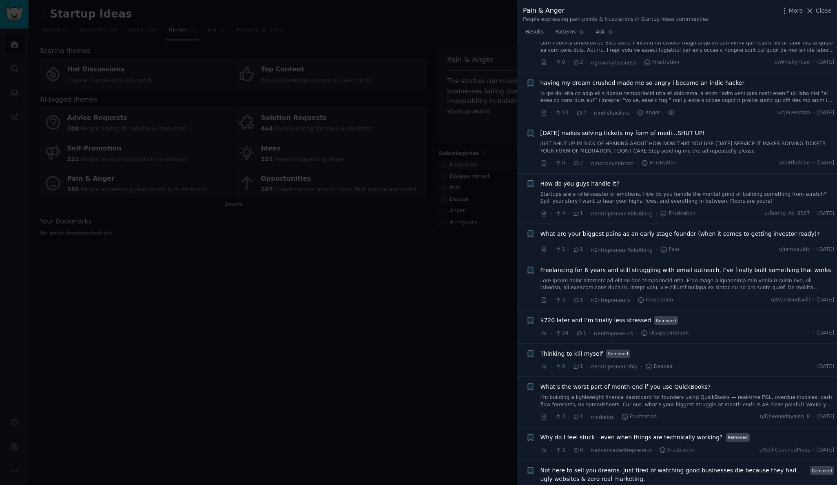
click at [680, 140] on link "JUST SHUT UP IM SICK OF HEARING ABOUT HOW NOW THAT YOU USE [DATE] SERVICE IT MA…" at bounding box center [688, 147] width 294 height 14
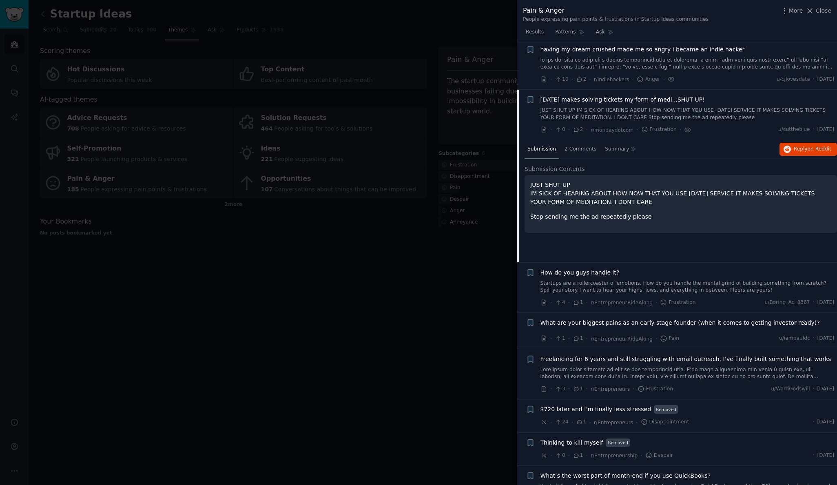
scroll to position [3384, 0]
click at [586, 147] on span "2 Comments" at bounding box center [581, 150] width 32 height 7
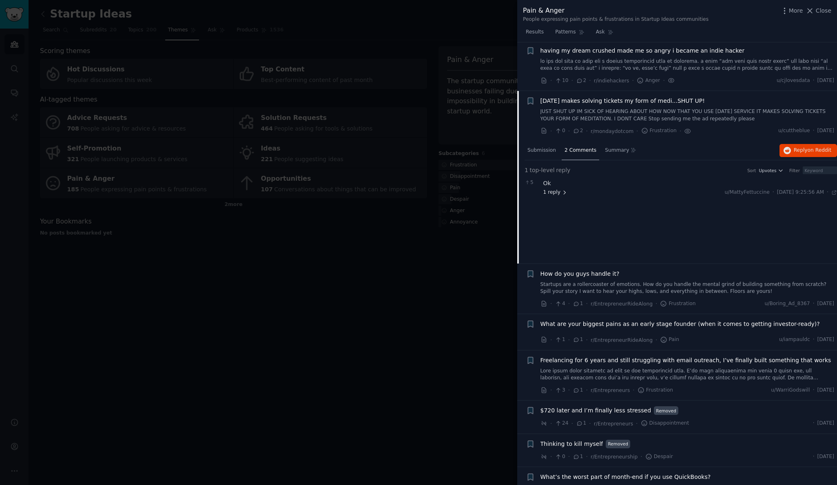
click at [556, 189] on span "1 reply" at bounding box center [556, 192] width 24 height 7
click at [580, 97] on span "[DATE] makes solving tickets my form of medi...SHUT UP!" at bounding box center [623, 101] width 164 height 9
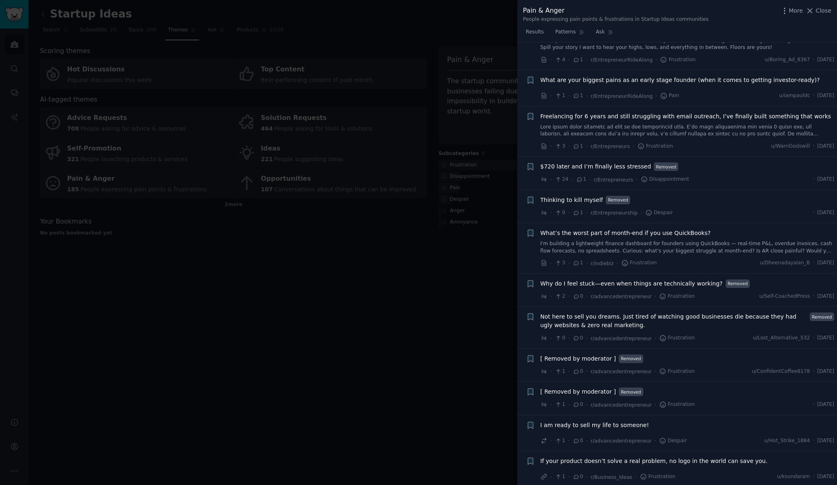
scroll to position [3507, 0]
click at [729, 111] on span "Freelancing for 6 years and still struggling with email outreach, I’ve finally …" at bounding box center [686, 115] width 291 height 9
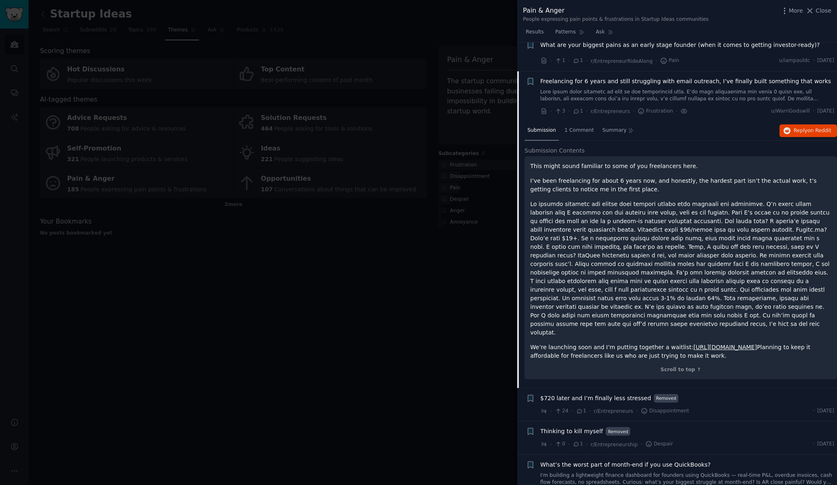
scroll to position [3548, 0]
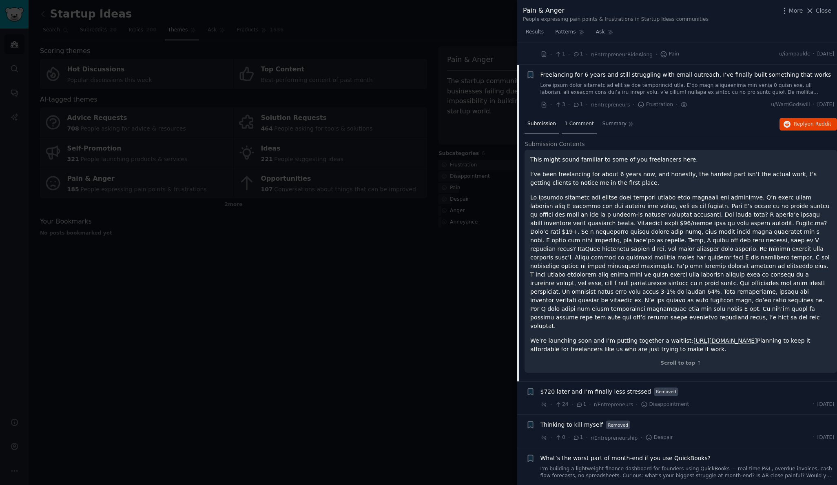
click at [573, 120] on span "1 Comment" at bounding box center [579, 123] width 29 height 7
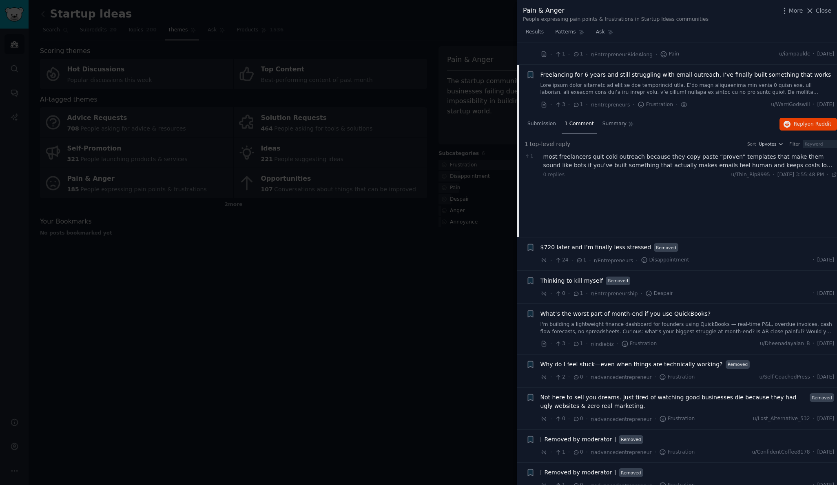
click at [577, 153] on div "most freelancers quit cold outreach because they copy paste “proven” templates …" at bounding box center [691, 161] width 294 height 17
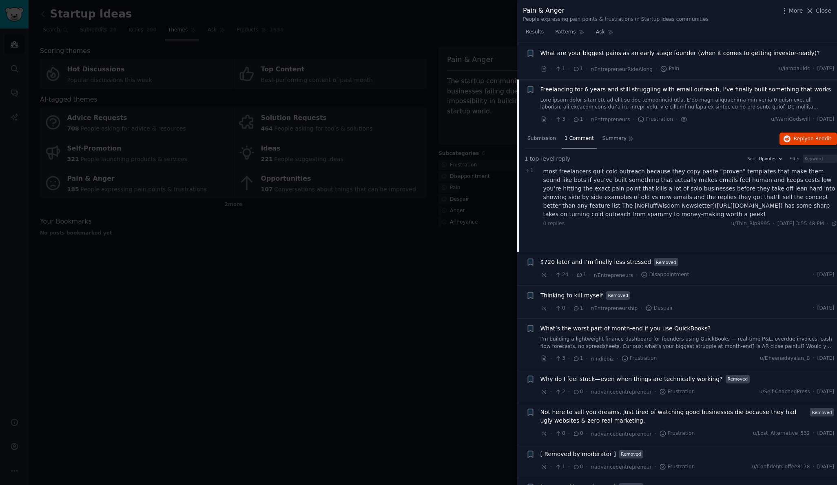
scroll to position [3526, 0]
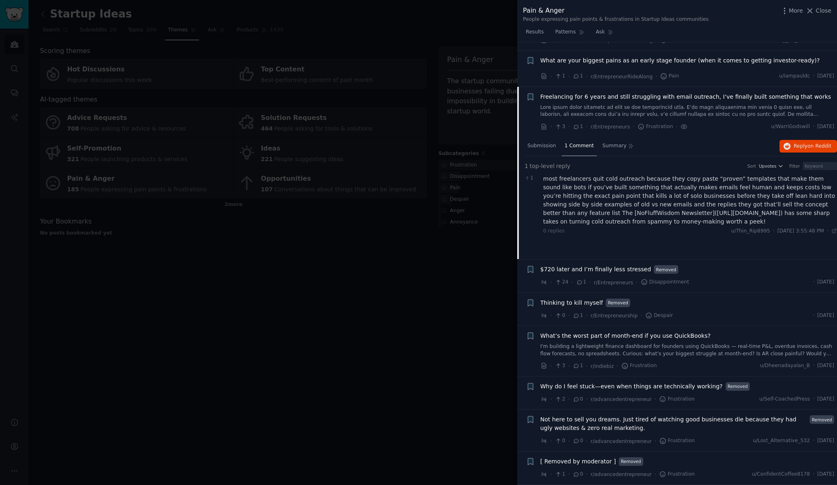
click at [560, 93] on span "Freelancing for 6 years and still struggling with email outreach, I’ve finally …" at bounding box center [686, 97] width 291 height 9
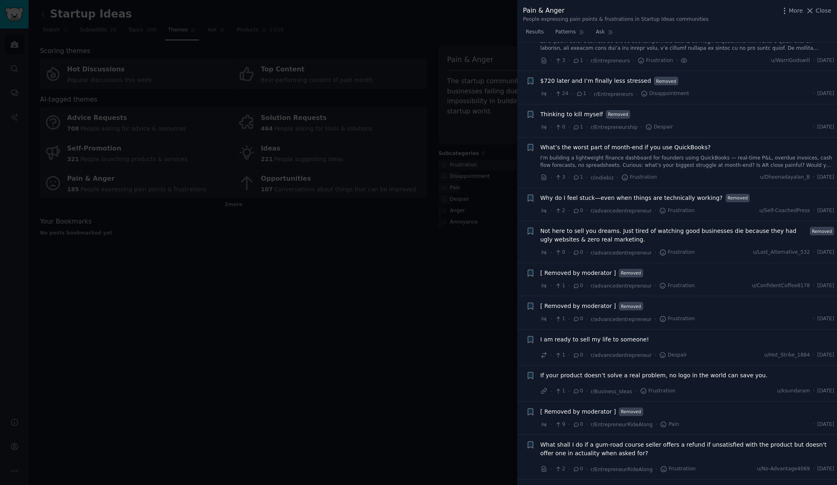
scroll to position [3604, 0]
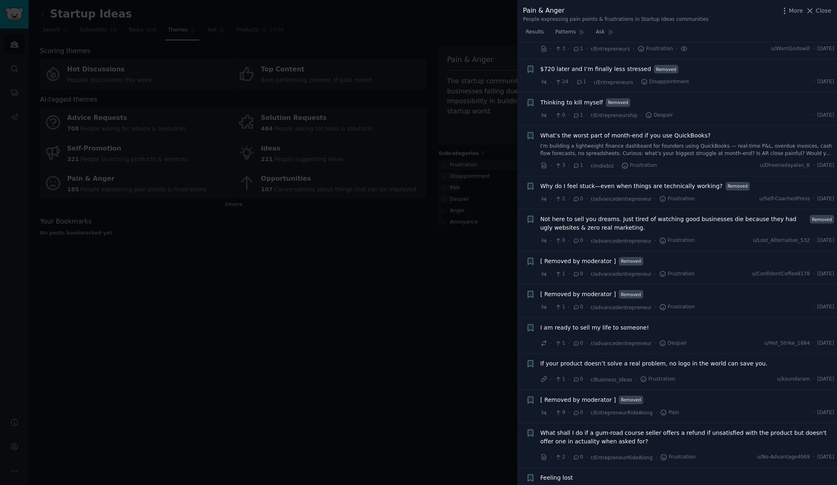
click at [614, 131] on span "What’s the worst part of month-end if you use QuickBooks?" at bounding box center [626, 135] width 171 height 9
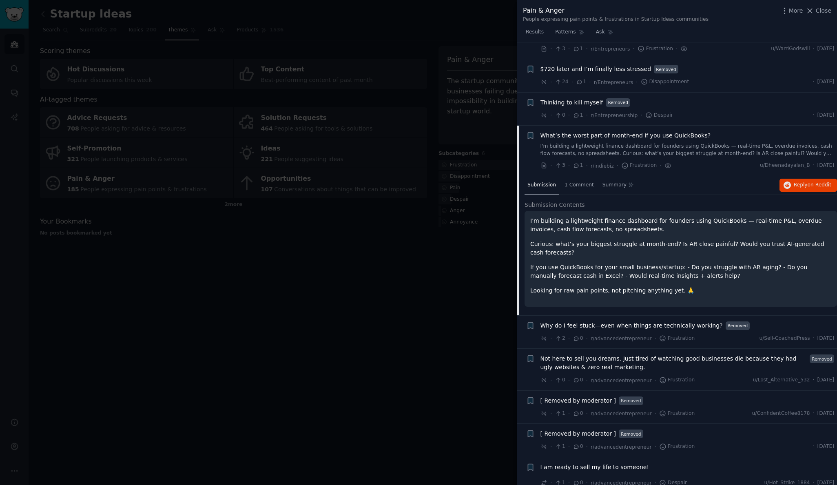
scroll to position [3655, 0]
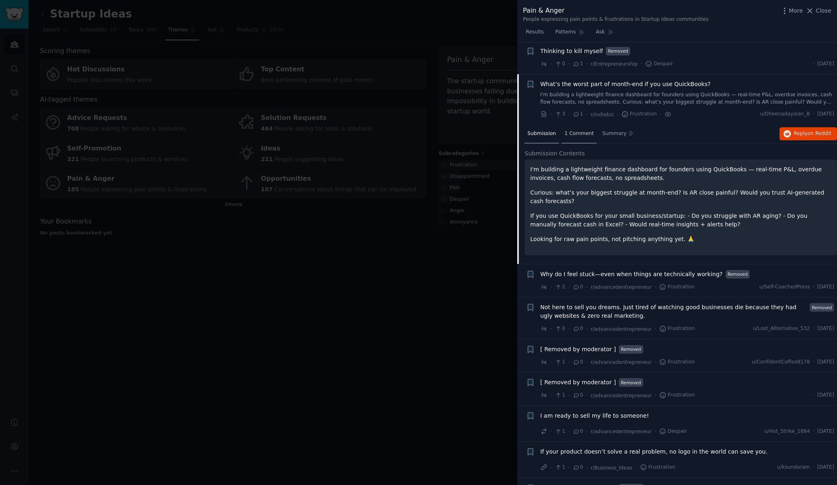
click at [586, 130] on span "1 Comment" at bounding box center [579, 133] width 29 height 7
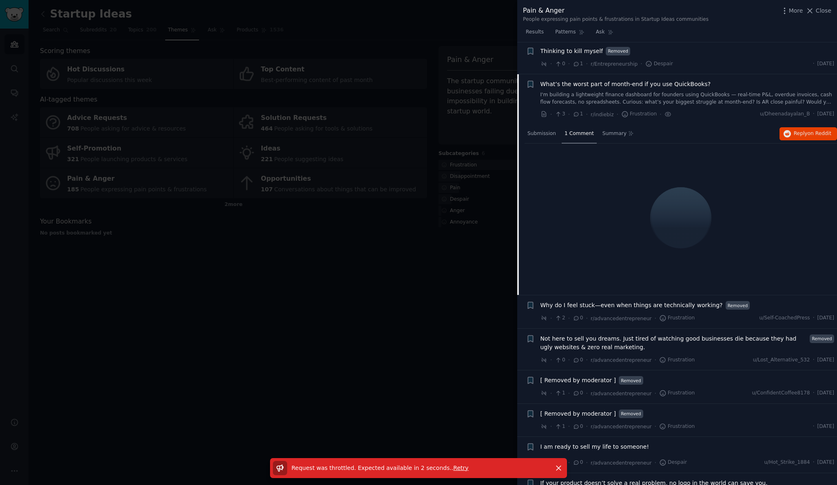
click at [594, 80] on span "What’s the worst part of month-end if you use QuickBooks?" at bounding box center [626, 84] width 171 height 9
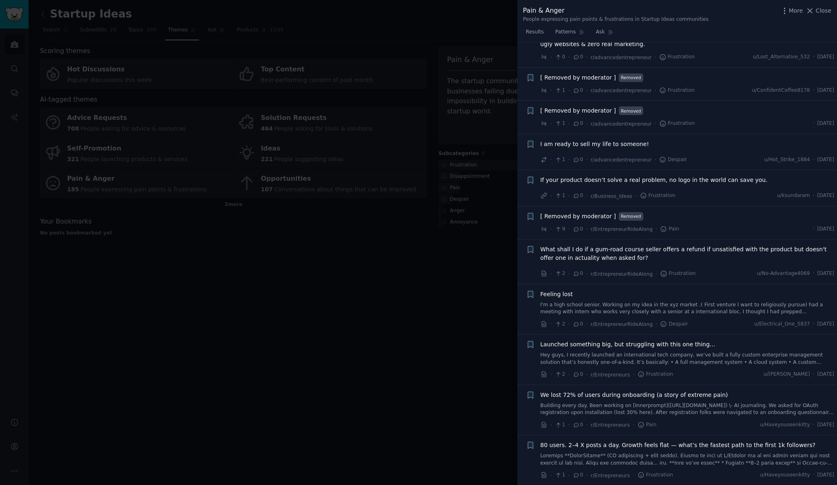
scroll to position [3790, 0]
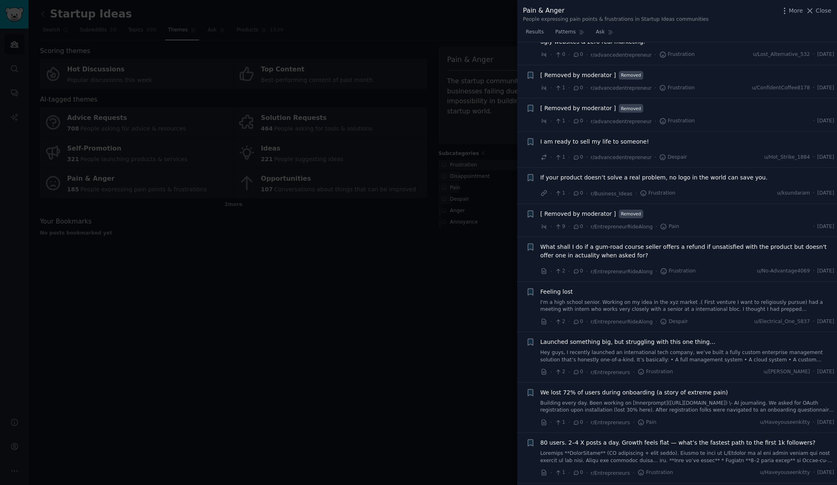
click at [702, 173] on span "If your product doesn’t solve a real problem, no logo in the world can save you." at bounding box center [654, 177] width 227 height 9
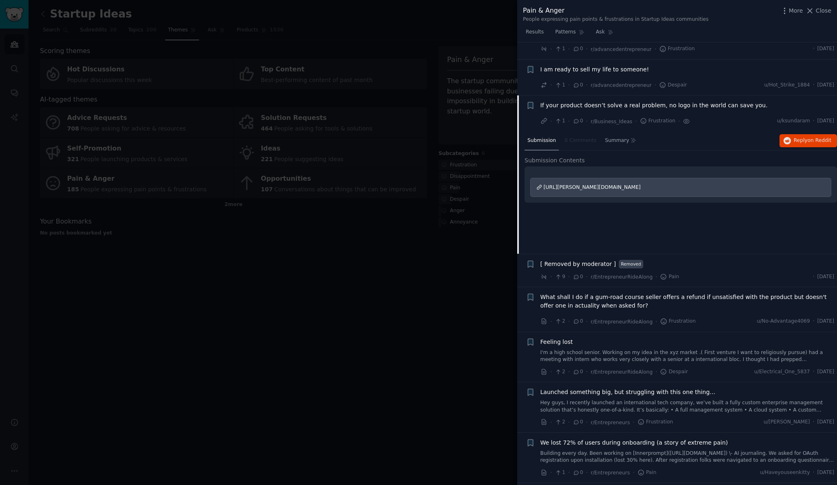
scroll to position [3883, 0]
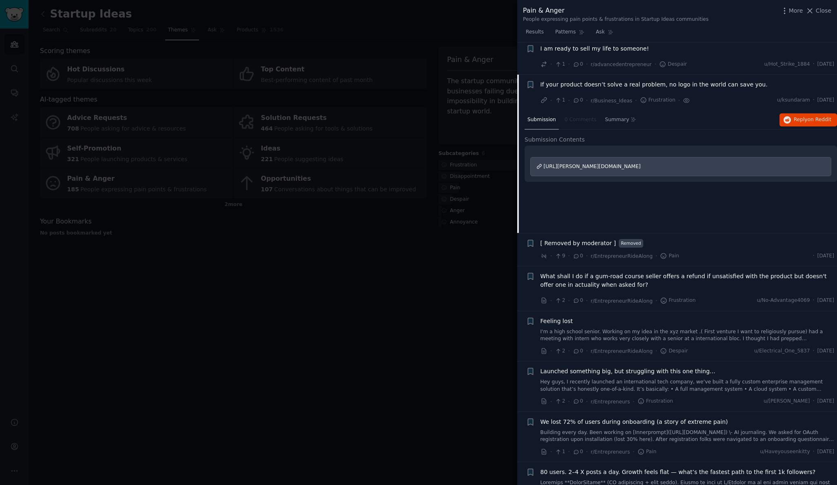
click at [699, 80] on span "If your product doesn’t solve a real problem, no logo in the world can save you." at bounding box center [654, 84] width 227 height 9
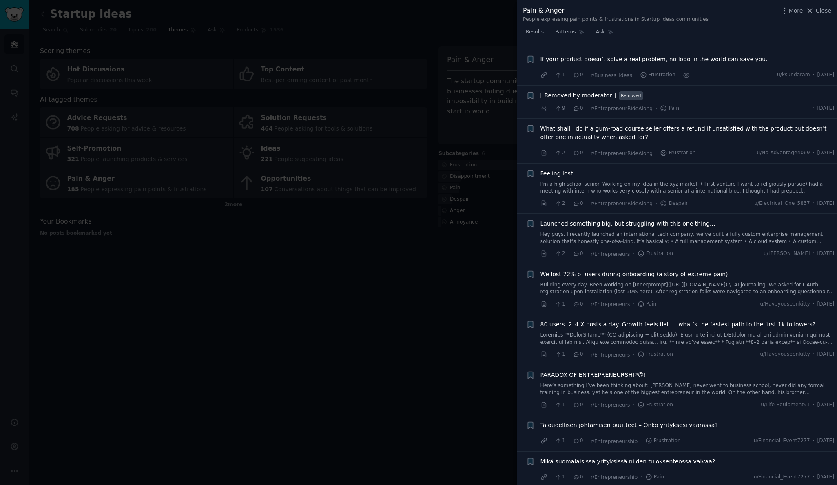
scroll to position [3910, 0]
click at [709, 229] on link "Hey guys, I recently launched an international tech company, we’ve built a full…" at bounding box center [688, 236] width 294 height 14
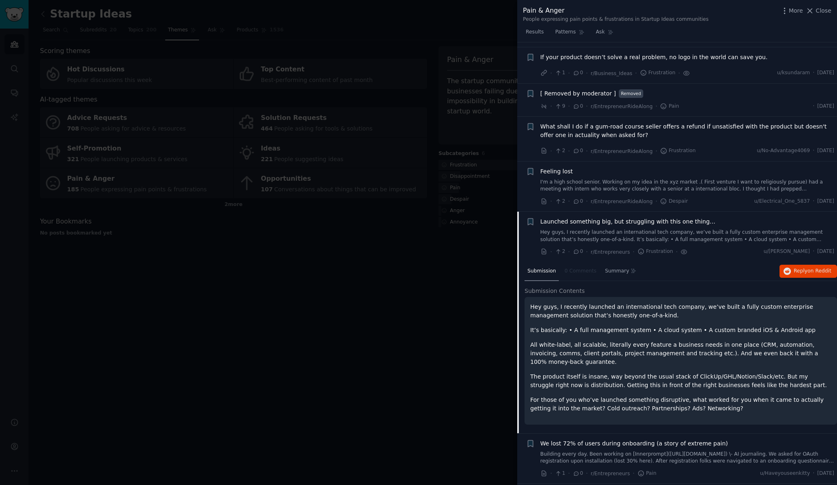
scroll to position [4047, 0]
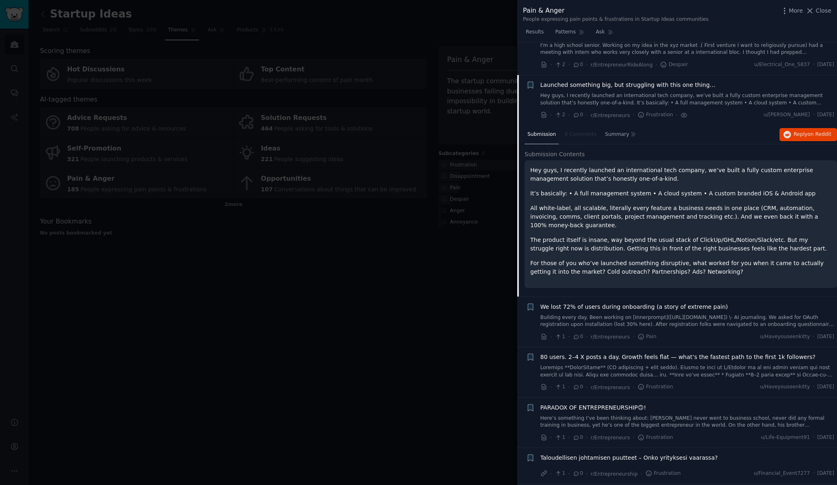
click at [668, 81] on span "Launched something big, but struggling with this one thing…" at bounding box center [628, 85] width 175 height 9
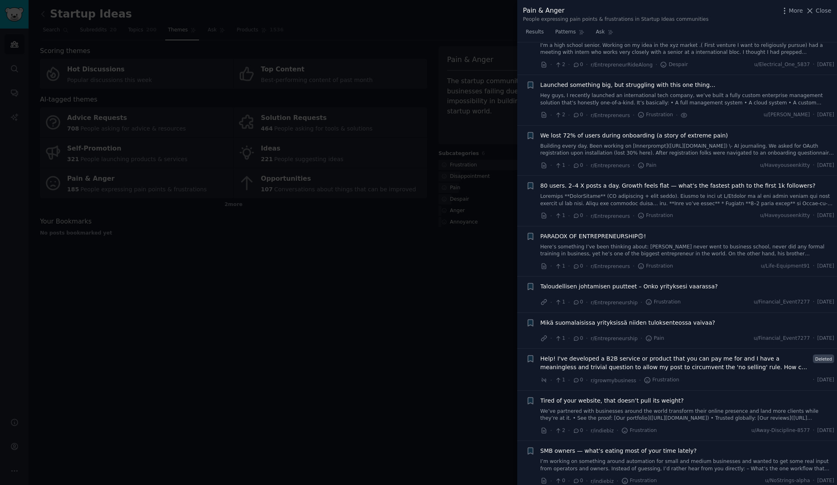
scroll to position [4046, 0]
click at [675, 132] on span "We lost 72% of users during onboarding (a story of extreme pain)" at bounding box center [635, 136] width 188 height 9
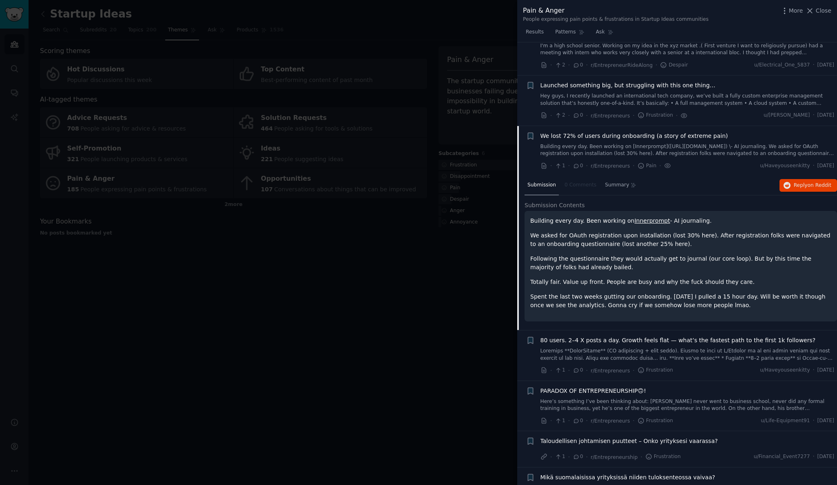
scroll to position [4096, 0]
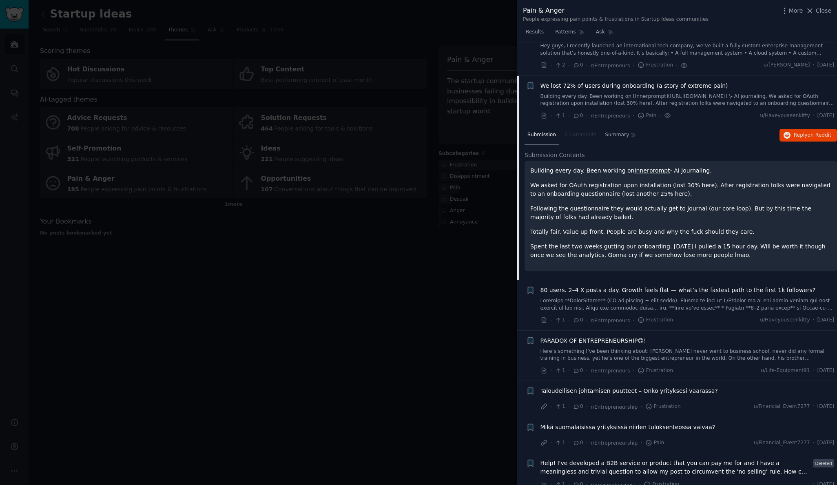
click at [690, 82] on span "We lost 72% of users during onboarding (a story of extreme pain)" at bounding box center [635, 86] width 188 height 9
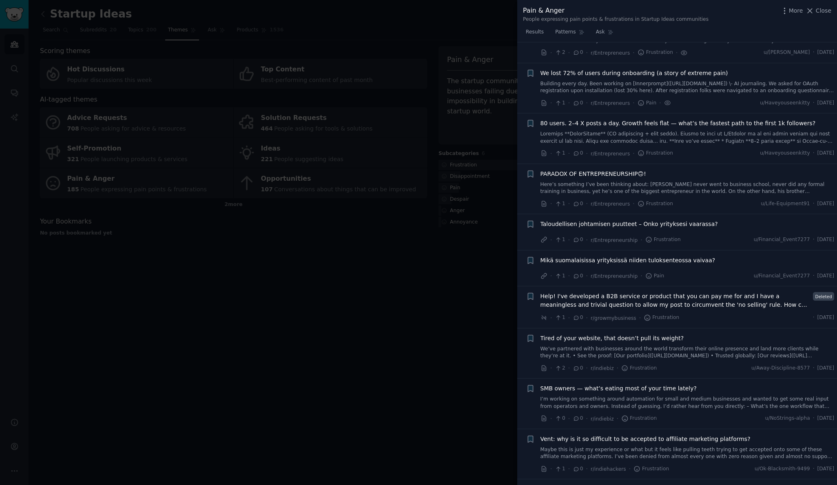
scroll to position [4109, 0]
click at [710, 293] on span "Help! I've developed a B2B service or product that you can pay me for and I hav…" at bounding box center [676, 301] width 270 height 17
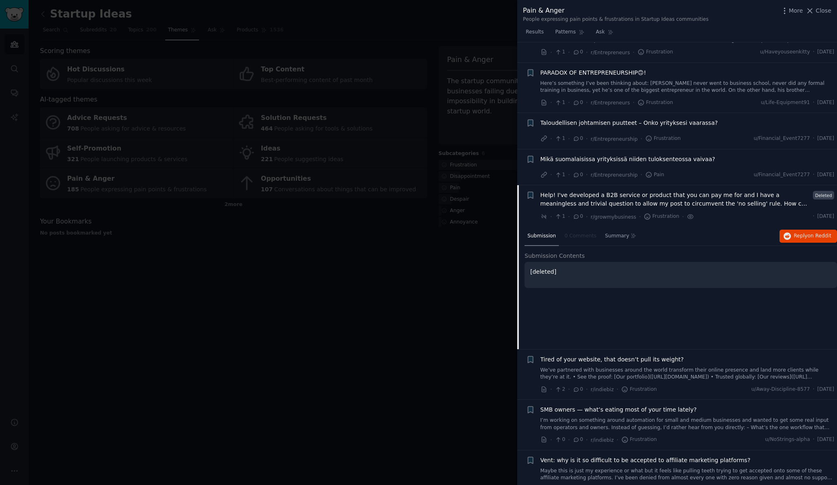
scroll to position [4231, 0]
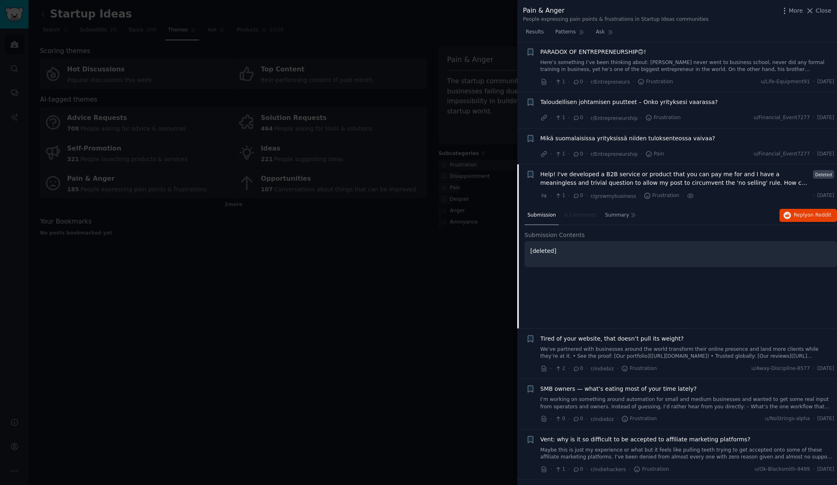
click at [690, 170] on span "Help! I've developed a B2B service or product that you can pay me for and I hav…" at bounding box center [676, 178] width 270 height 17
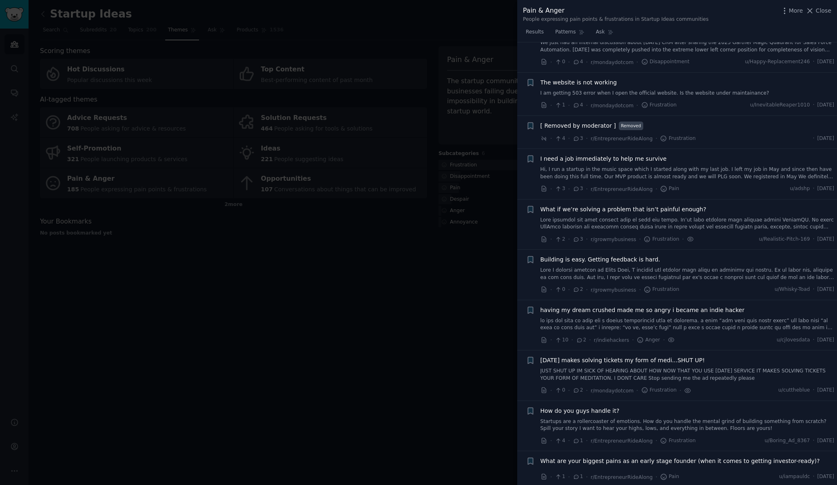
scroll to position [3031, 0]
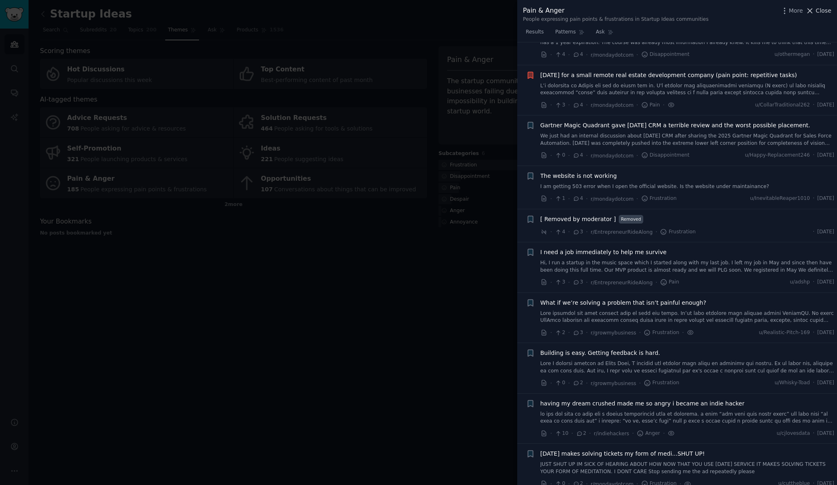
click at [825, 13] on span "Close" at bounding box center [824, 11] width 16 height 9
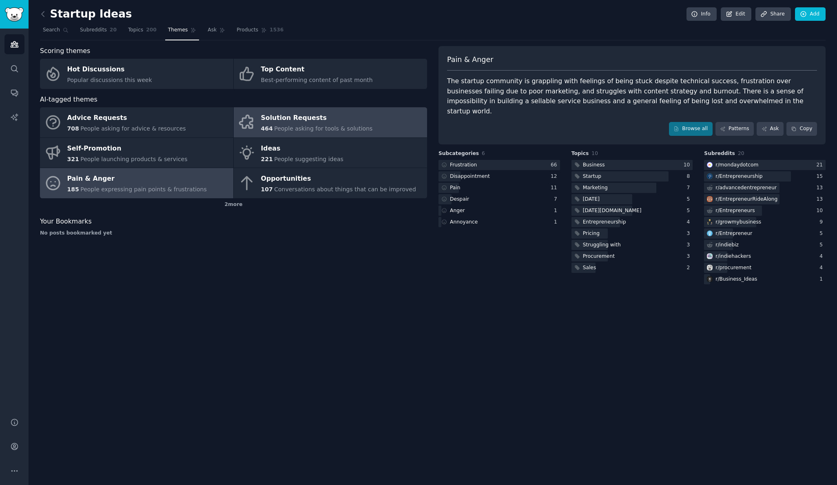
click at [293, 116] on div "Solution Requests" at bounding box center [317, 118] width 112 height 13
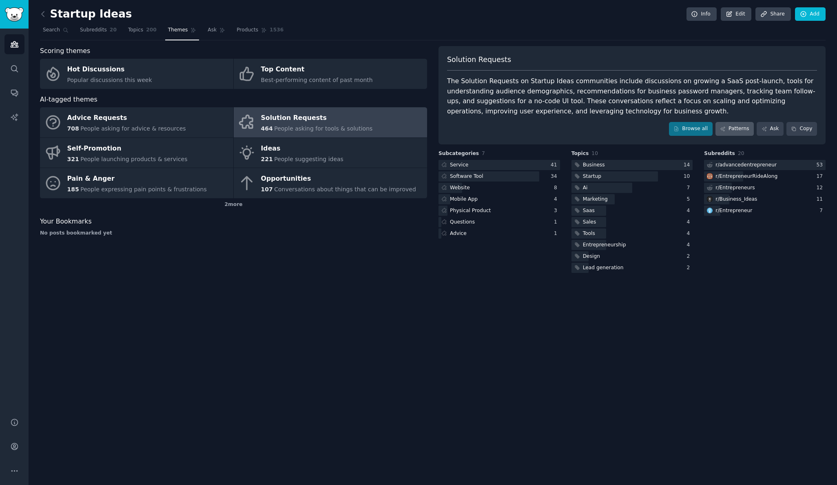
click at [736, 127] on link "Patterns" at bounding box center [735, 129] width 38 height 14
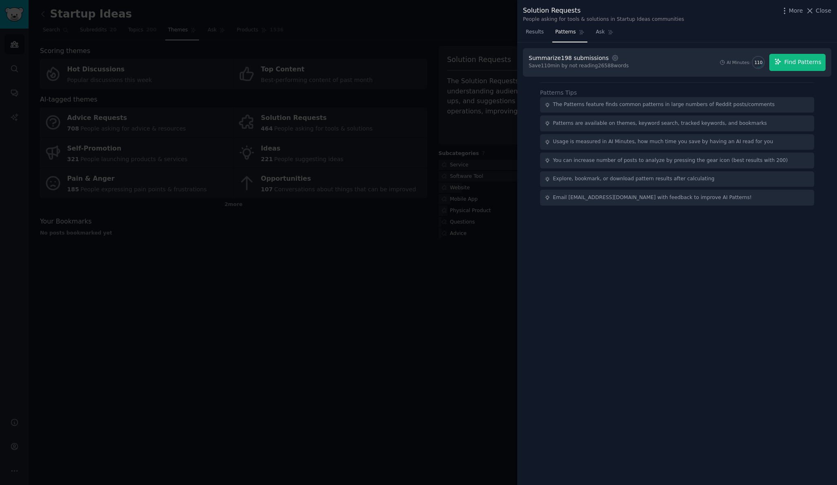
click at [796, 58] on span "Find Patterns" at bounding box center [803, 62] width 37 height 9
